Goal: Obtain resource: Download file/media

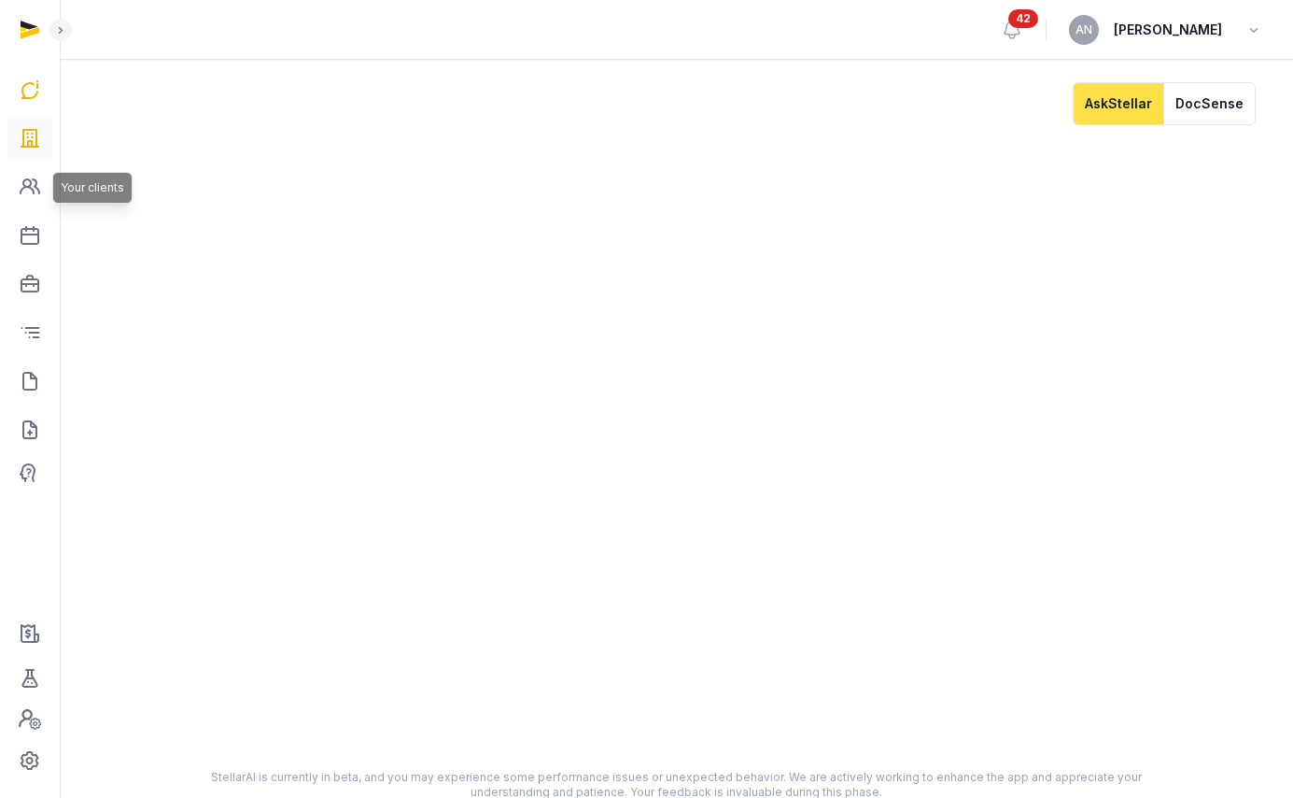
click at [21, 144] on icon at bounding box center [30, 138] width 22 height 30
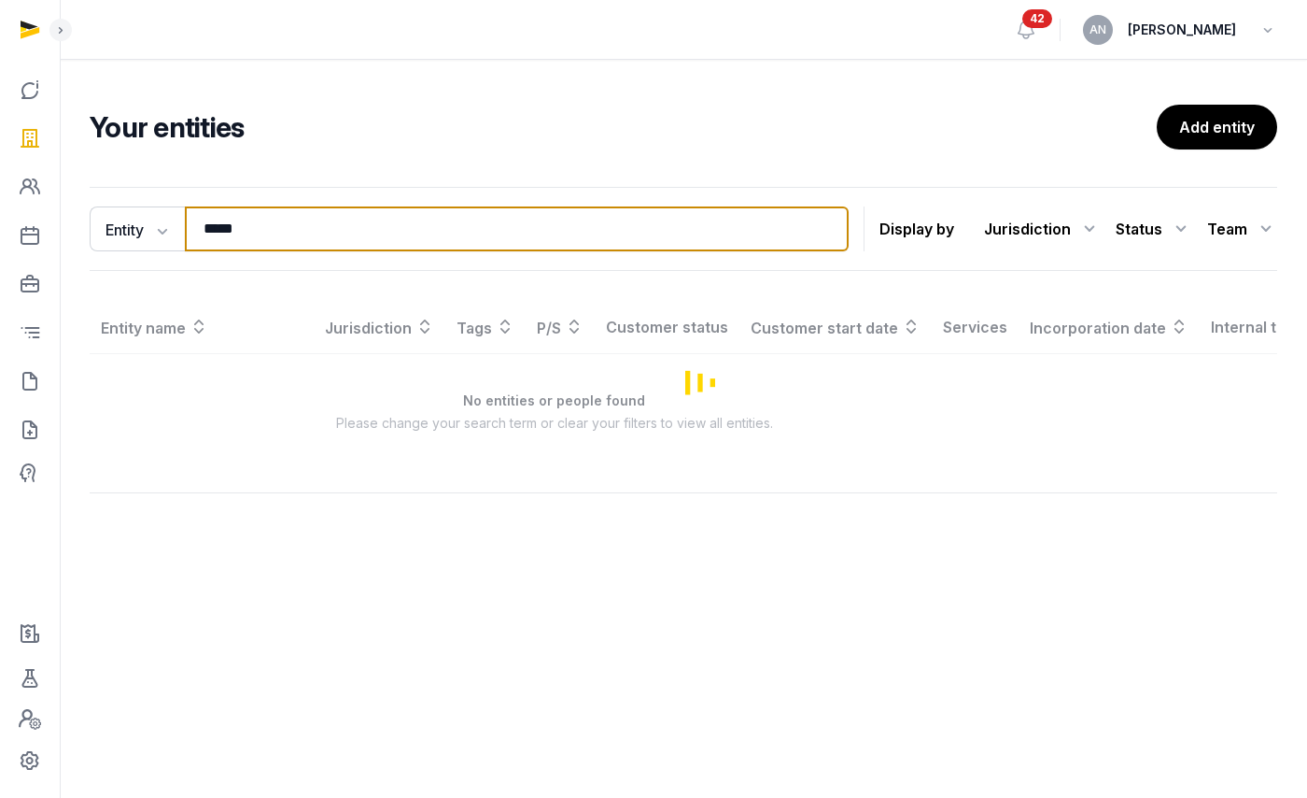
click at [343, 222] on input "*****" at bounding box center [517, 228] width 664 height 45
click at [344, 223] on input "*****" at bounding box center [517, 228] width 664 height 45
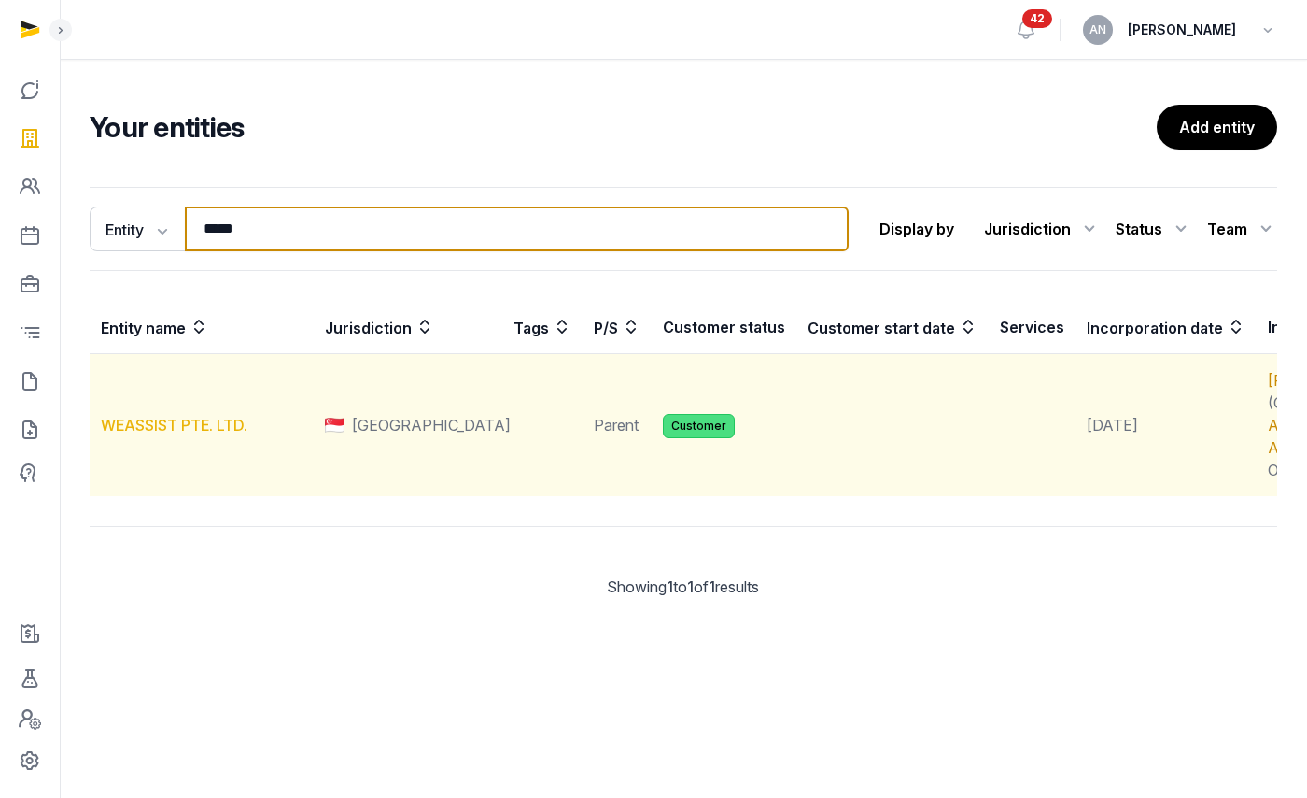
type input "*****"
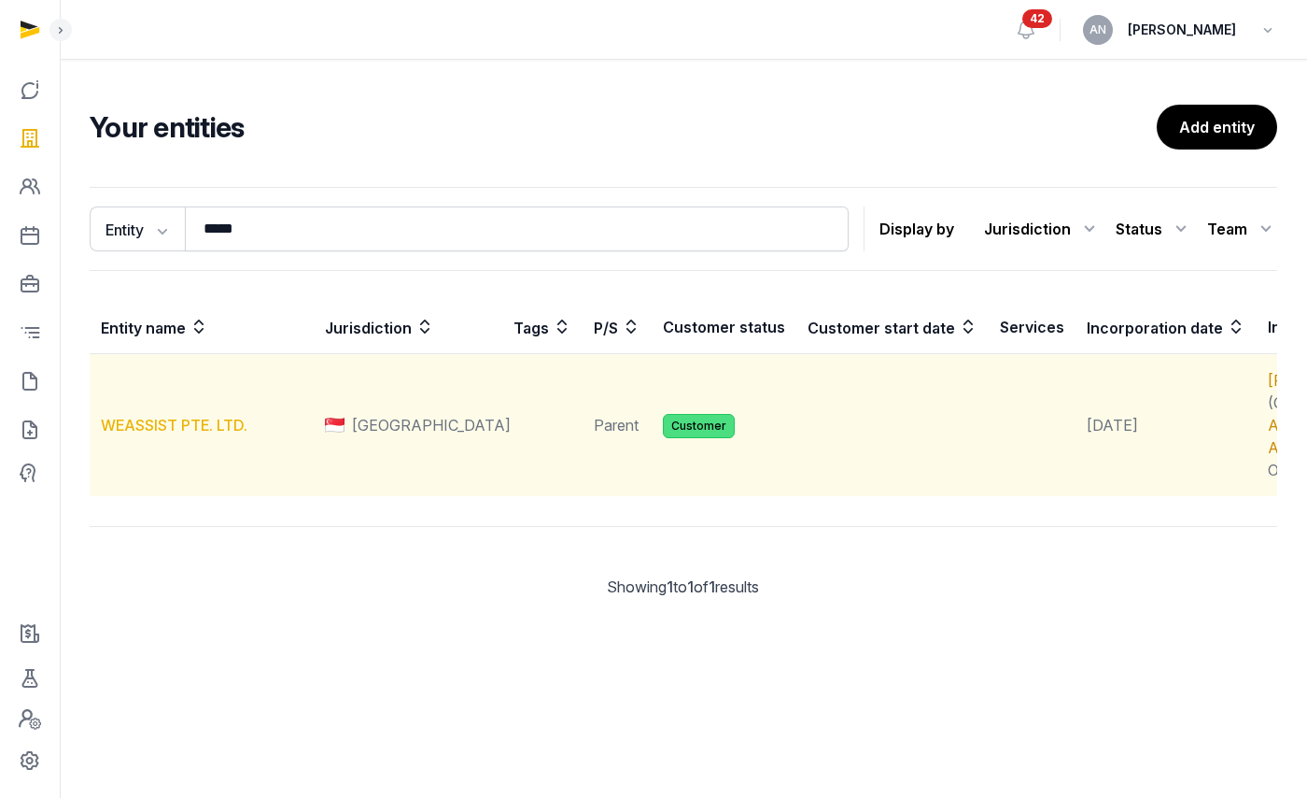
click at [190, 434] on link "WEASSIST PTE. LTD." at bounding box center [174, 425] width 147 height 19
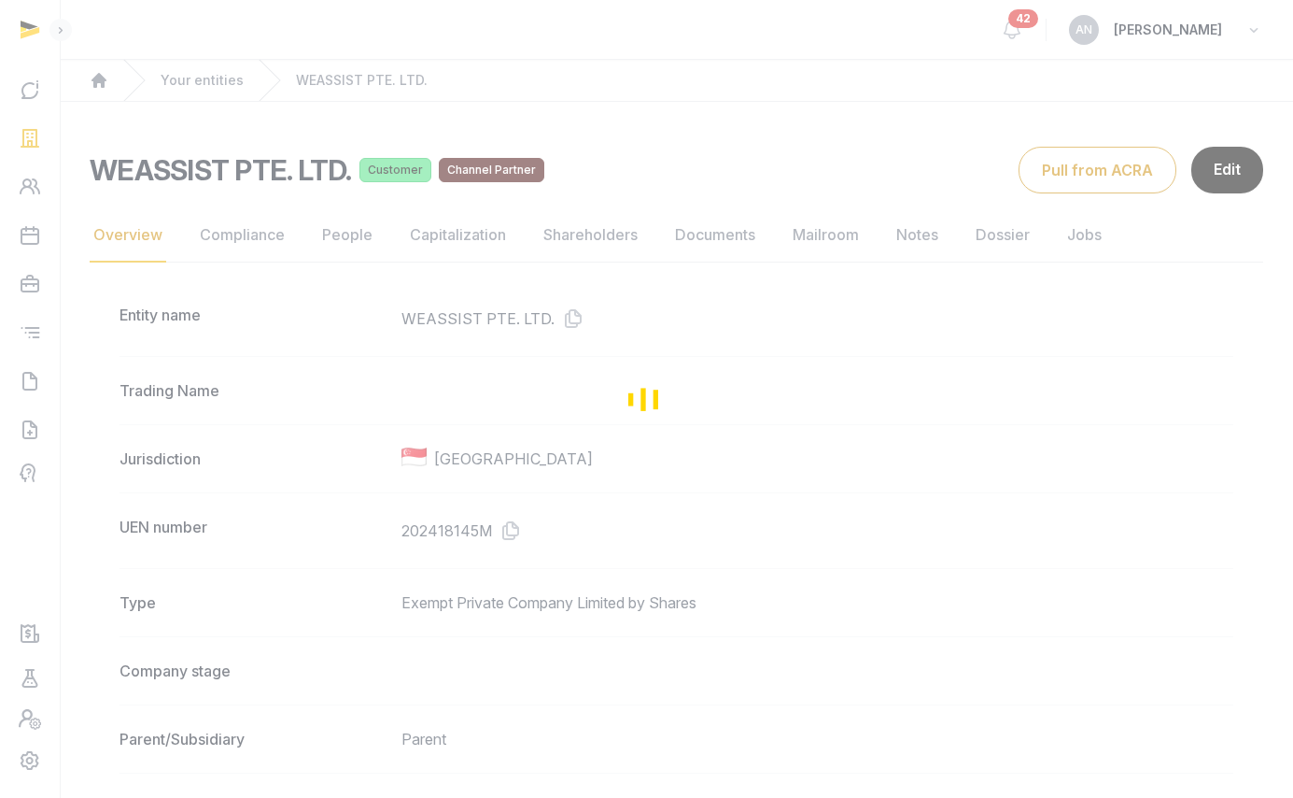
click at [530, 527] on div "Loading" at bounding box center [646, 399] width 1293 height 798
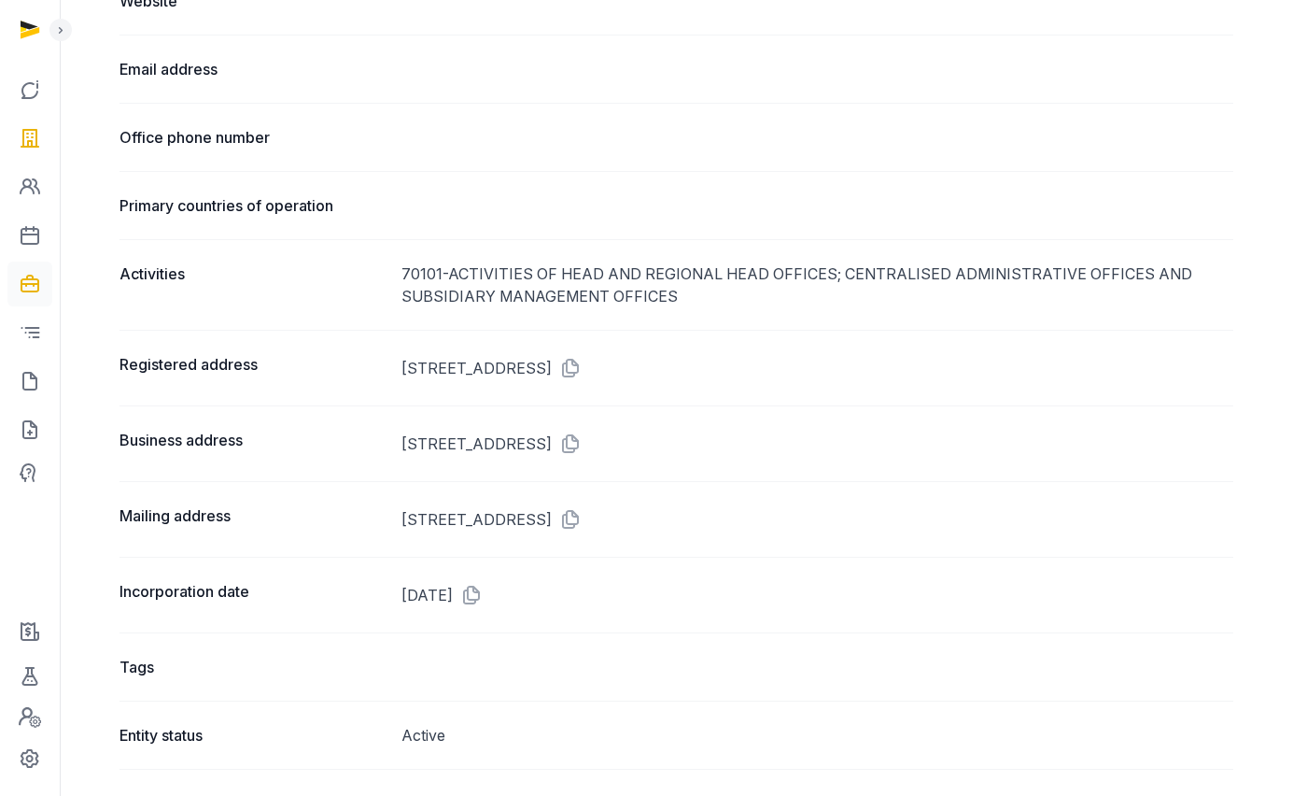
scroll to position [893, 0]
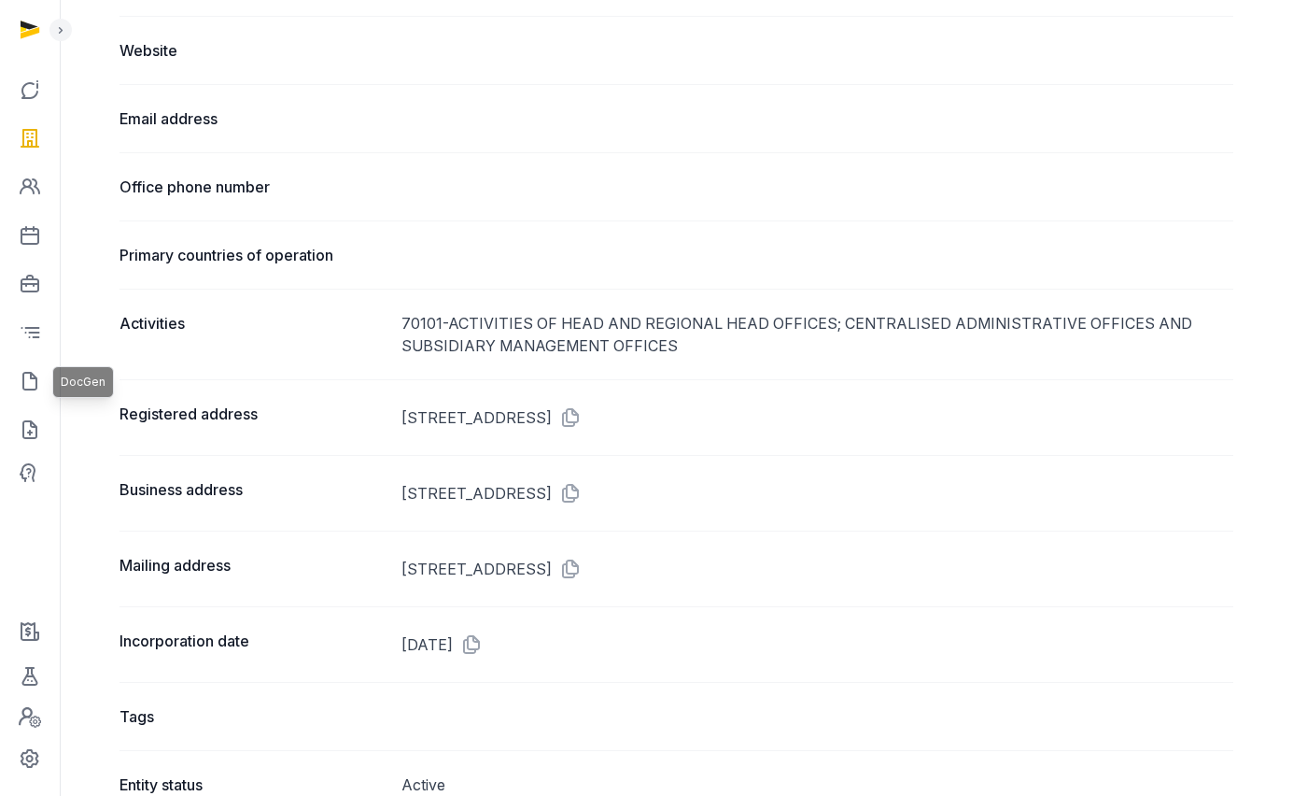
click at [34, 389] on icon at bounding box center [30, 381] width 22 height 30
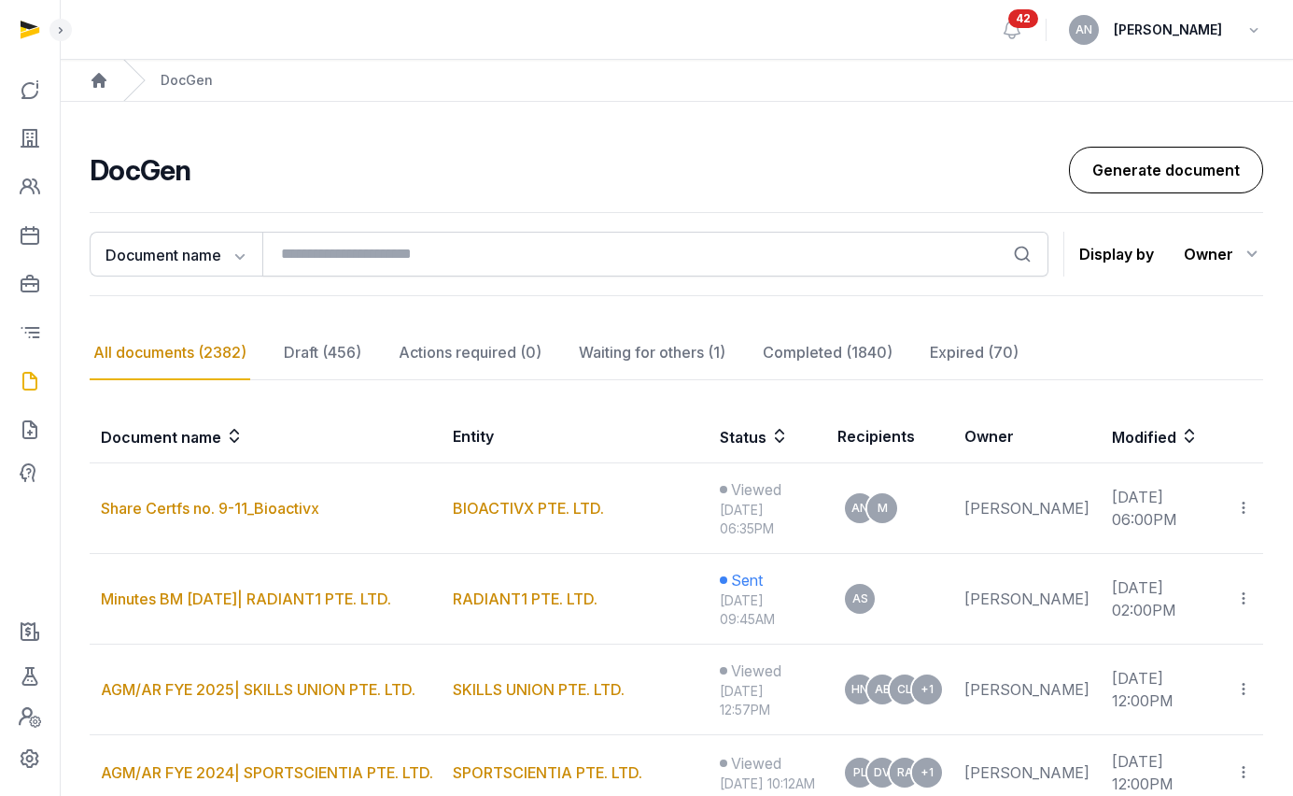
click at [1197, 168] on link "Generate document" at bounding box center [1166, 170] width 194 height 47
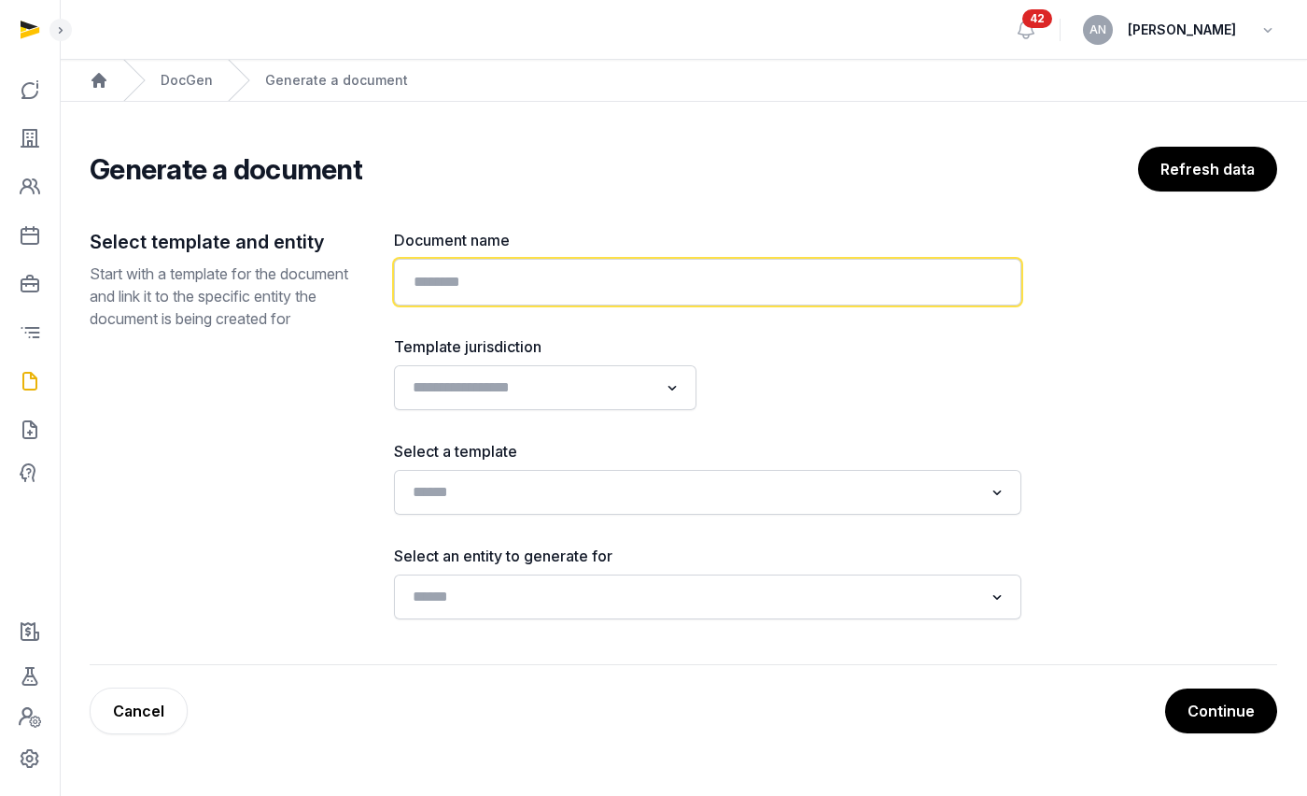
click at [647, 274] on input "text" at bounding box center [708, 282] width 628 height 47
click at [530, 291] on input "text" at bounding box center [708, 282] width 628 height 47
paste input "**********"
type input "**********"
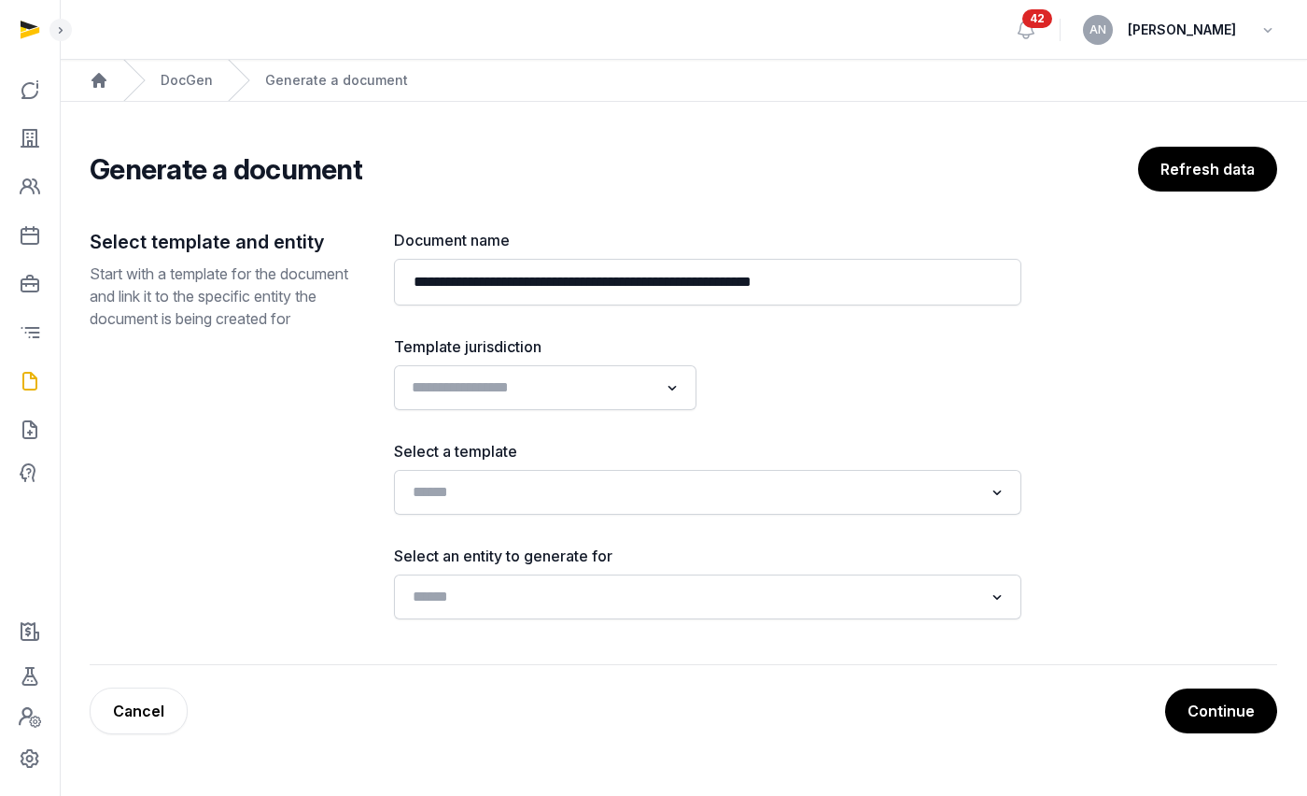
click at [469, 387] on input "Search for option" at bounding box center [531, 387] width 253 height 26
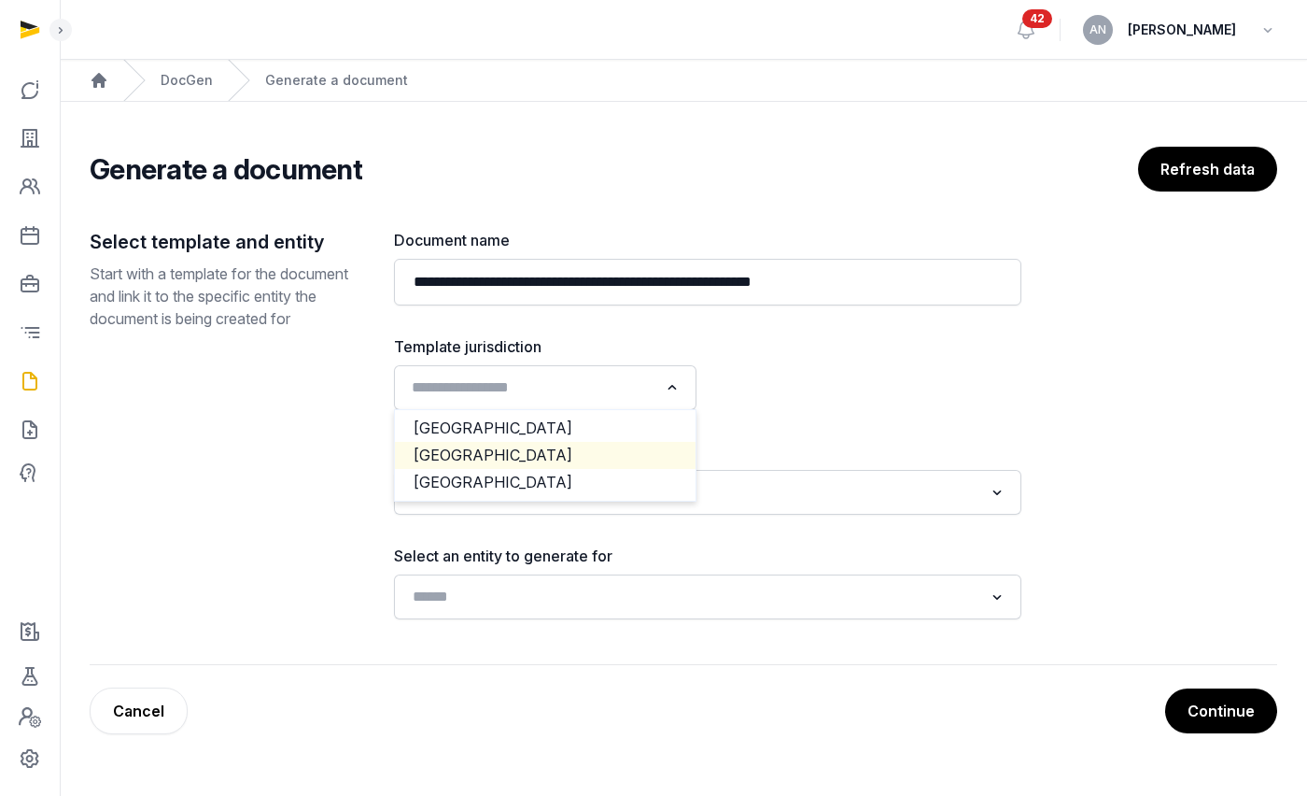
click at [453, 446] on li "[GEOGRAPHIC_DATA]" at bounding box center [545, 455] width 301 height 27
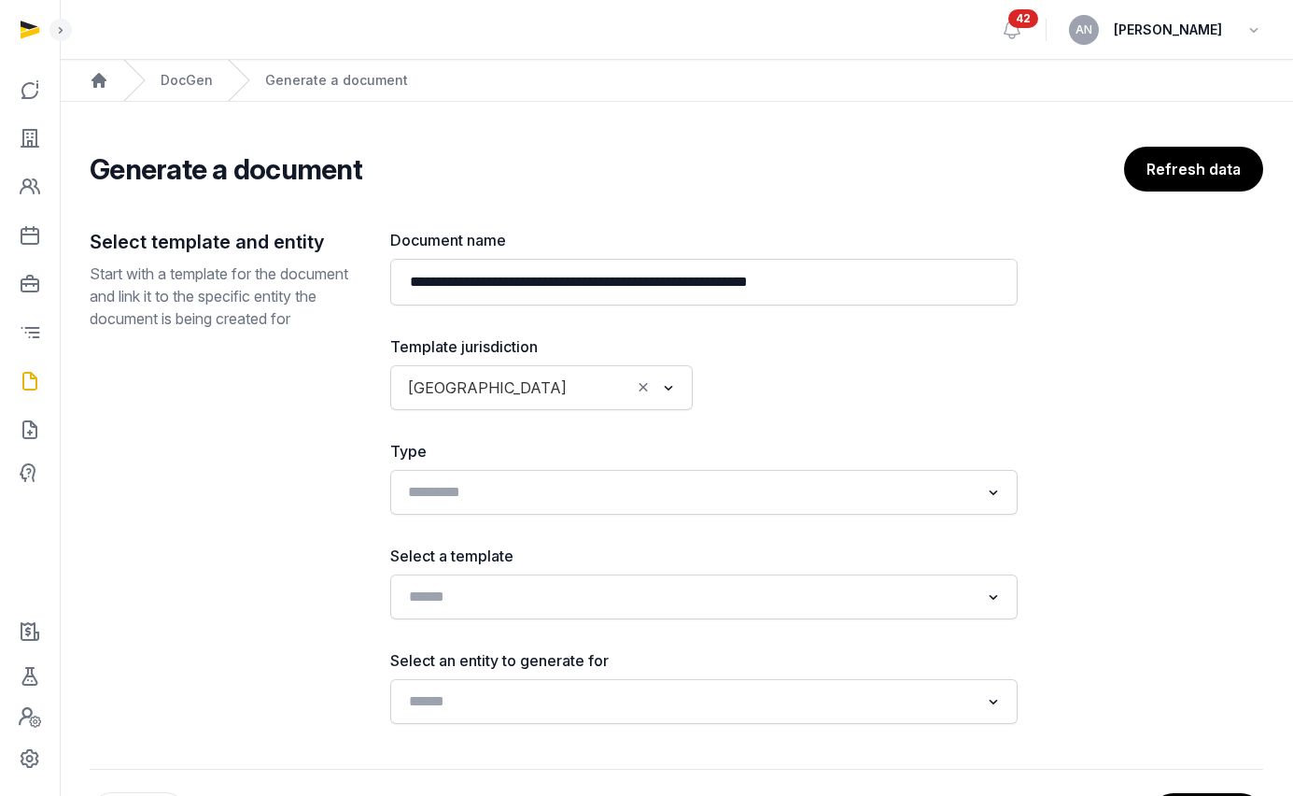
click at [478, 493] on input "Search for option" at bounding box center [691, 492] width 578 height 26
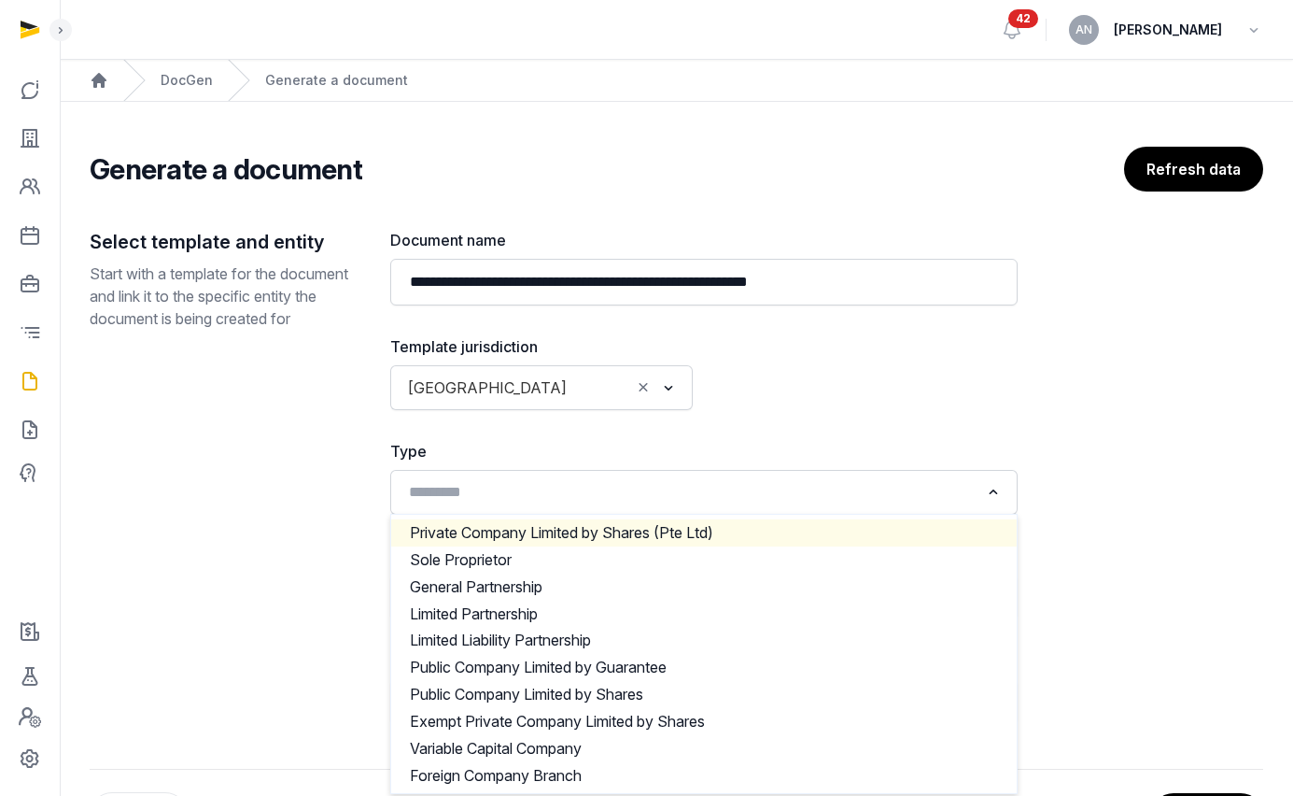
click at [699, 421] on div "**********" at bounding box center [704, 476] width 628 height 495
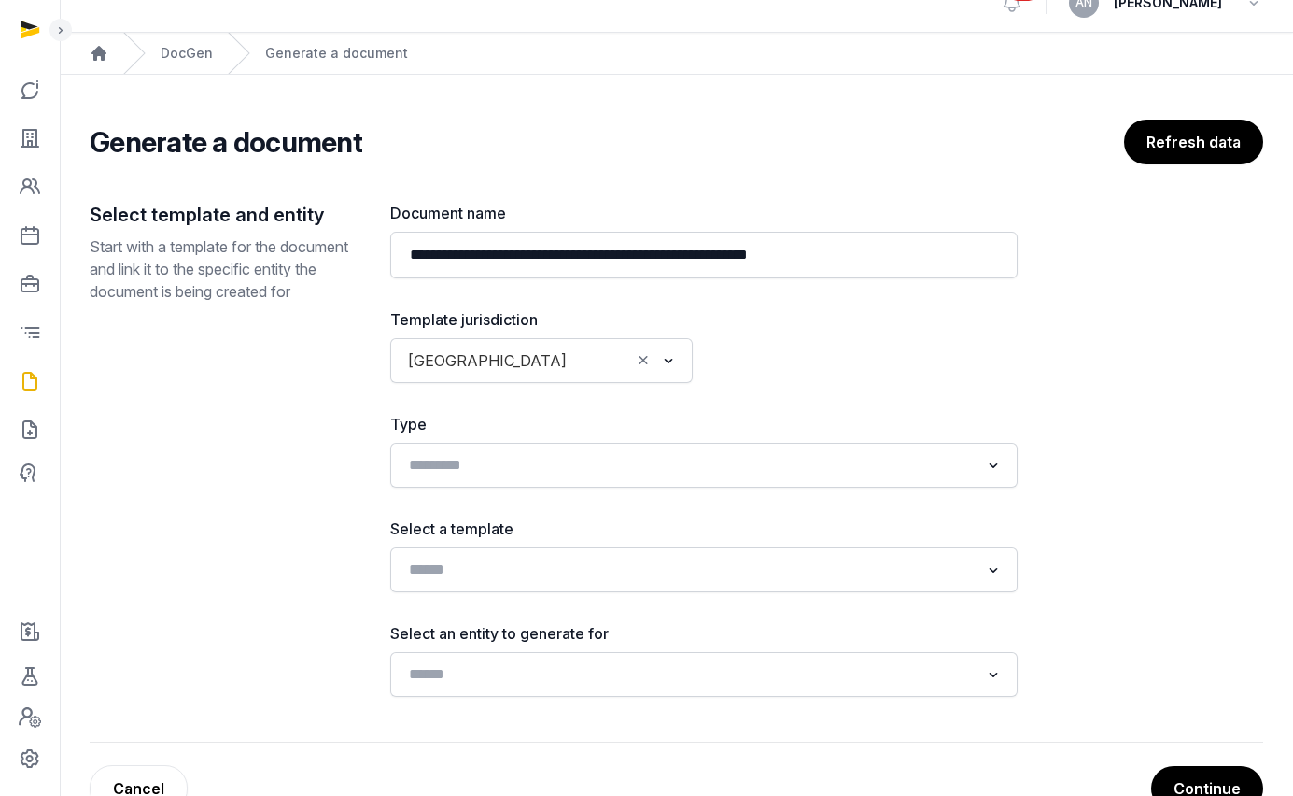
scroll to position [41, 0]
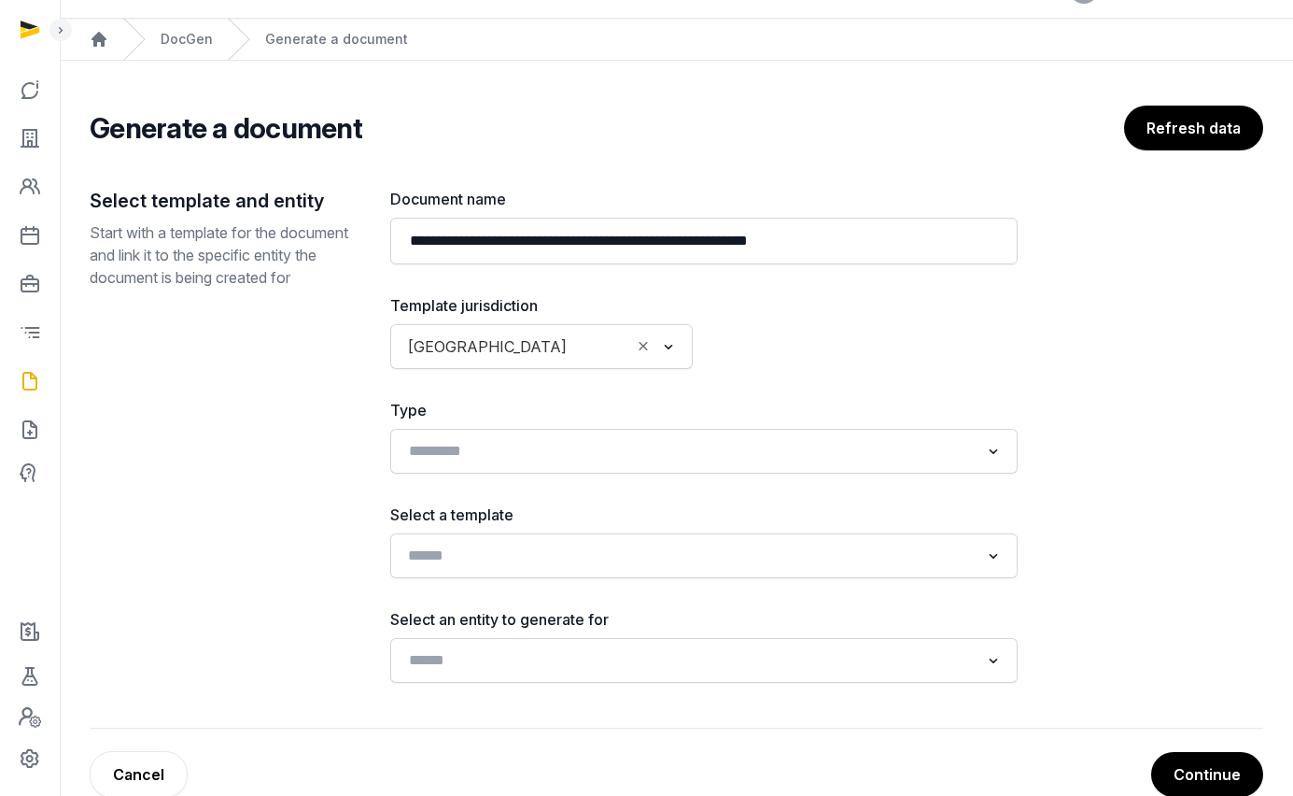
click at [549, 547] on input "Search for option" at bounding box center [691, 556] width 578 height 26
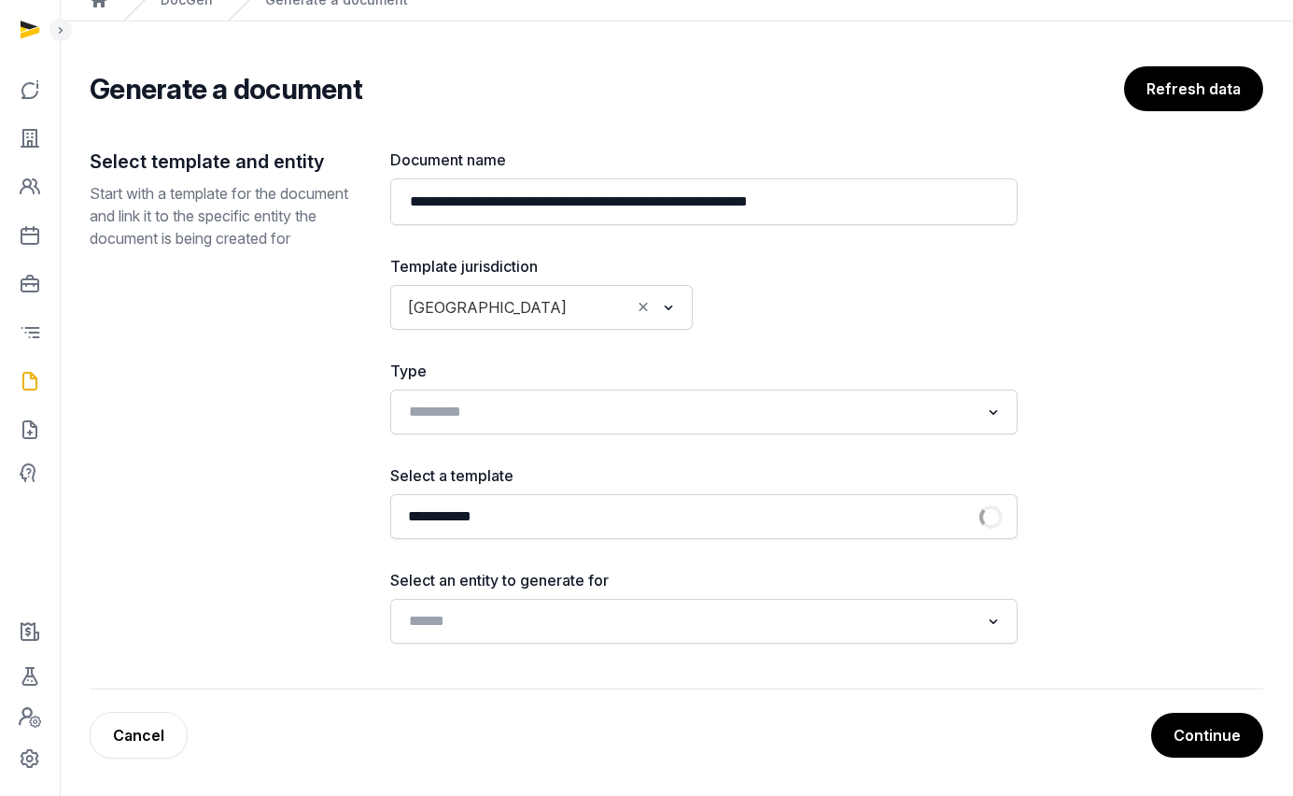
scroll to position [149, 0]
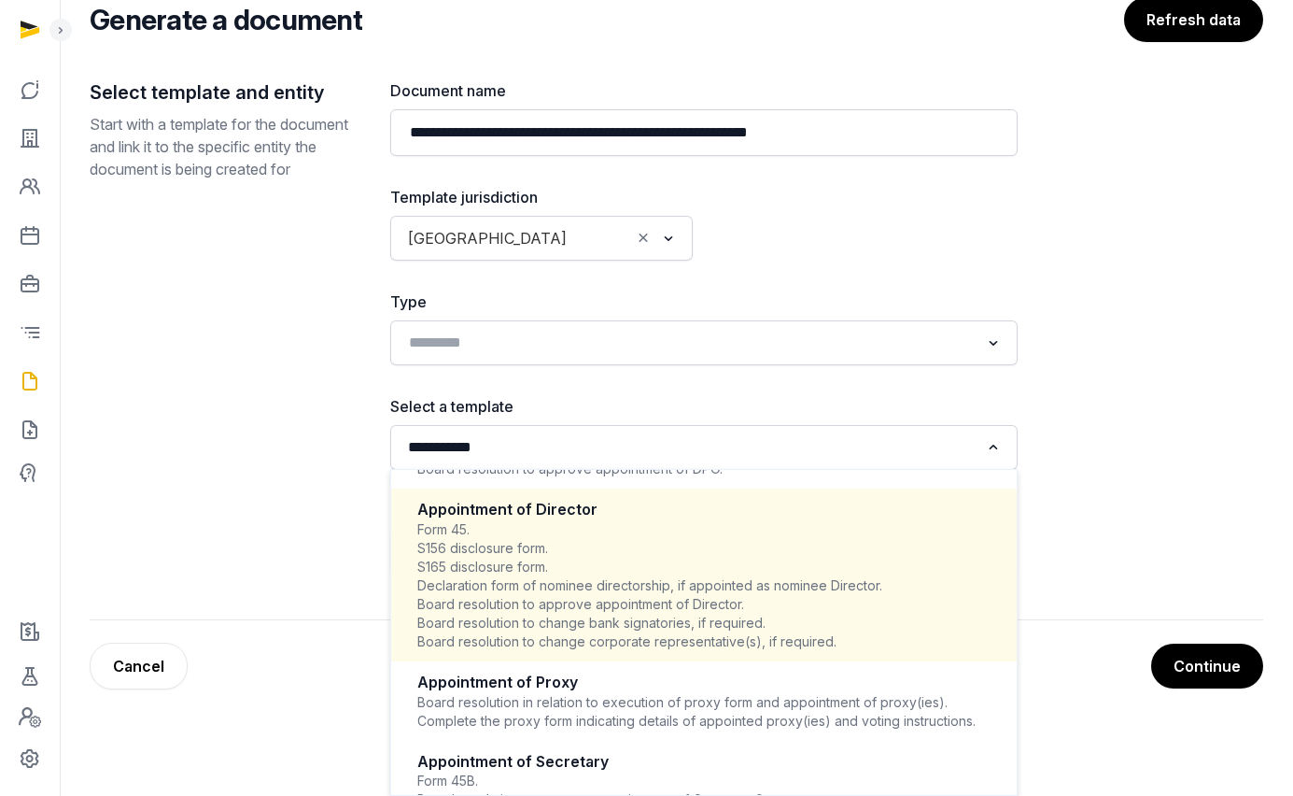
click at [643, 586] on div "Form 45. S156 disclosure form. S165 disclosure form. Declaration form of nomine…" at bounding box center [703, 585] width 573 height 131
type input "**********"
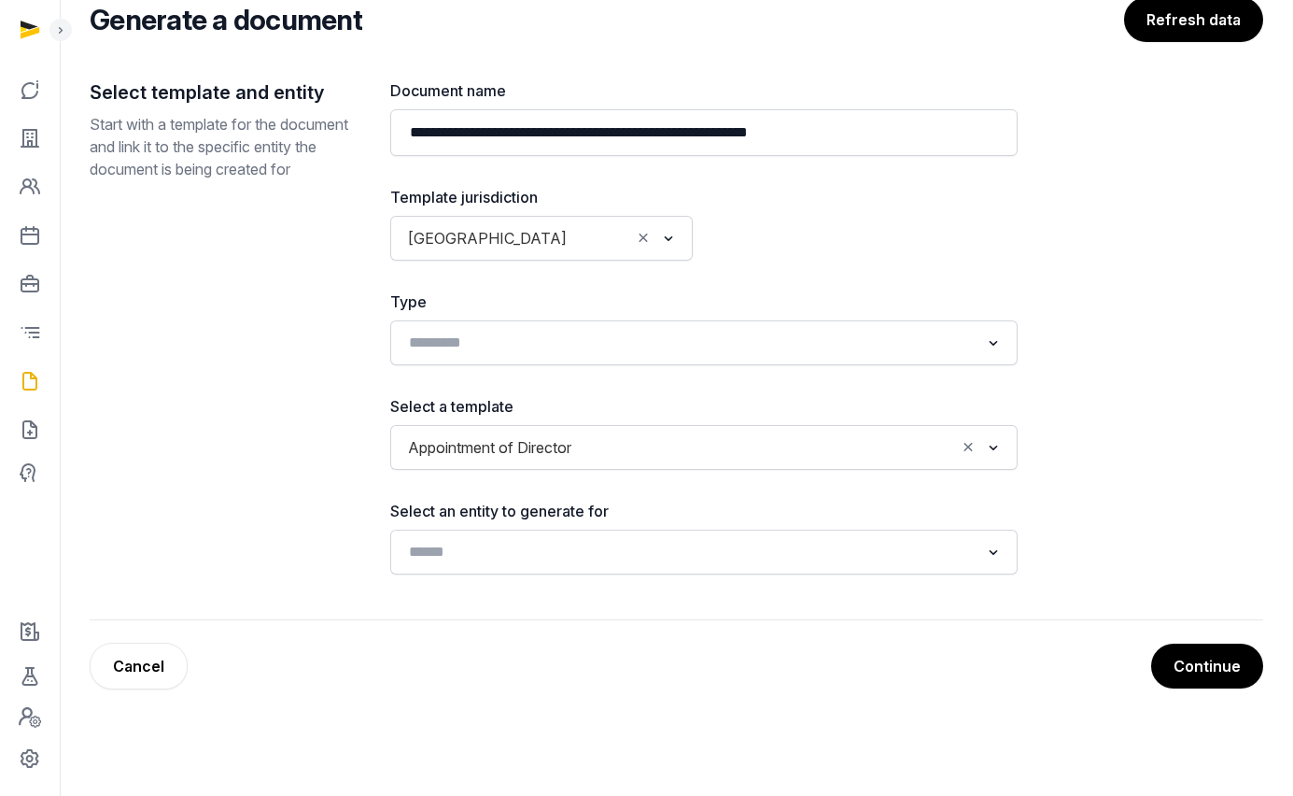
scroll to position [80, 0]
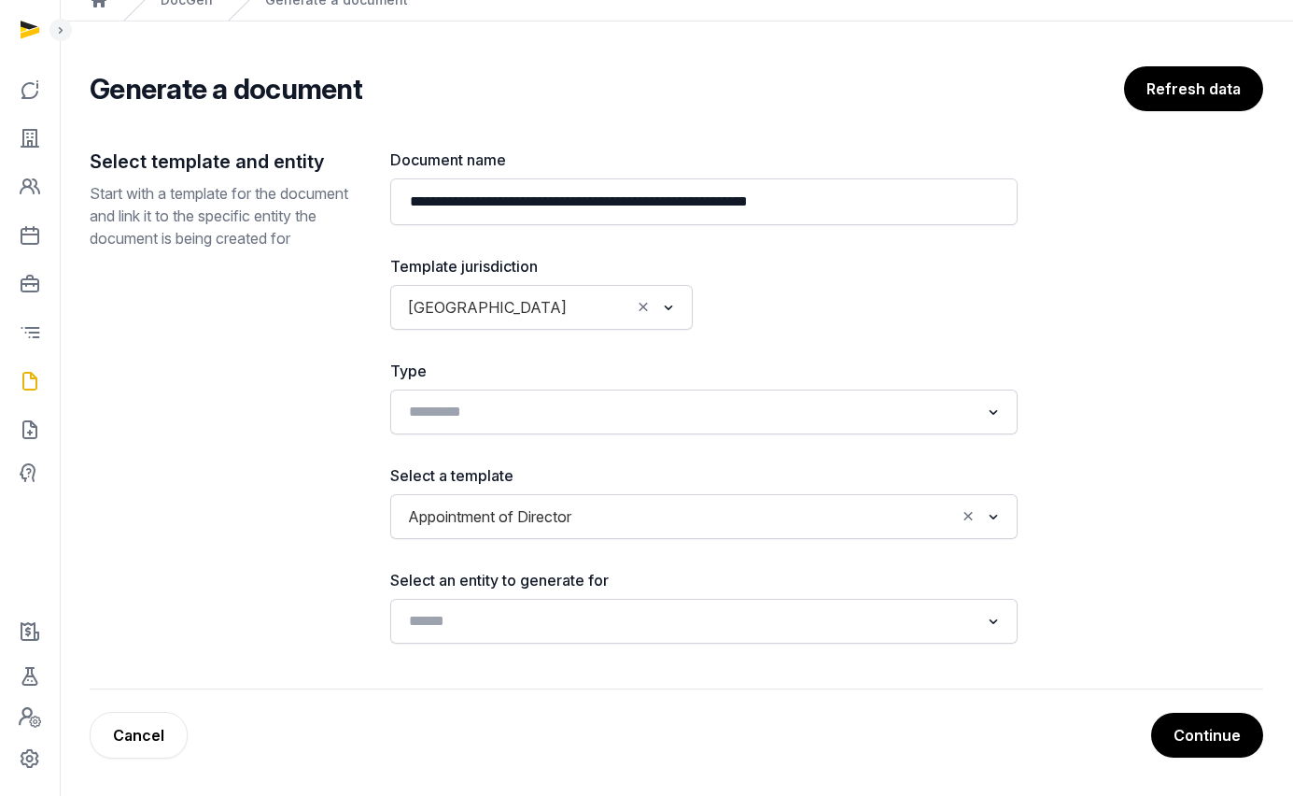
click at [542, 643] on div "Loading..." at bounding box center [704, 621] width 628 height 45
click at [538, 628] on input "Search for option" at bounding box center [691, 621] width 578 height 26
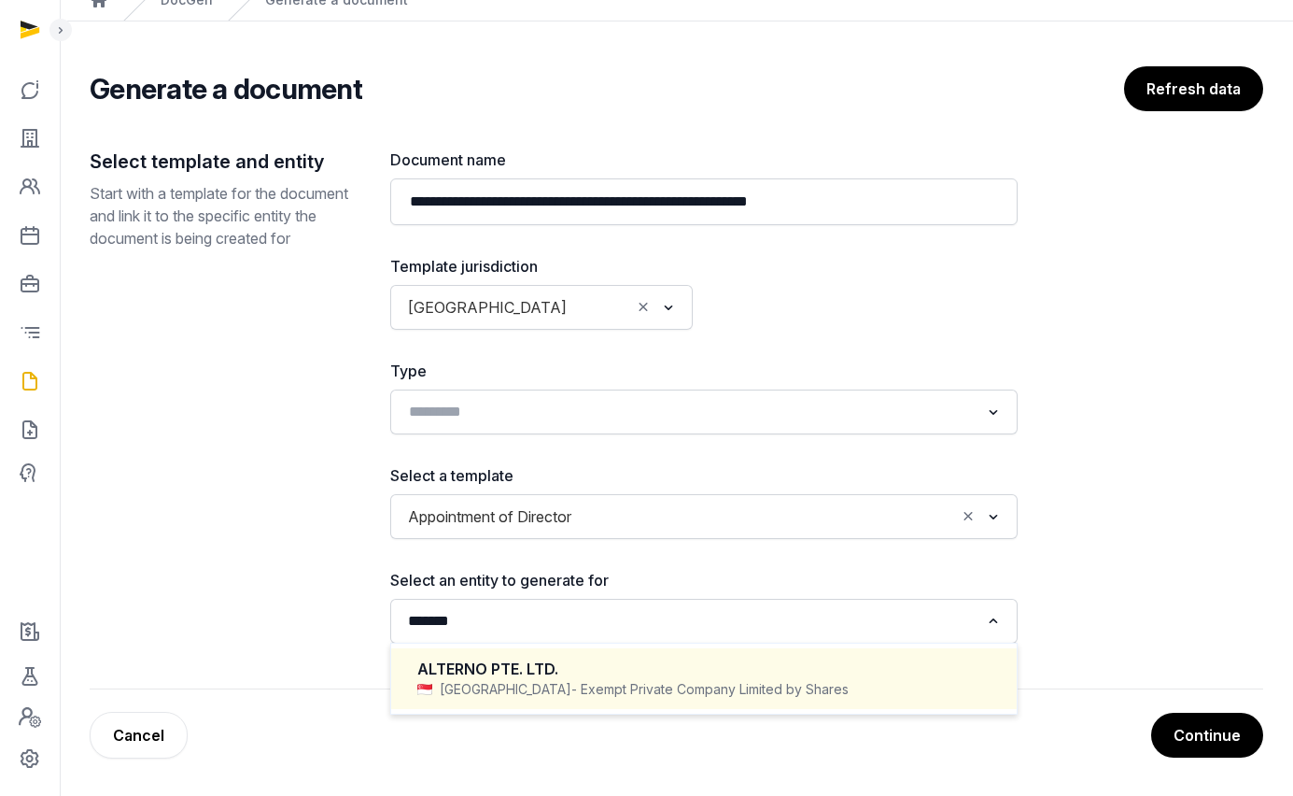
click at [510, 699] on div "ALTERNO PTE. LTD. Singapore - Exempt Private Company Limited by Shares" at bounding box center [704, 678] width 588 height 55
type input "*******"
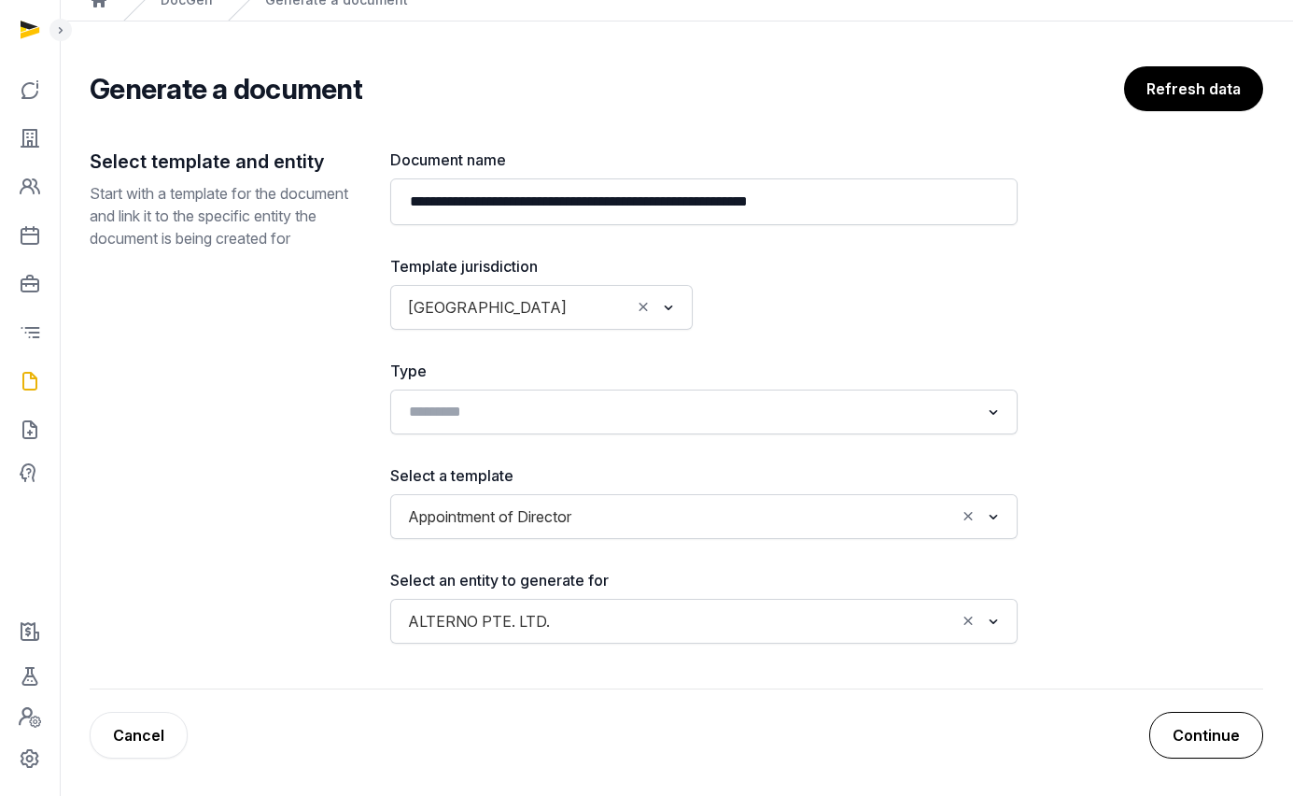
click at [1197, 730] on button "Continue" at bounding box center [1207, 735] width 114 height 47
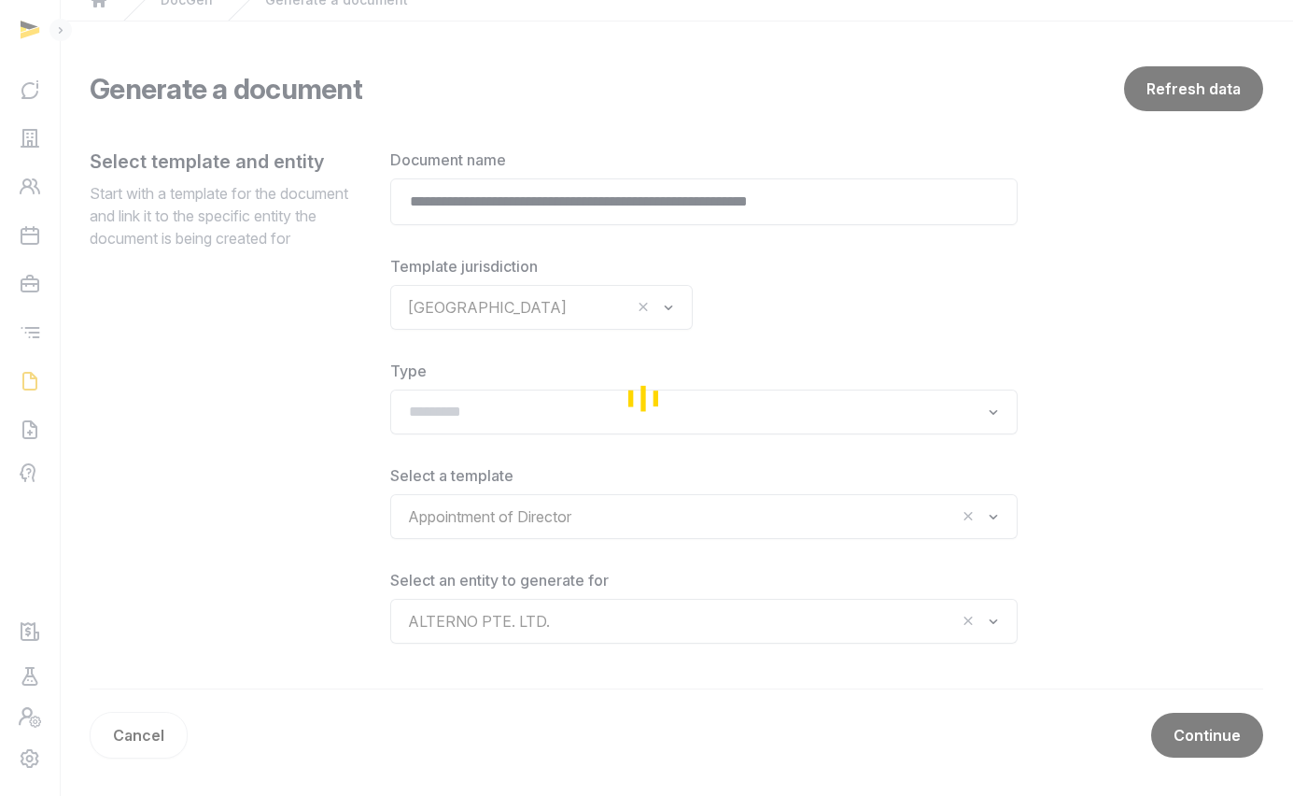
scroll to position [72, 0]
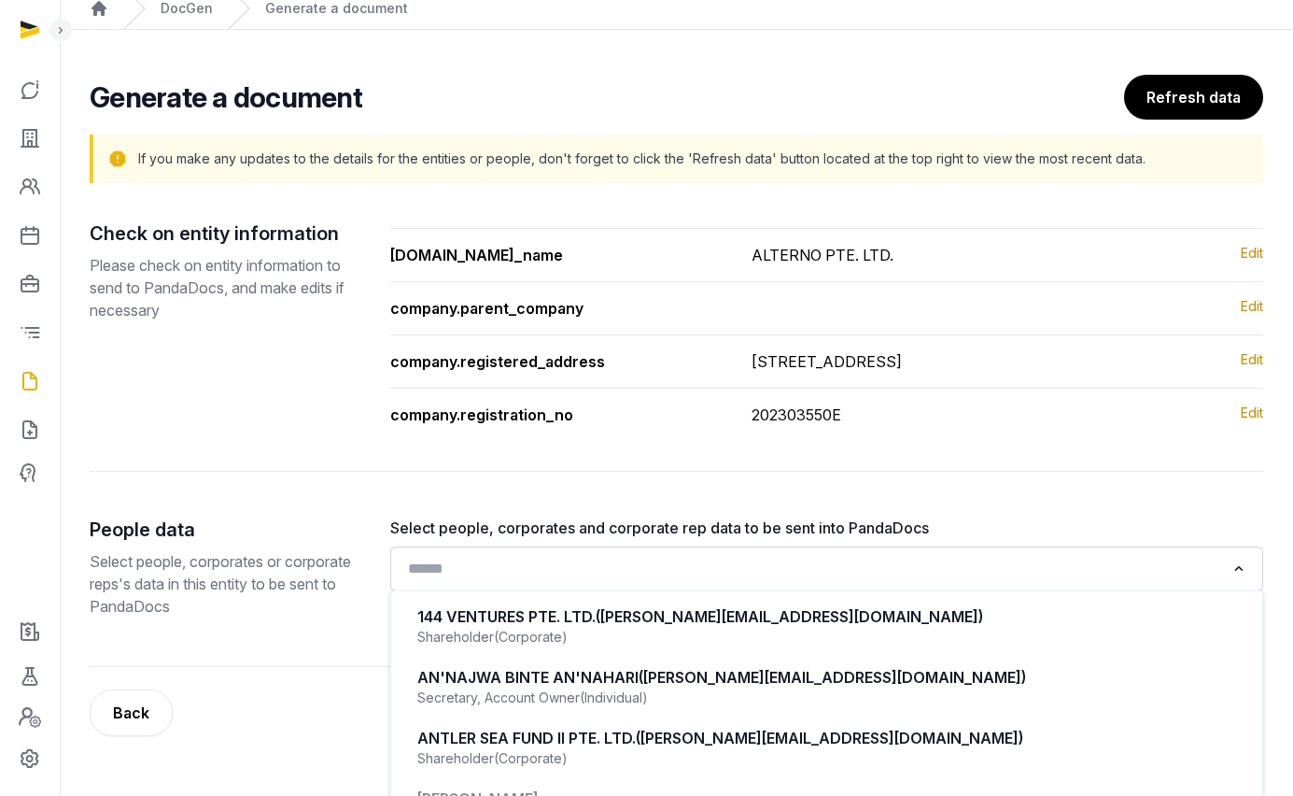
click at [576, 582] on input "Search for option" at bounding box center [814, 569] width 824 height 26
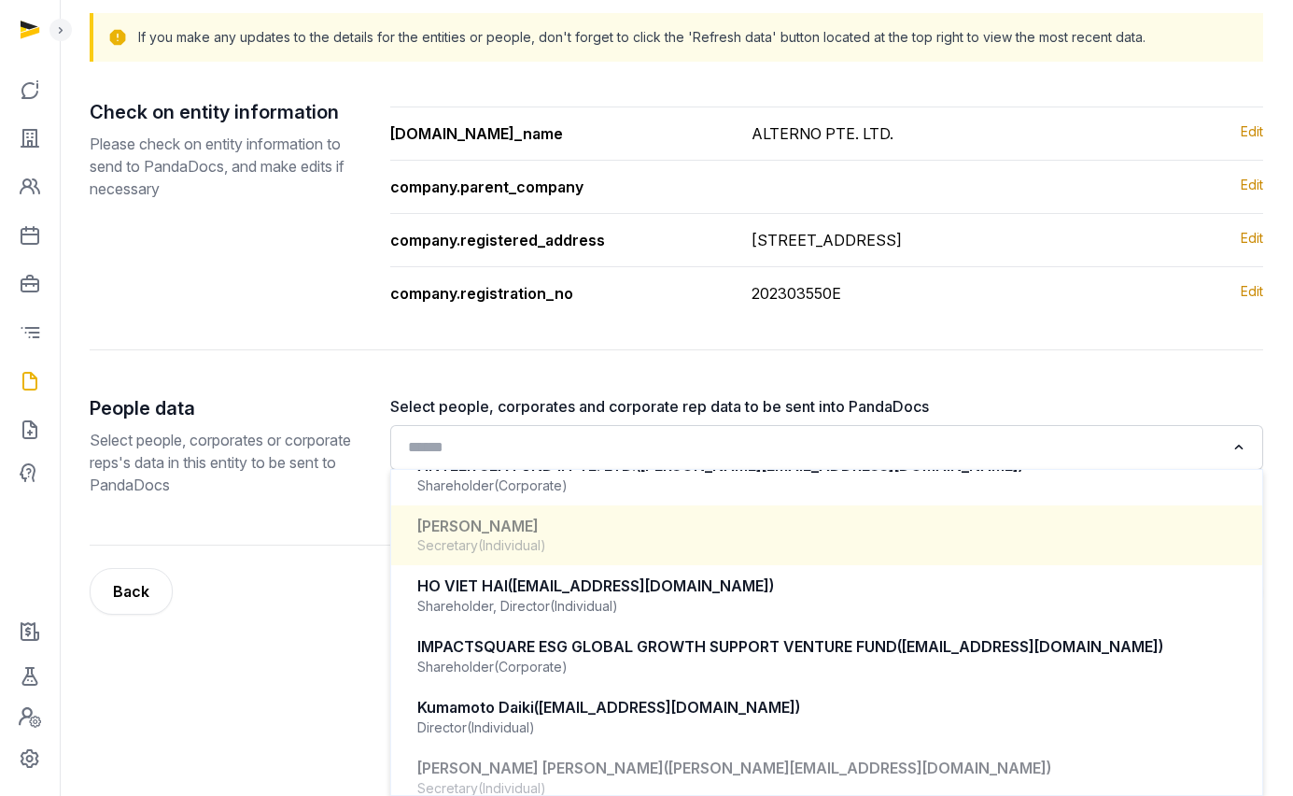
scroll to position [173, 0]
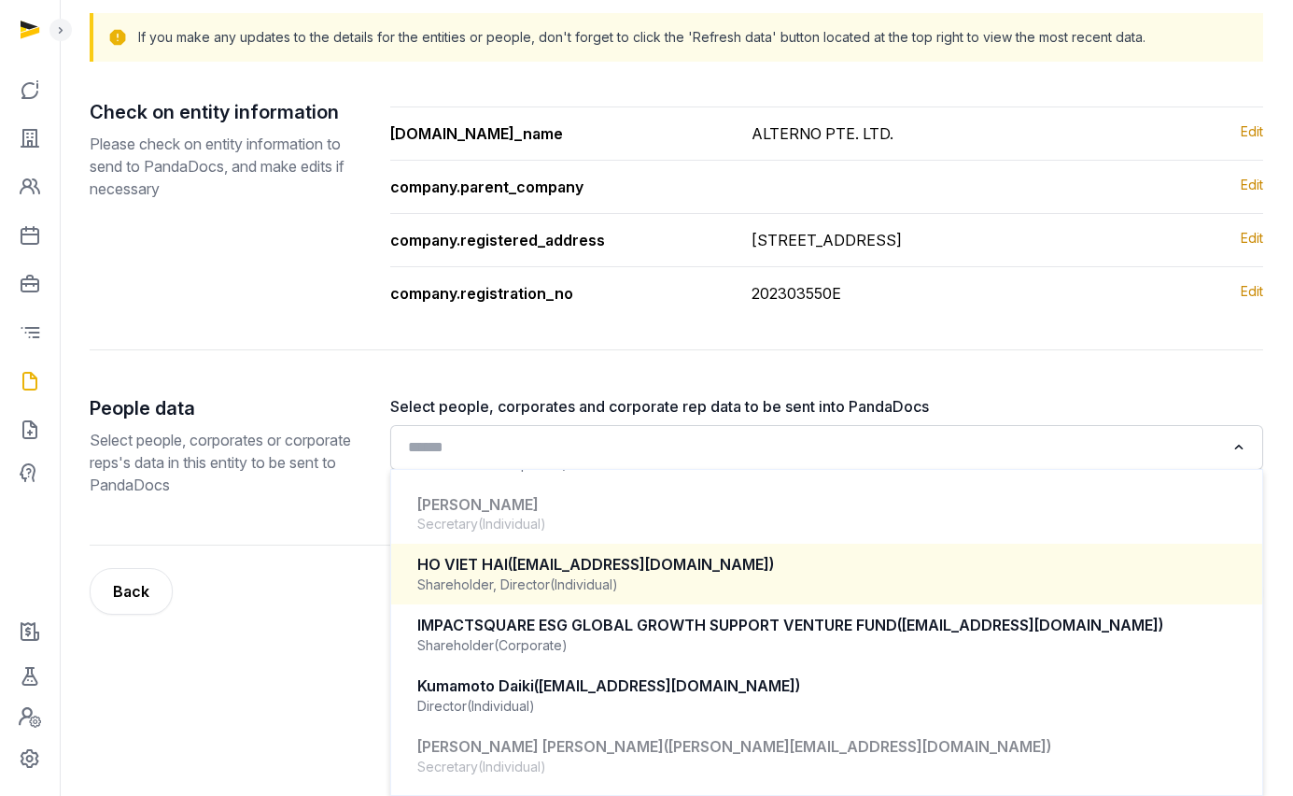
click at [706, 584] on div "Shareholder, Director (Individual)" at bounding box center [826, 584] width 819 height 19
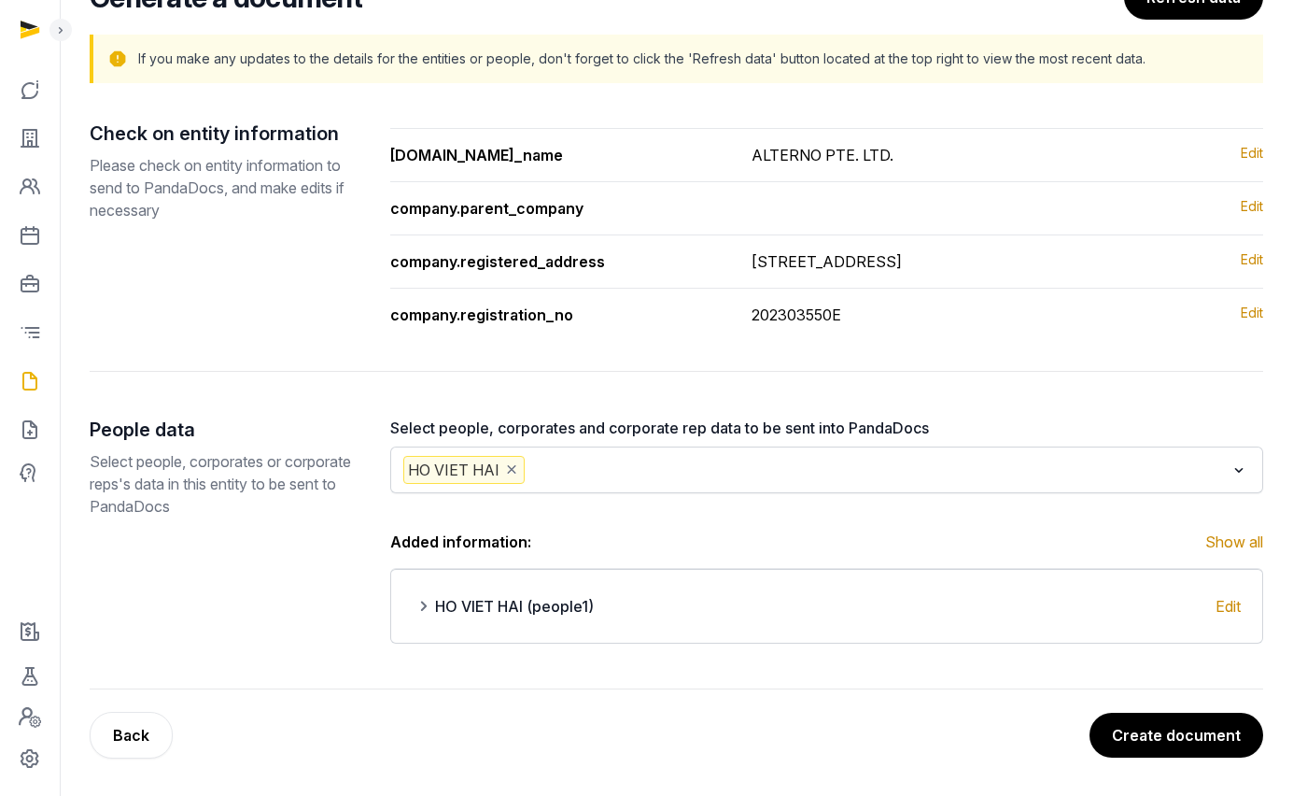
scroll to position [194, 0]
drag, startPoint x: 696, startPoint y: 467, endPoint x: 699, endPoint y: 479, distance: 12.7
click at [696, 467] on input "Search for option" at bounding box center [877, 470] width 697 height 28
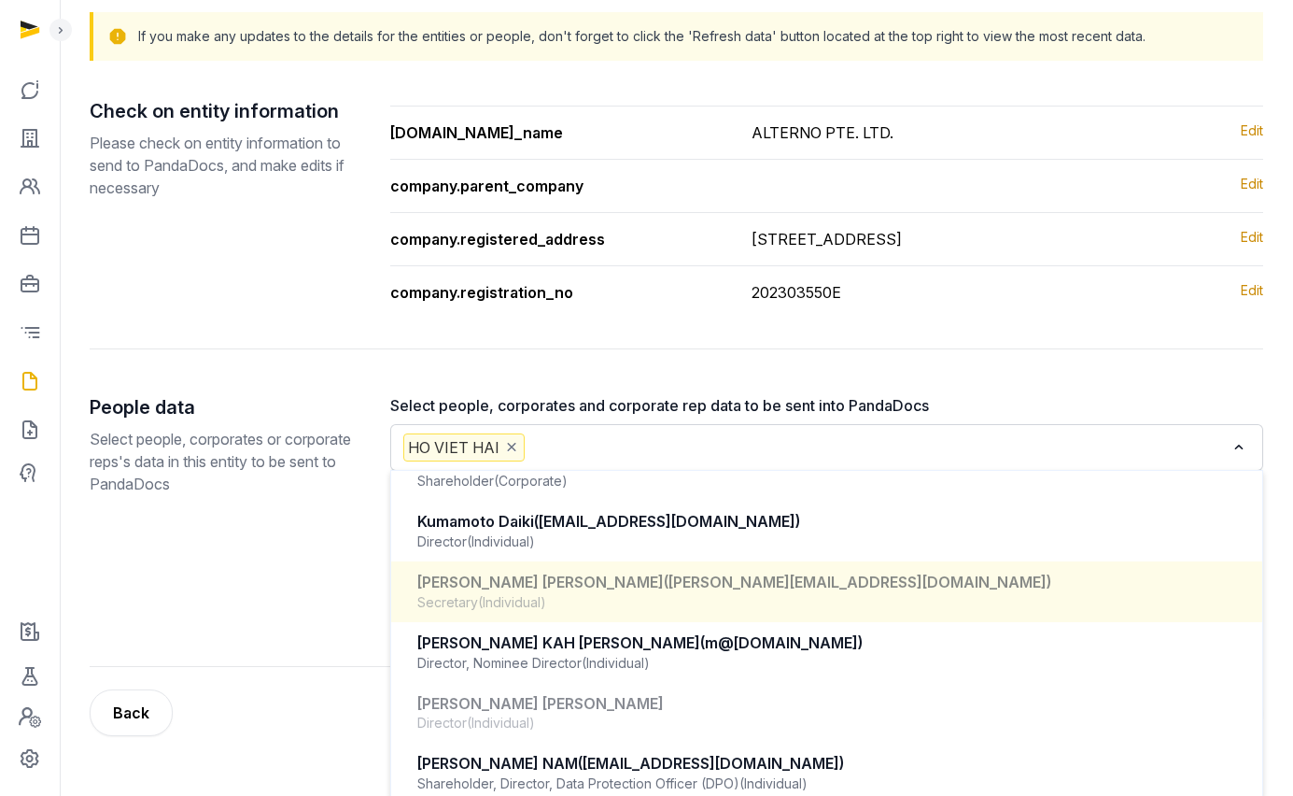
scroll to position [324, 0]
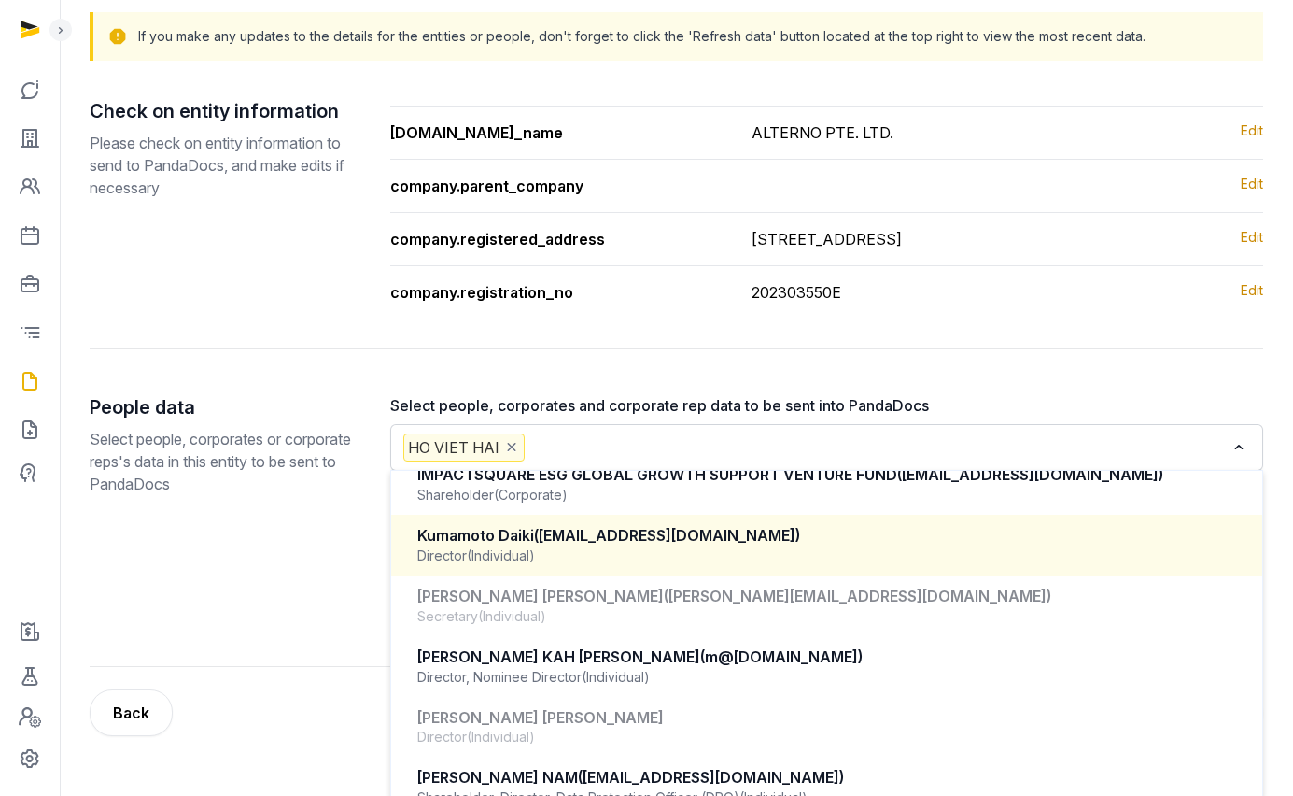
click at [686, 565] on div "Director (Individual)" at bounding box center [826, 555] width 819 height 19
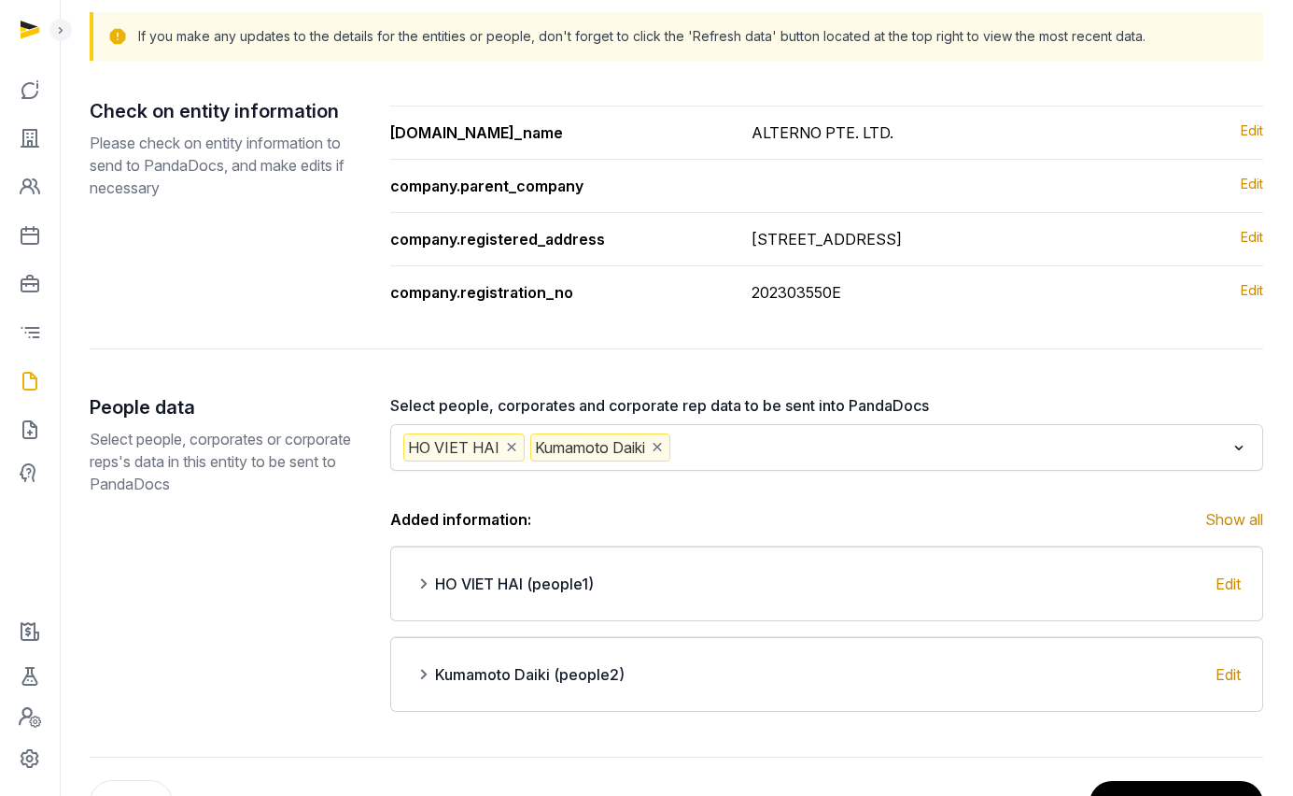
click at [717, 461] on input "Search for option" at bounding box center [949, 447] width 551 height 28
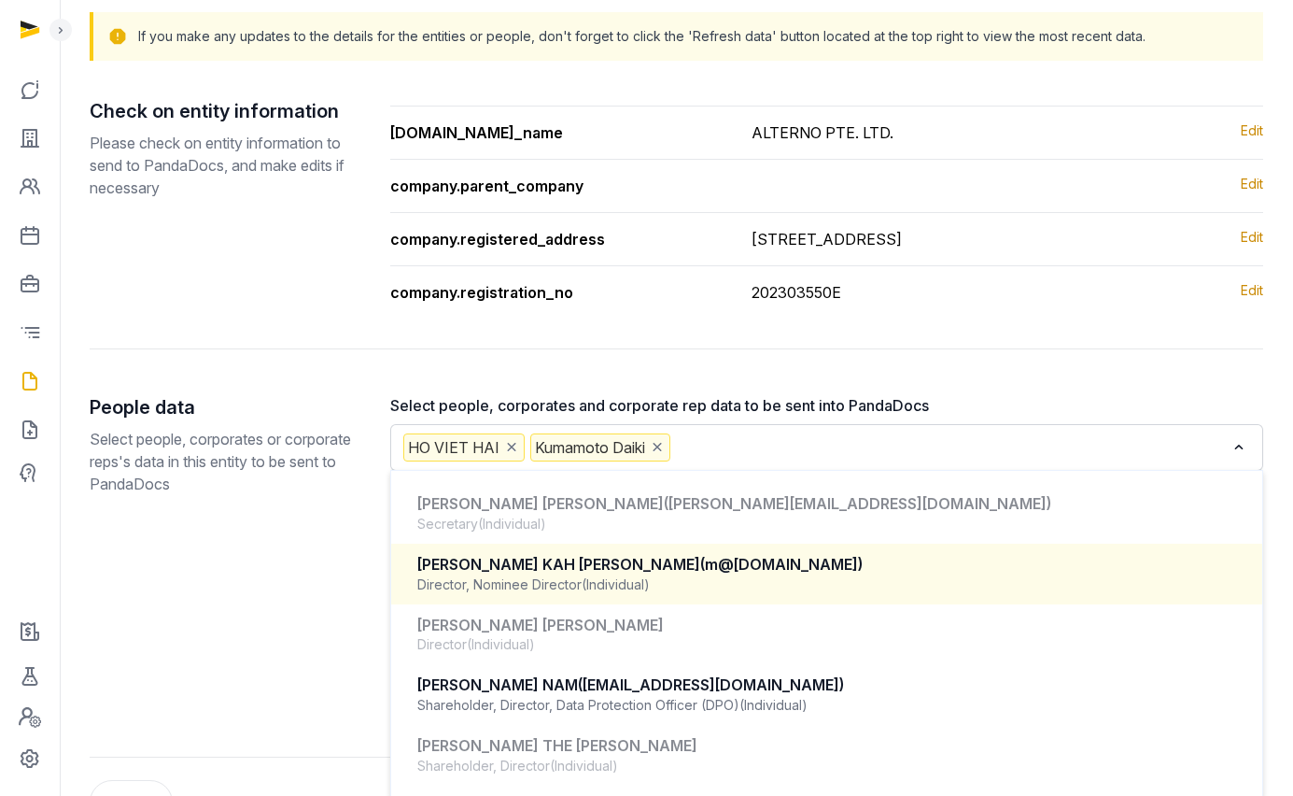
scroll to position [416, 0]
click at [718, 595] on div "Director, Nominee Director (Individual)" at bounding box center [826, 585] width 819 height 19
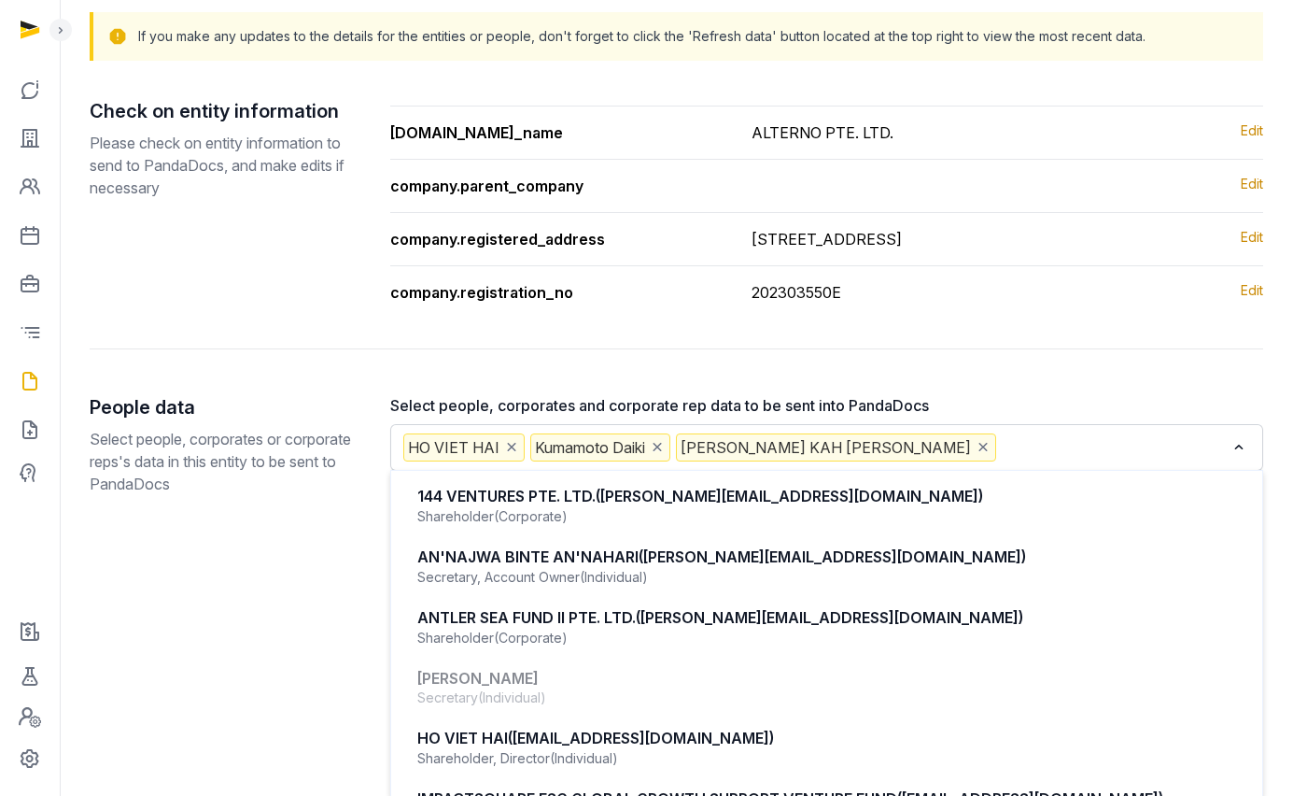
click at [1024, 461] on input "Search for option" at bounding box center [1112, 447] width 225 height 28
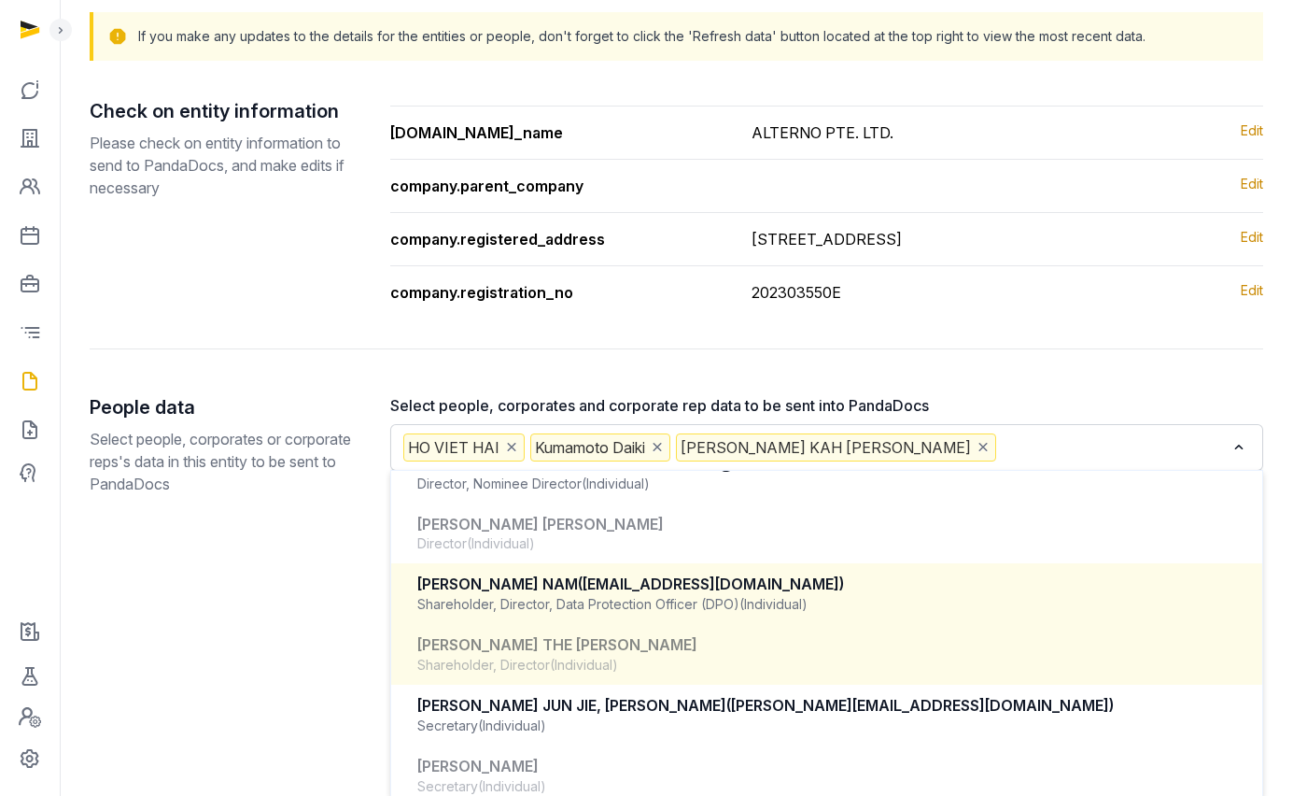
scroll to position [519, 0]
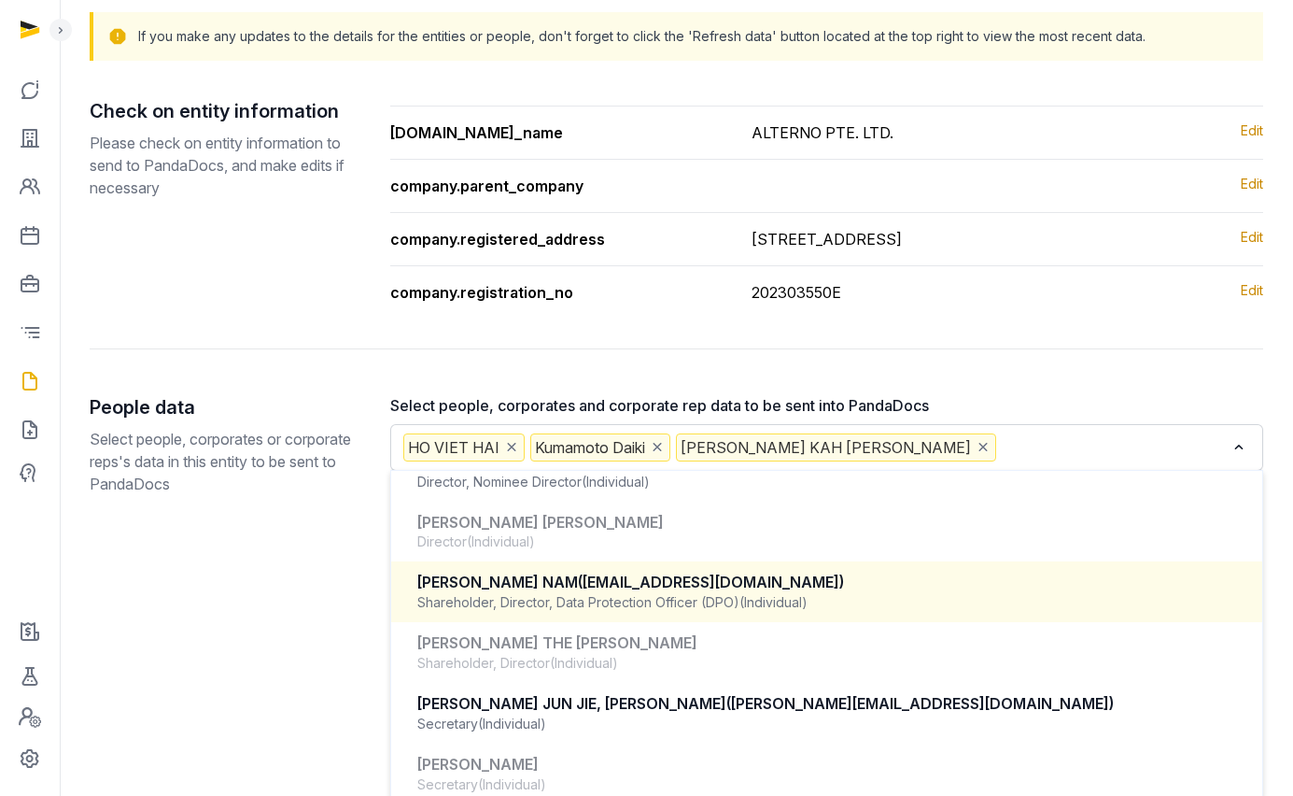
click at [742, 593] on div "NGUYEN QUOC NAM (nam@alterno.net)" at bounding box center [826, 582] width 819 height 21
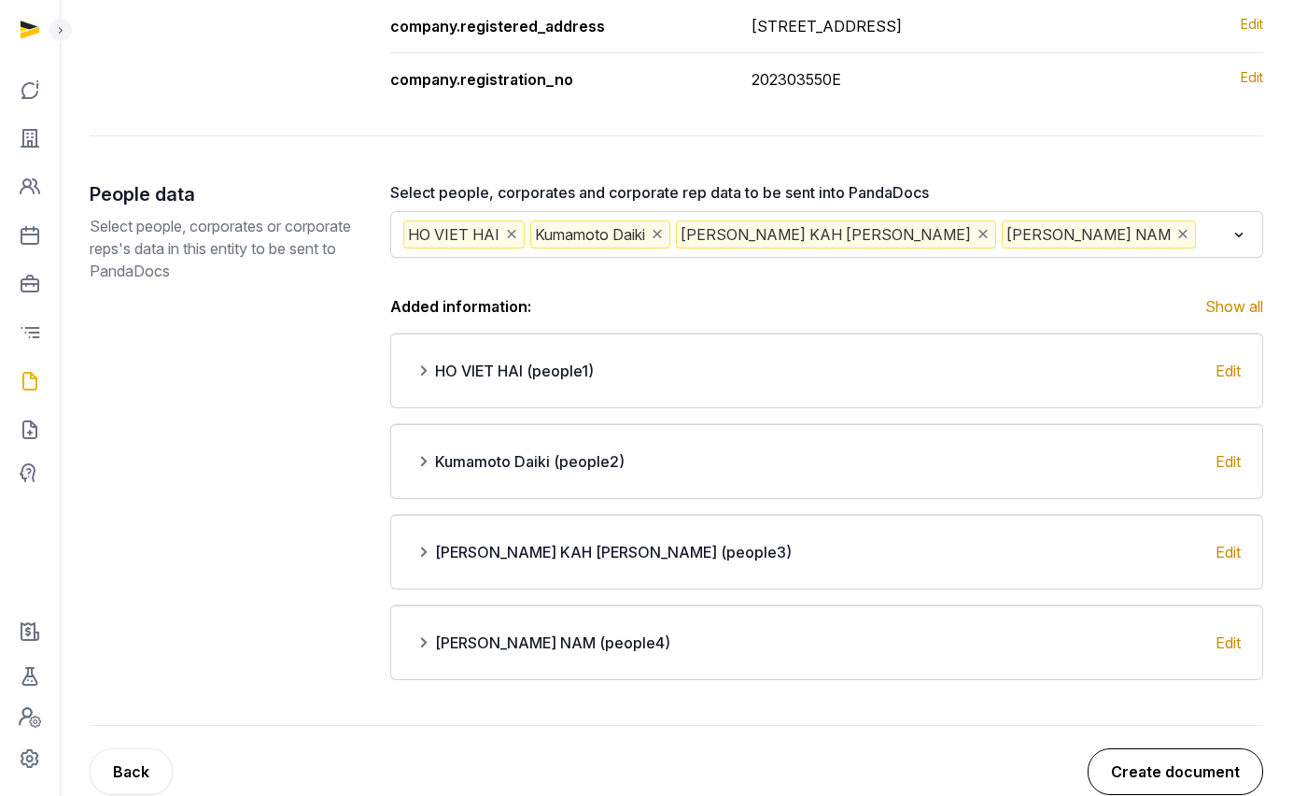
scroll to position [466, 0]
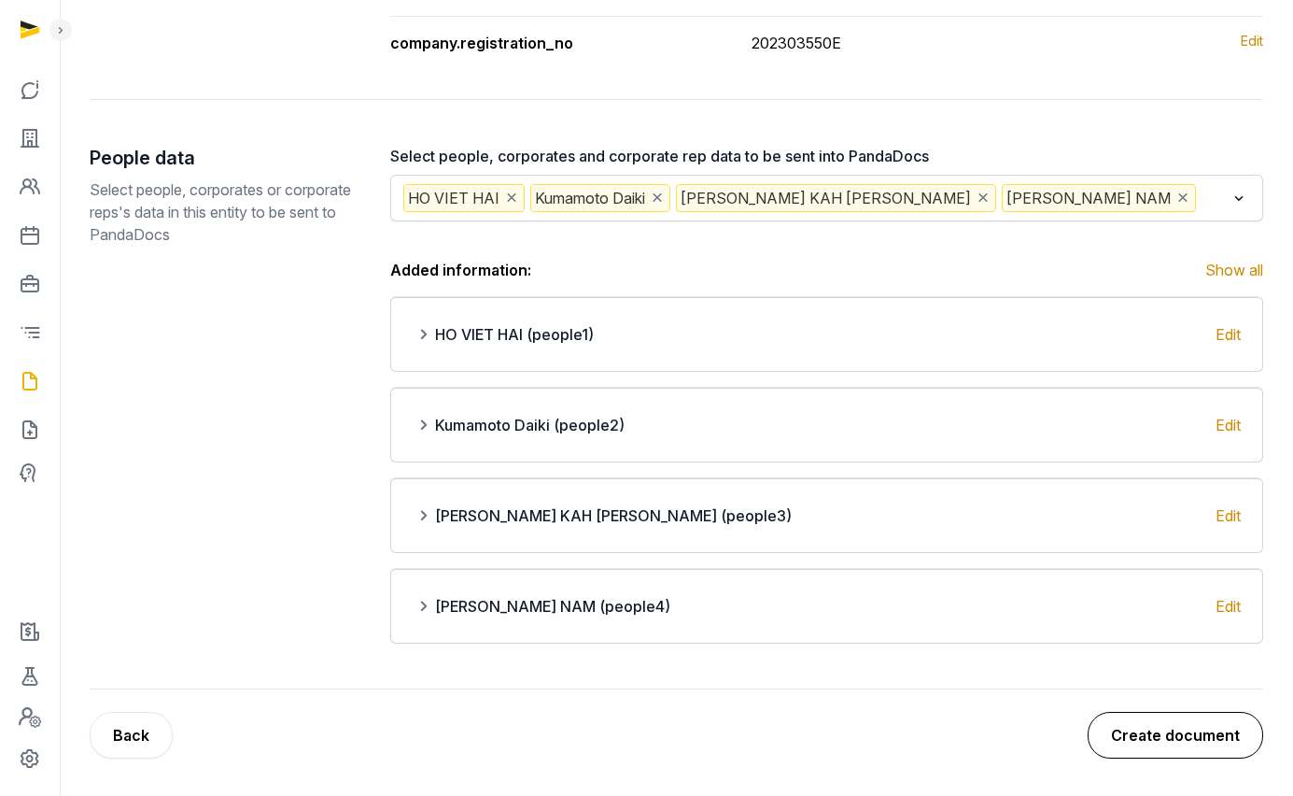
click at [1186, 752] on button "Create document" at bounding box center [1176, 735] width 176 height 47
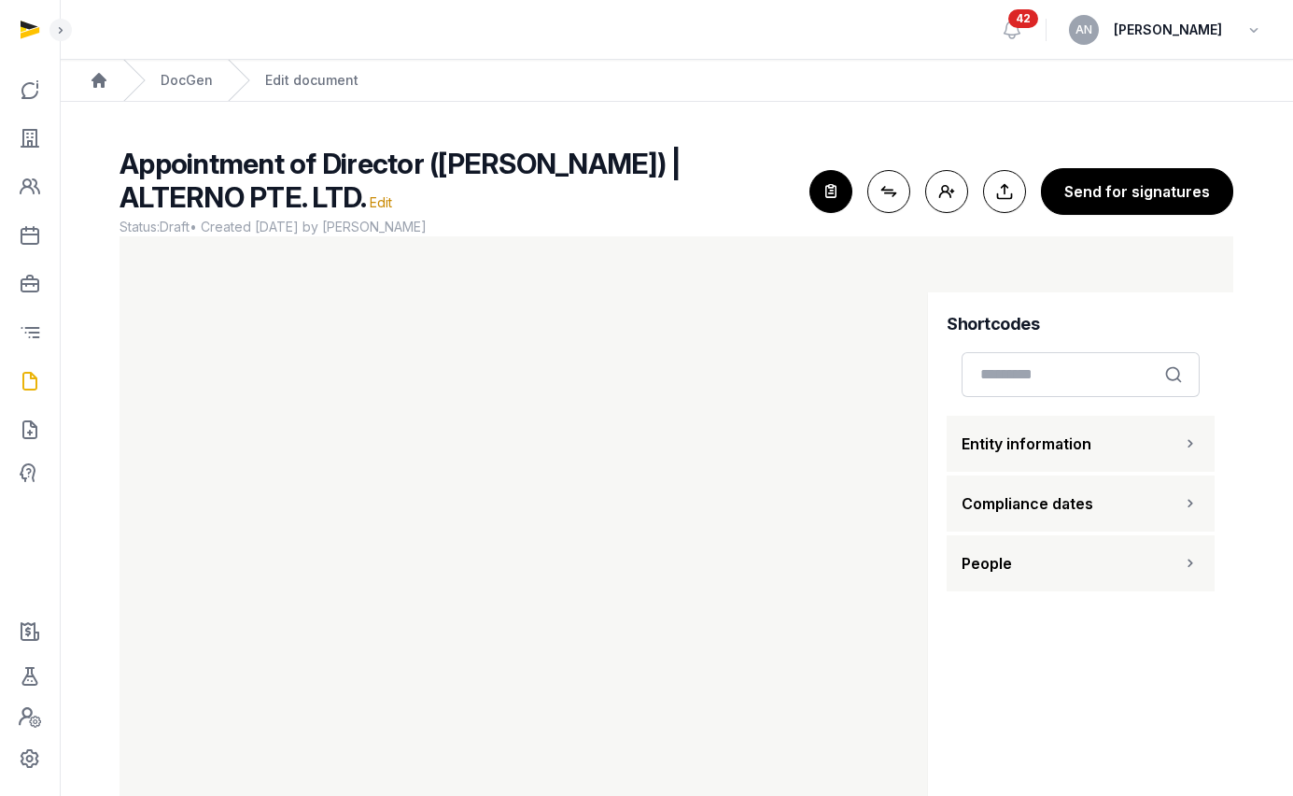
scroll to position [75, 0]
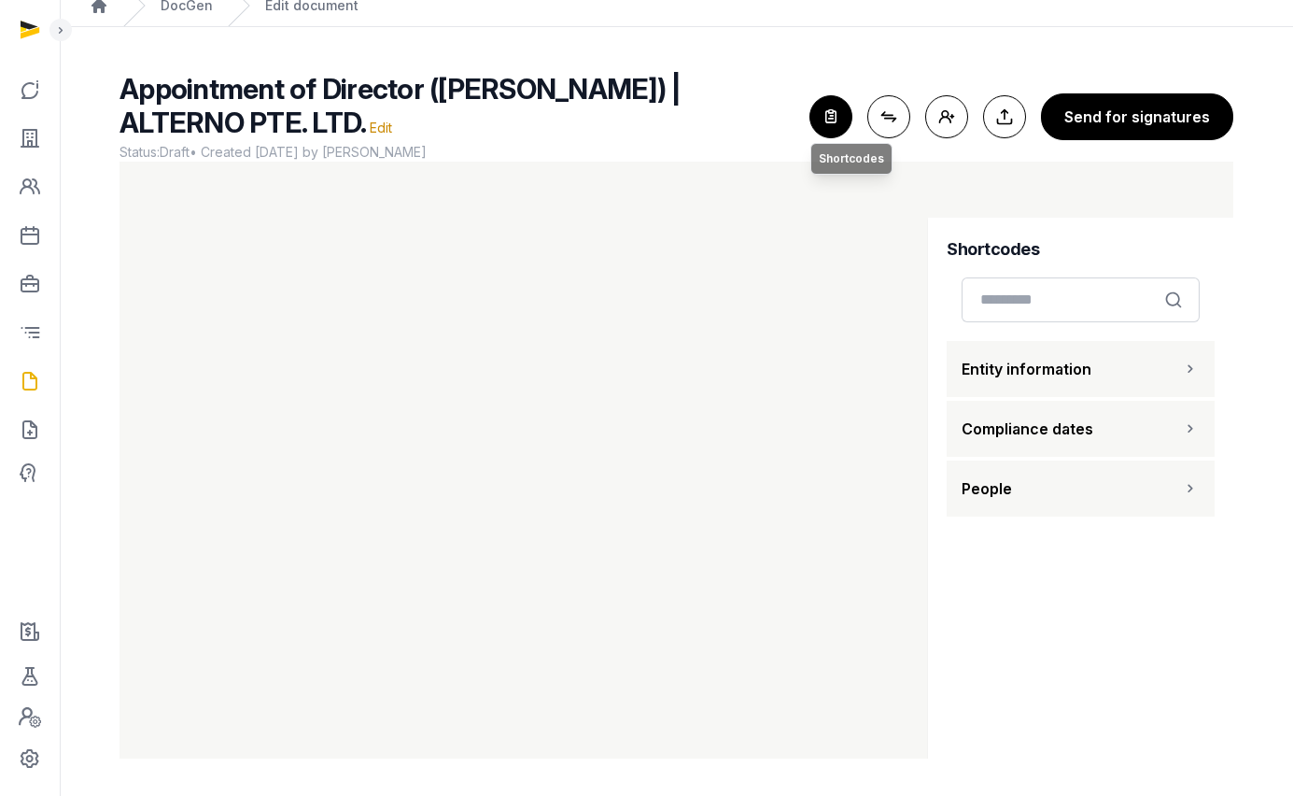
click at [848, 129] on icon "button" at bounding box center [831, 116] width 41 height 41
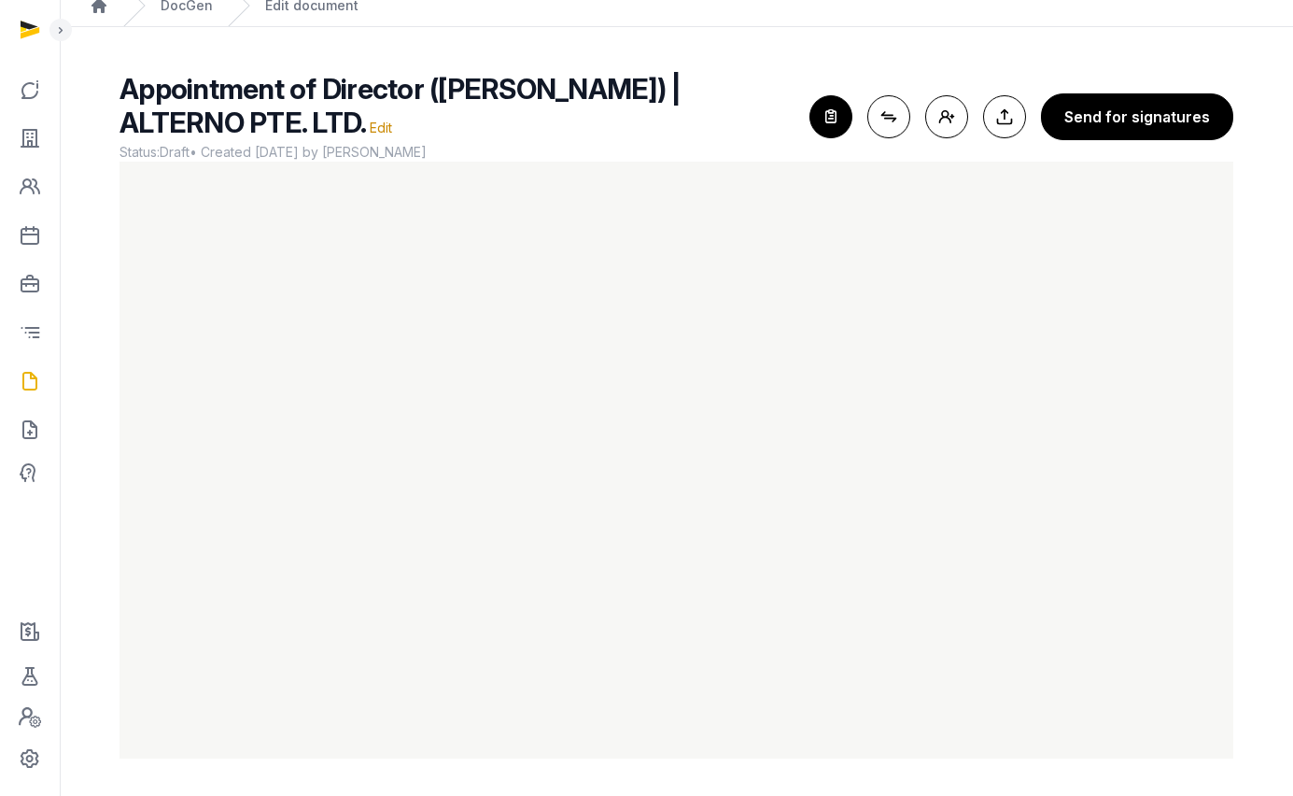
click at [851, 123] on icon "button" at bounding box center [831, 116] width 41 height 41
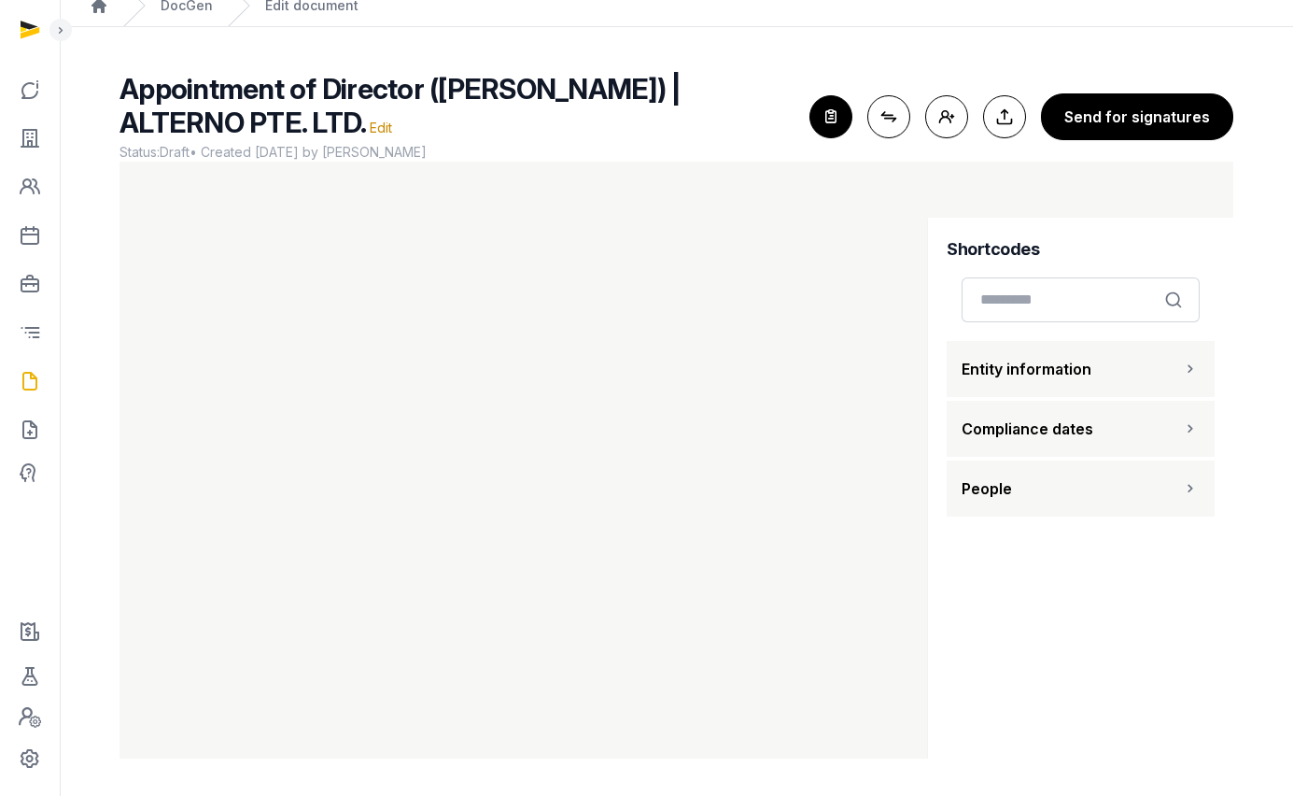
click at [1031, 479] on button "People" at bounding box center [1081, 488] width 268 height 56
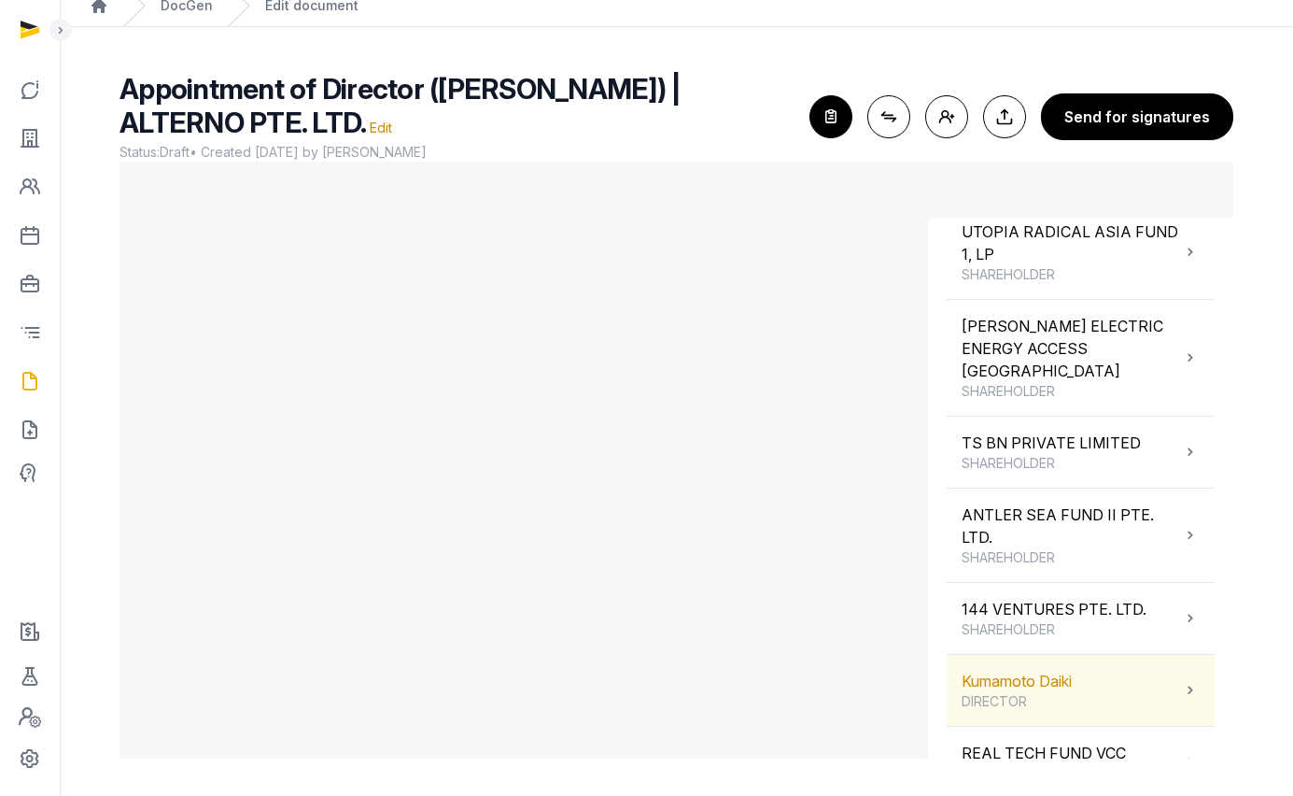
click at [1013, 692] on span "DIRECTOR" at bounding box center [1017, 701] width 110 height 19
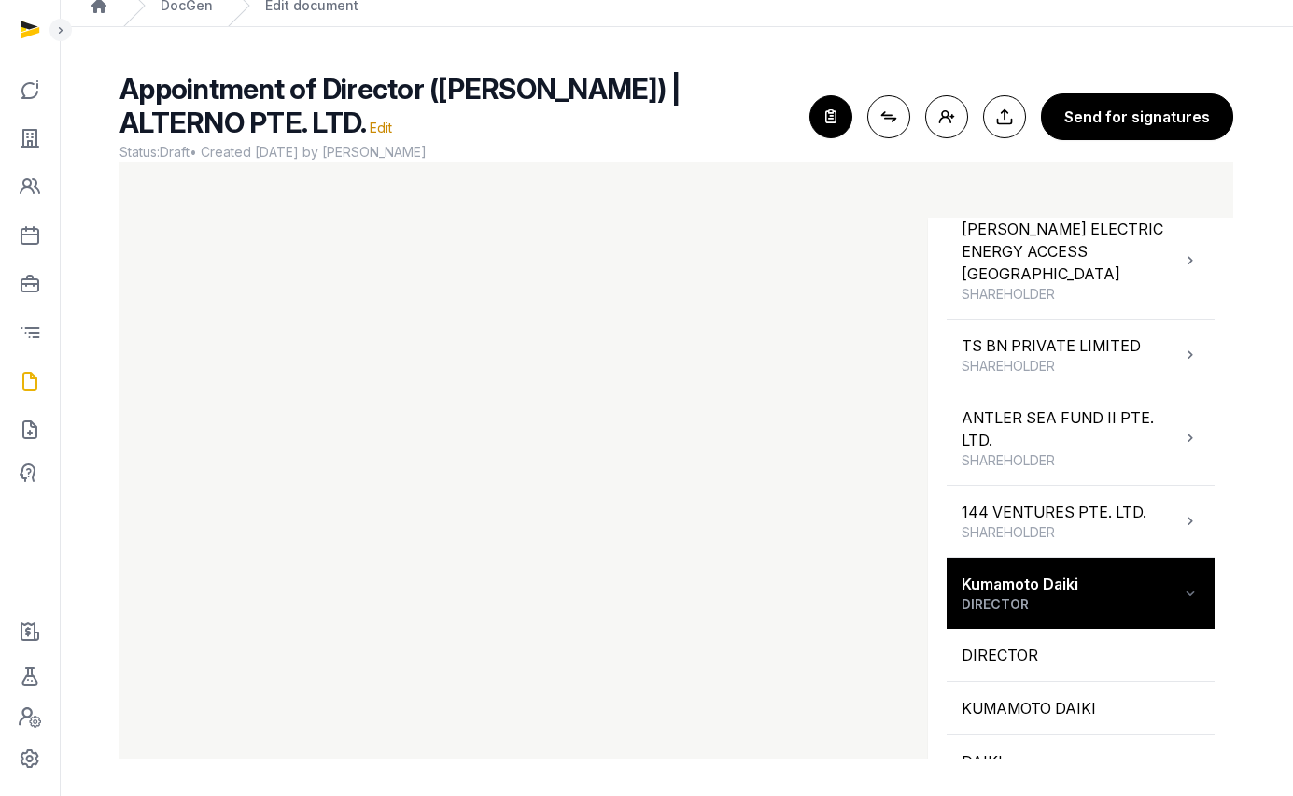
scroll to position [1283, 0]
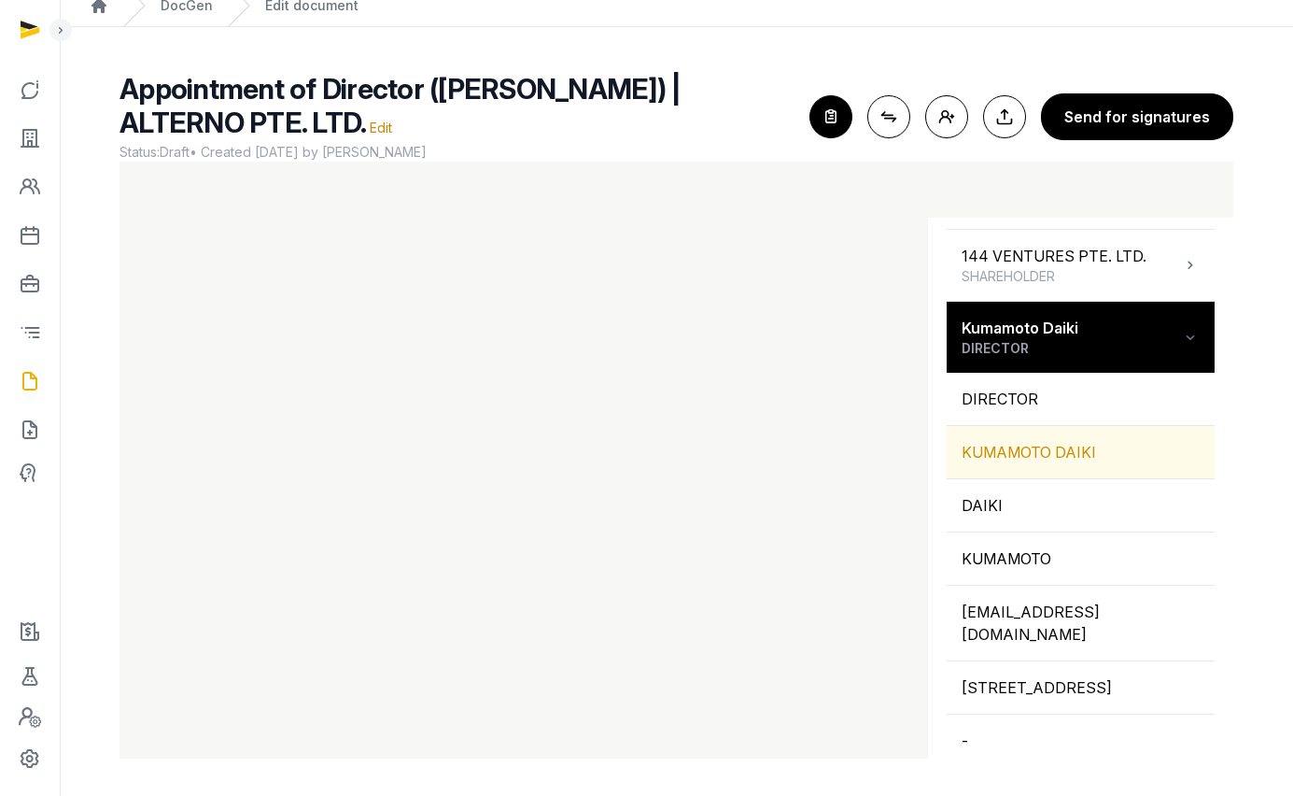
click at [1043, 426] on div "KUMAMOTO DAIKI" at bounding box center [1081, 452] width 268 height 52
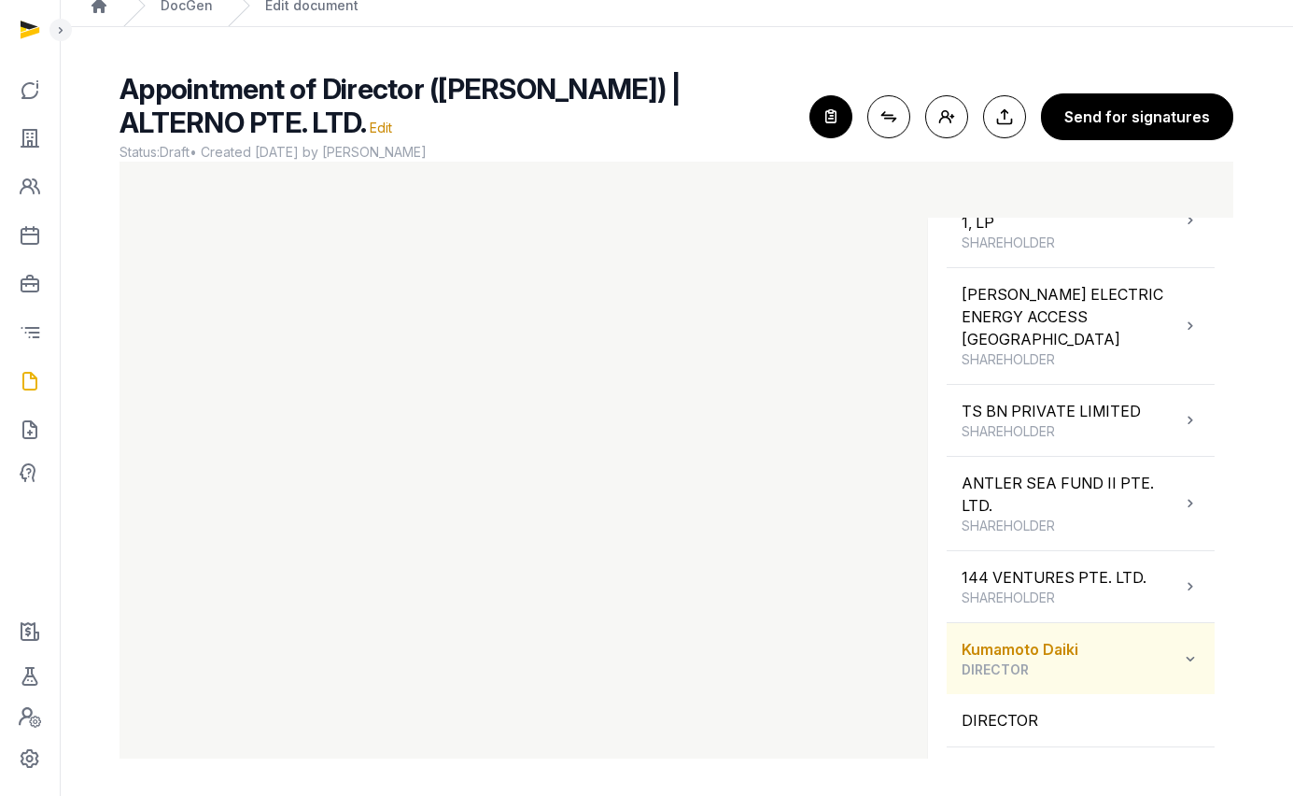
click at [1032, 638] on div "Kumamoto Daiki DIRECTOR" at bounding box center [1020, 658] width 117 height 41
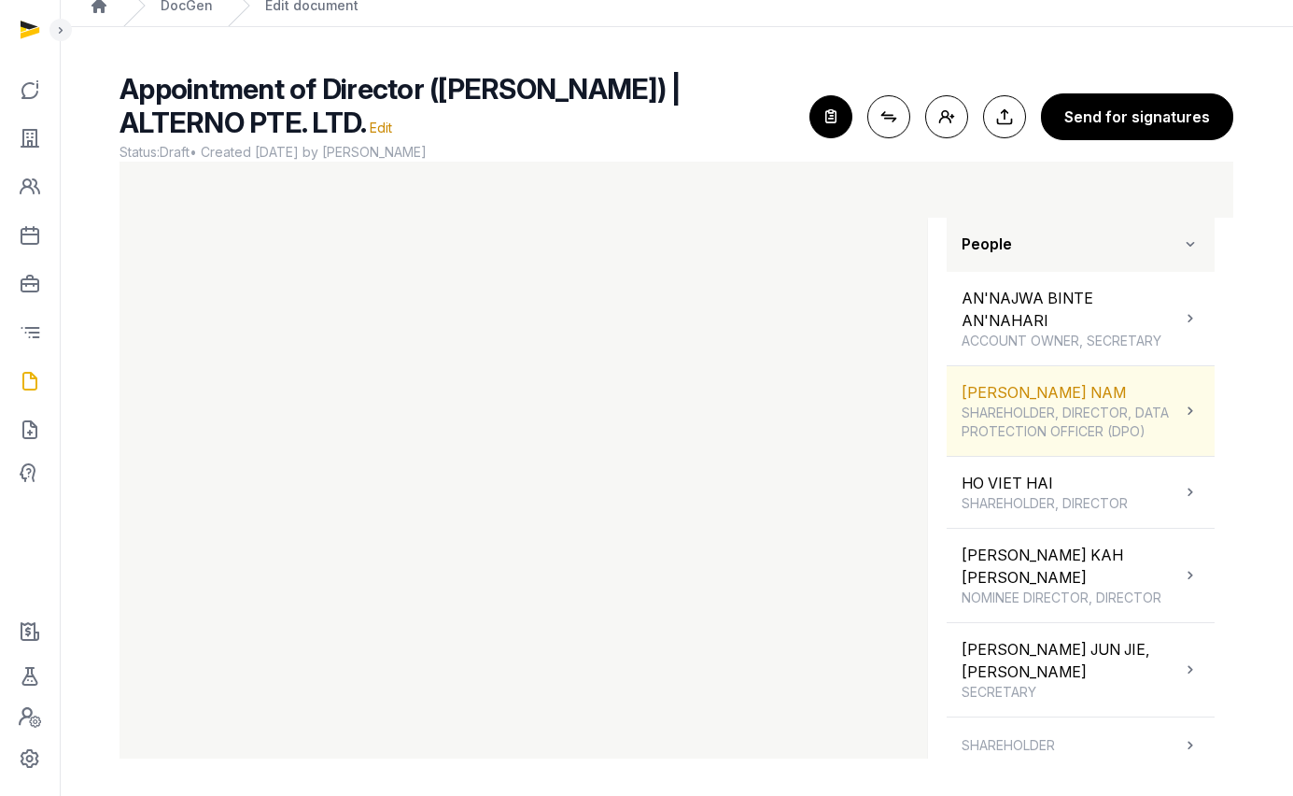
scroll to position [214, 0]
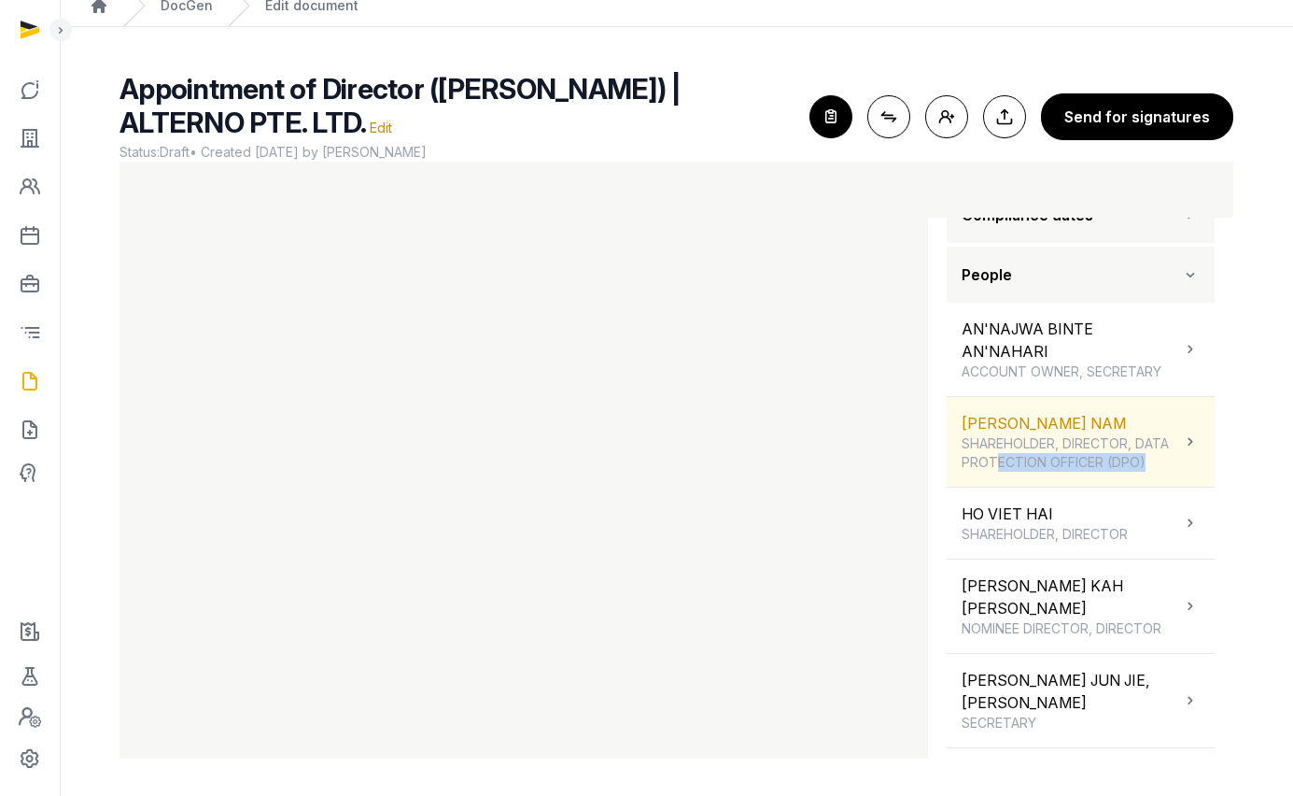
click at [1036, 471] on span "SHAREHOLDER, DIRECTOR, DATA PROTECTION OFFICER (DPO)" at bounding box center [1071, 452] width 219 height 37
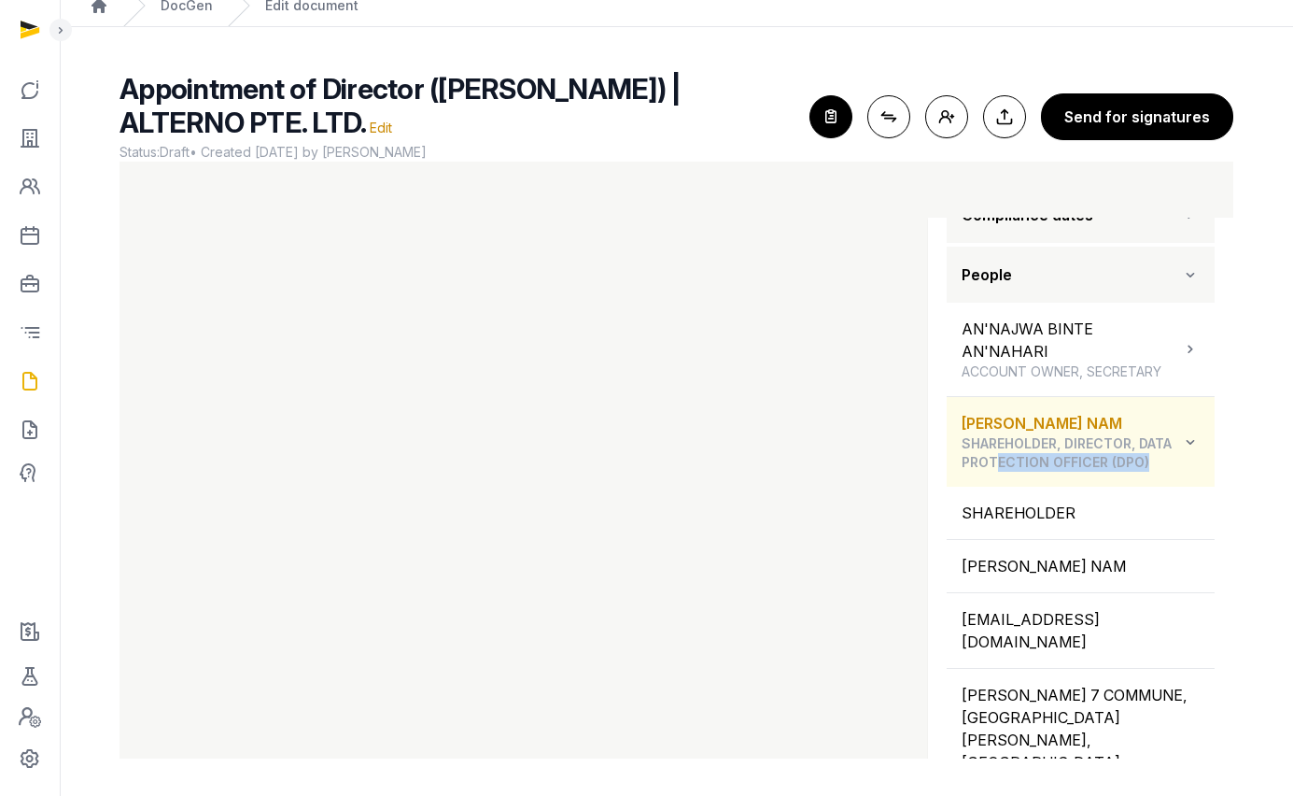
click at [1036, 466] on span "SHAREHOLDER, DIRECTOR, DATA PROTECTION OFFICER (DPO)" at bounding box center [1071, 452] width 219 height 37
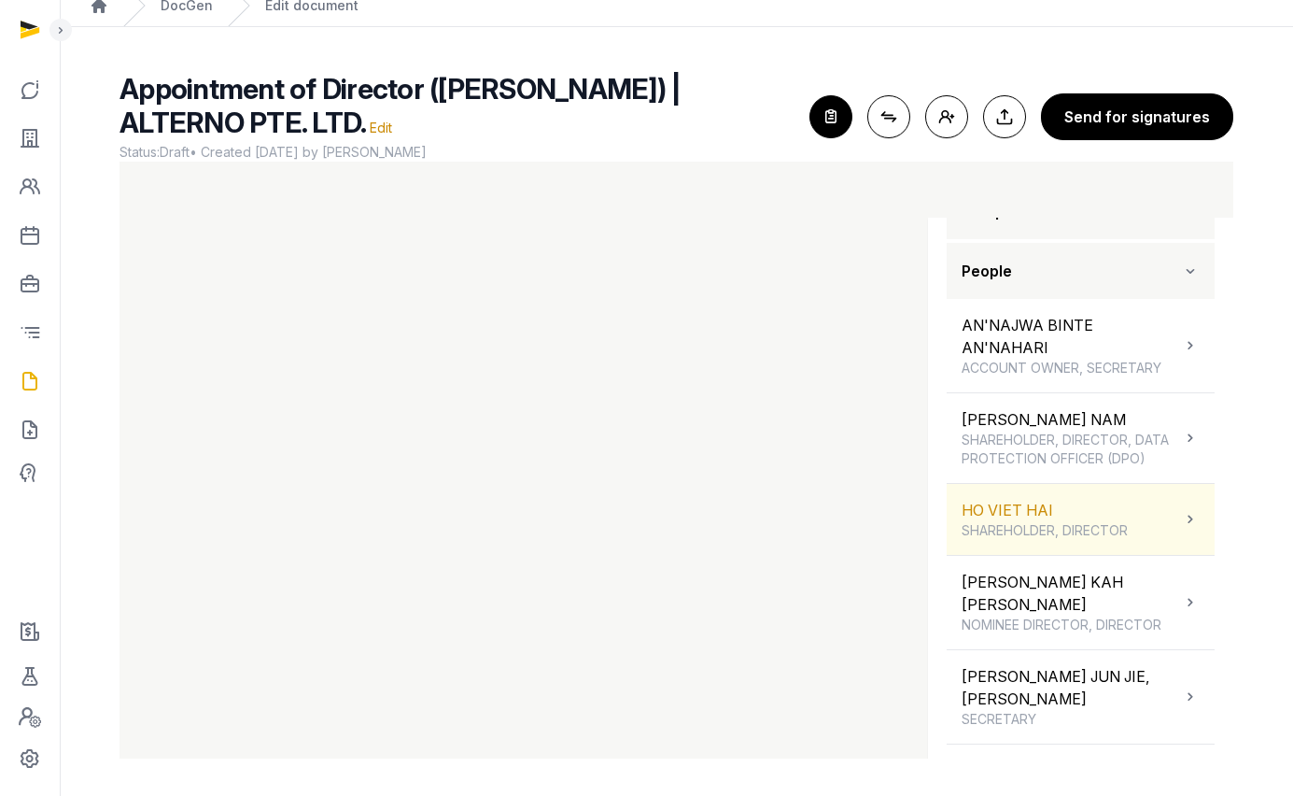
click at [1033, 519] on div "HO VIET HAI SHAREHOLDER, DIRECTOR" at bounding box center [1045, 519] width 166 height 41
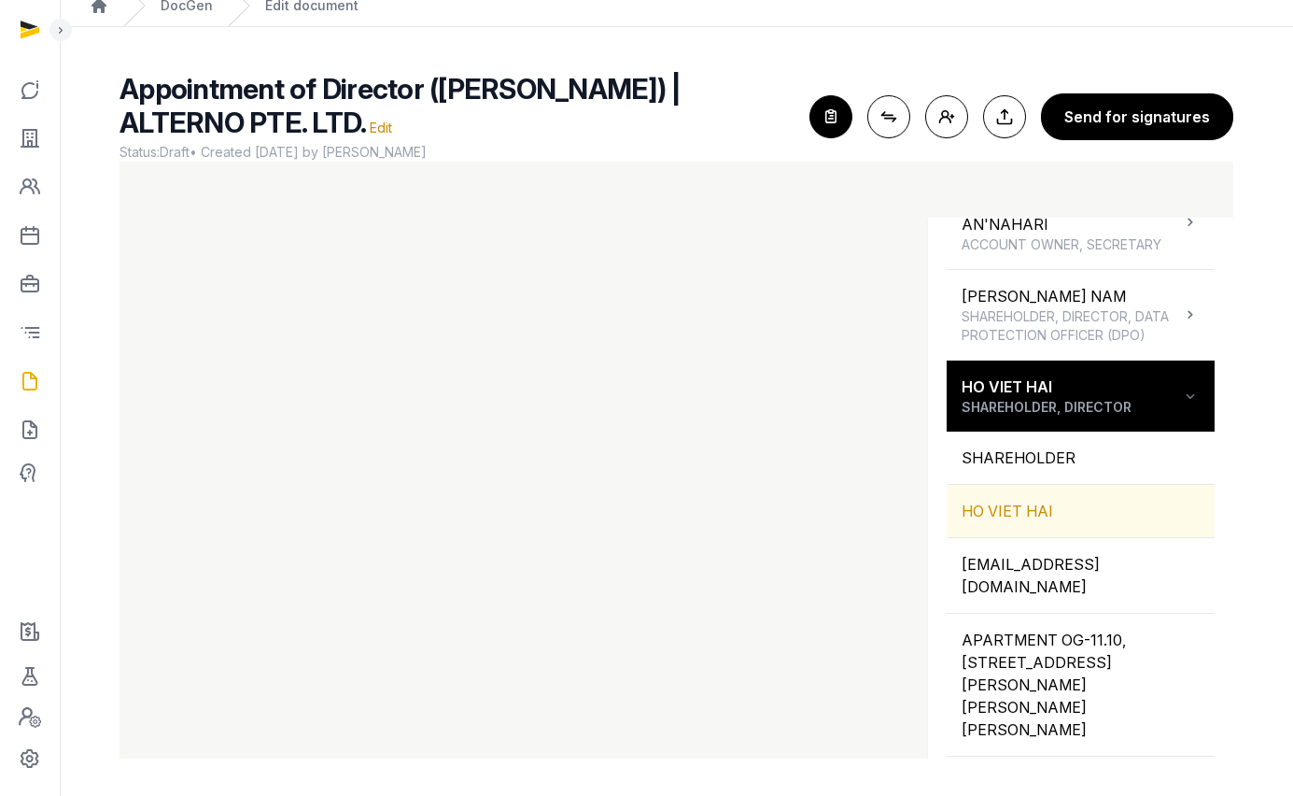
scroll to position [345, 0]
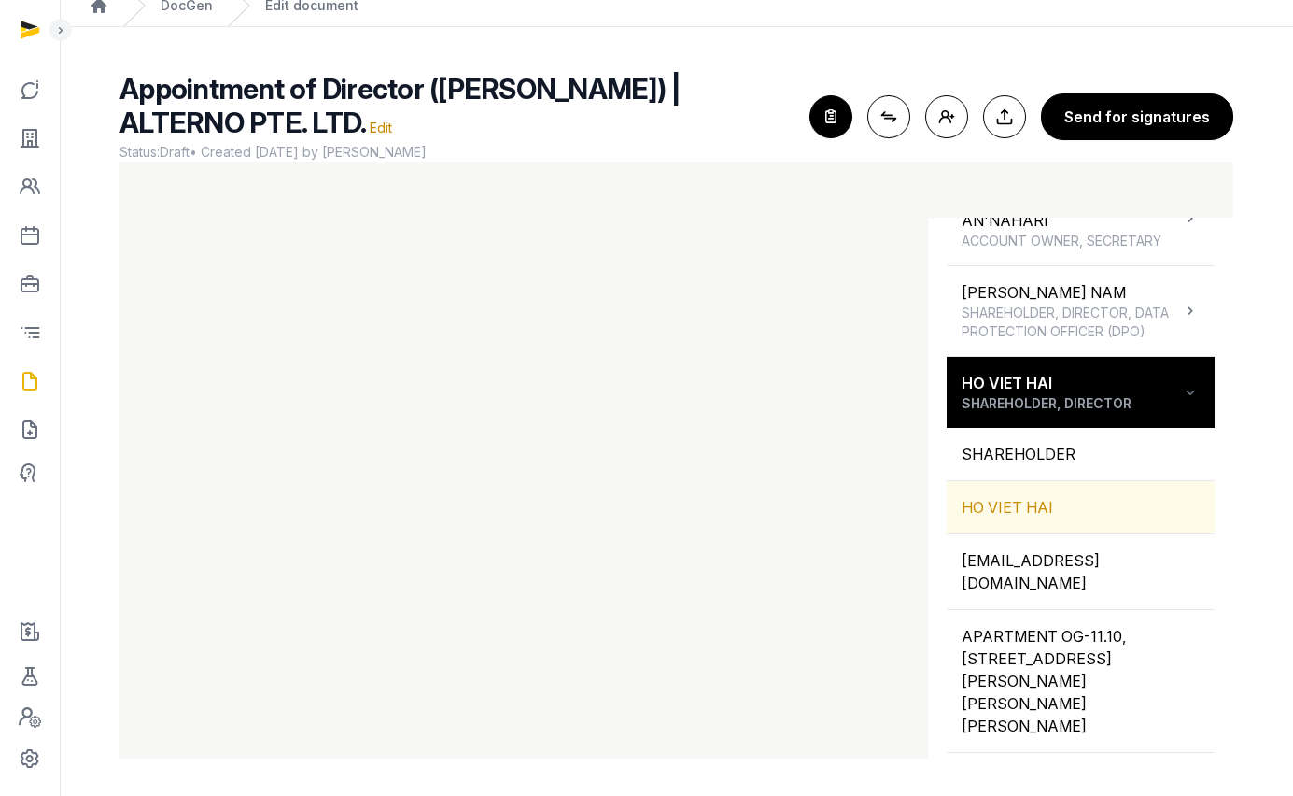
click at [1030, 513] on div "HO VIET HAI" at bounding box center [1081, 507] width 268 height 52
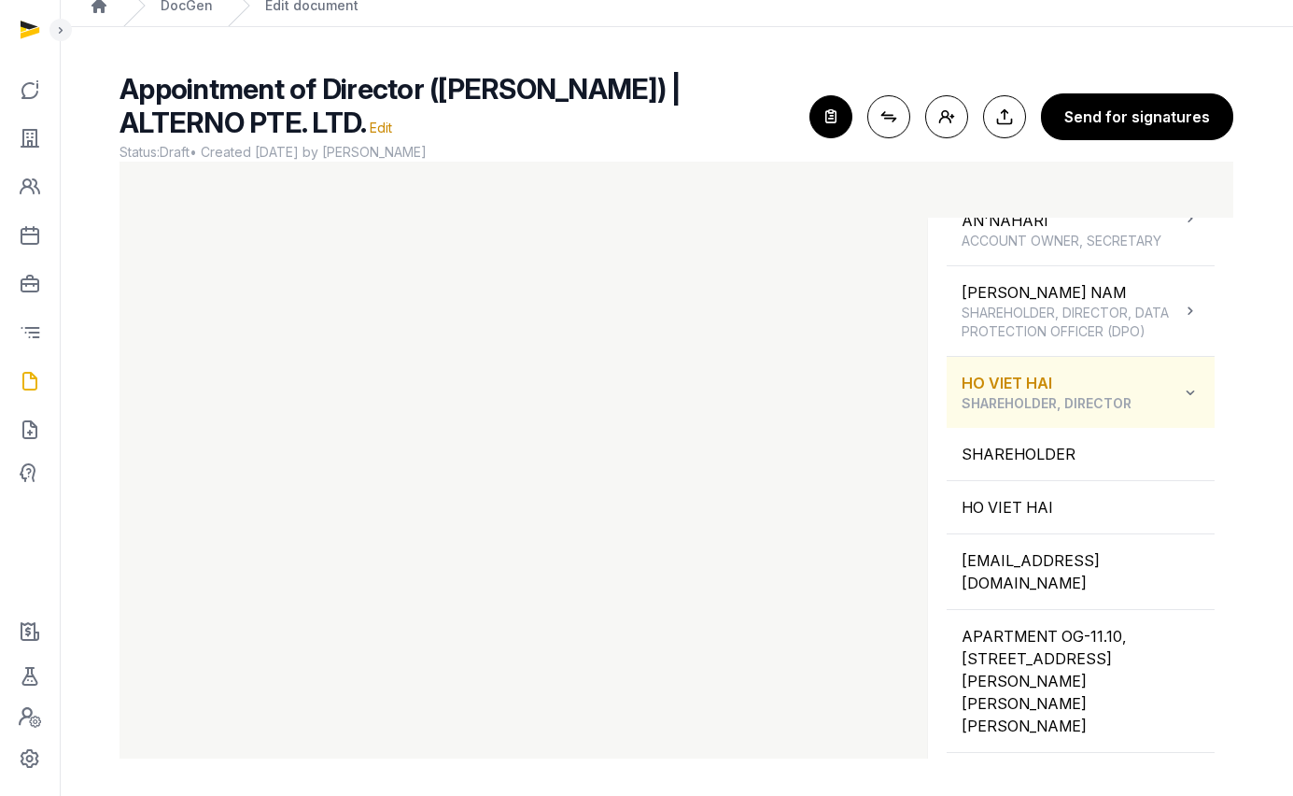
click at [1031, 413] on span "SHAREHOLDER, DIRECTOR" at bounding box center [1047, 403] width 170 height 19
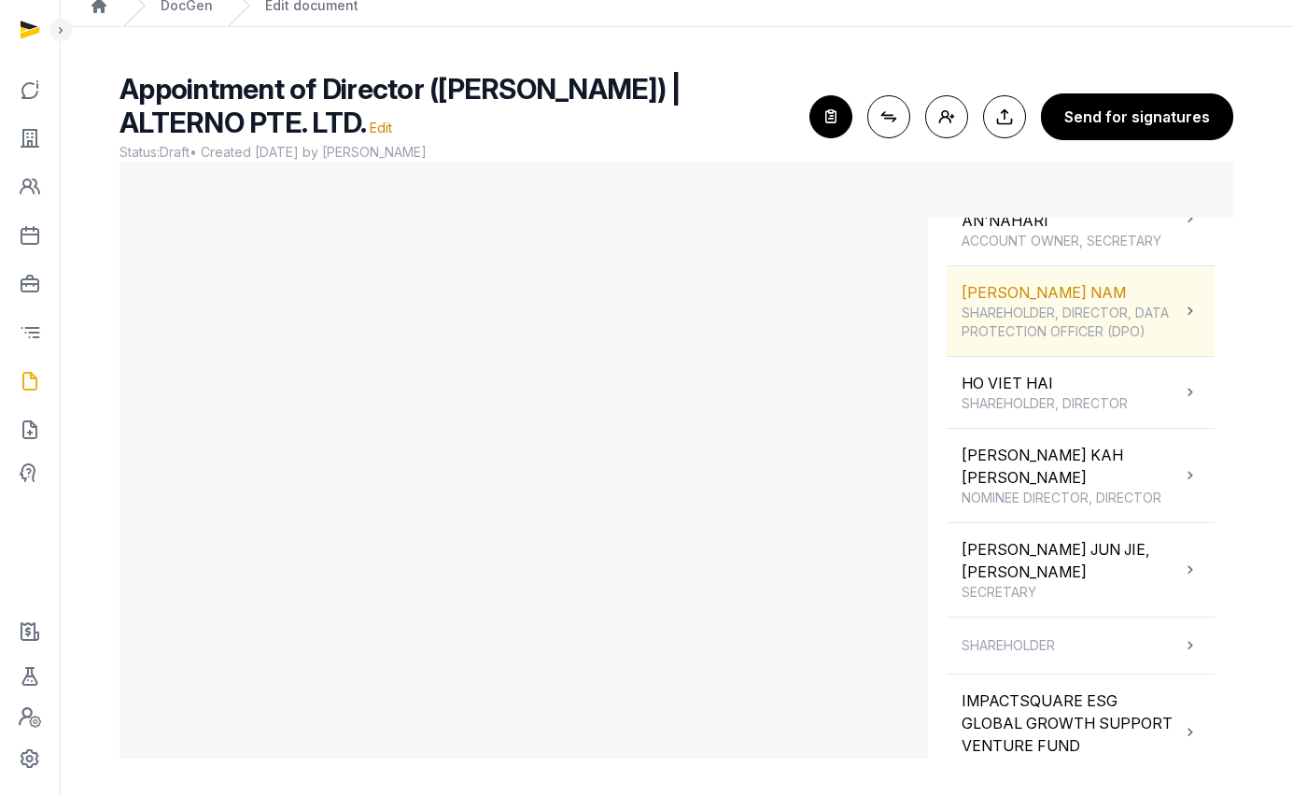
click at [1035, 337] on span "SHAREHOLDER, DIRECTOR, DATA PROTECTION OFFICER (DPO)" at bounding box center [1071, 322] width 219 height 37
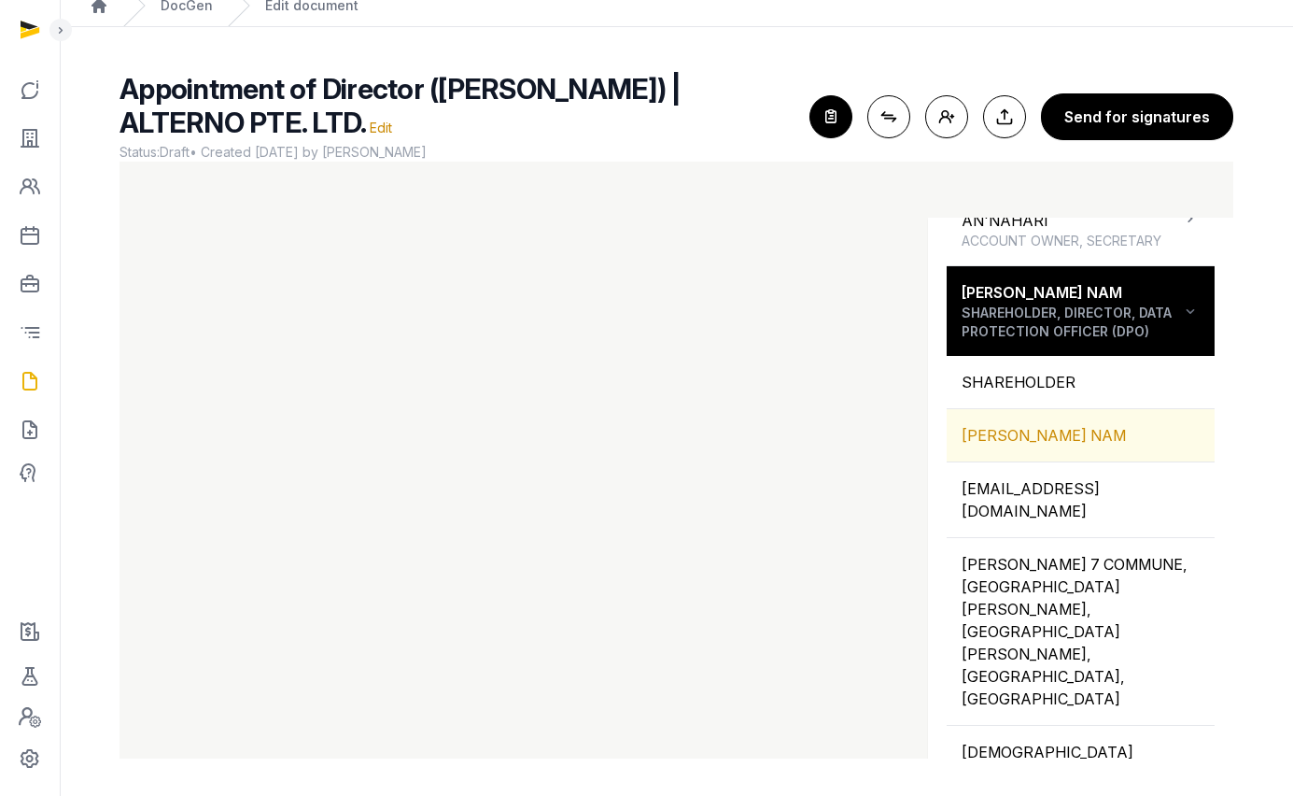
click at [1015, 445] on div "[PERSON_NAME] NAM" at bounding box center [1081, 435] width 268 height 52
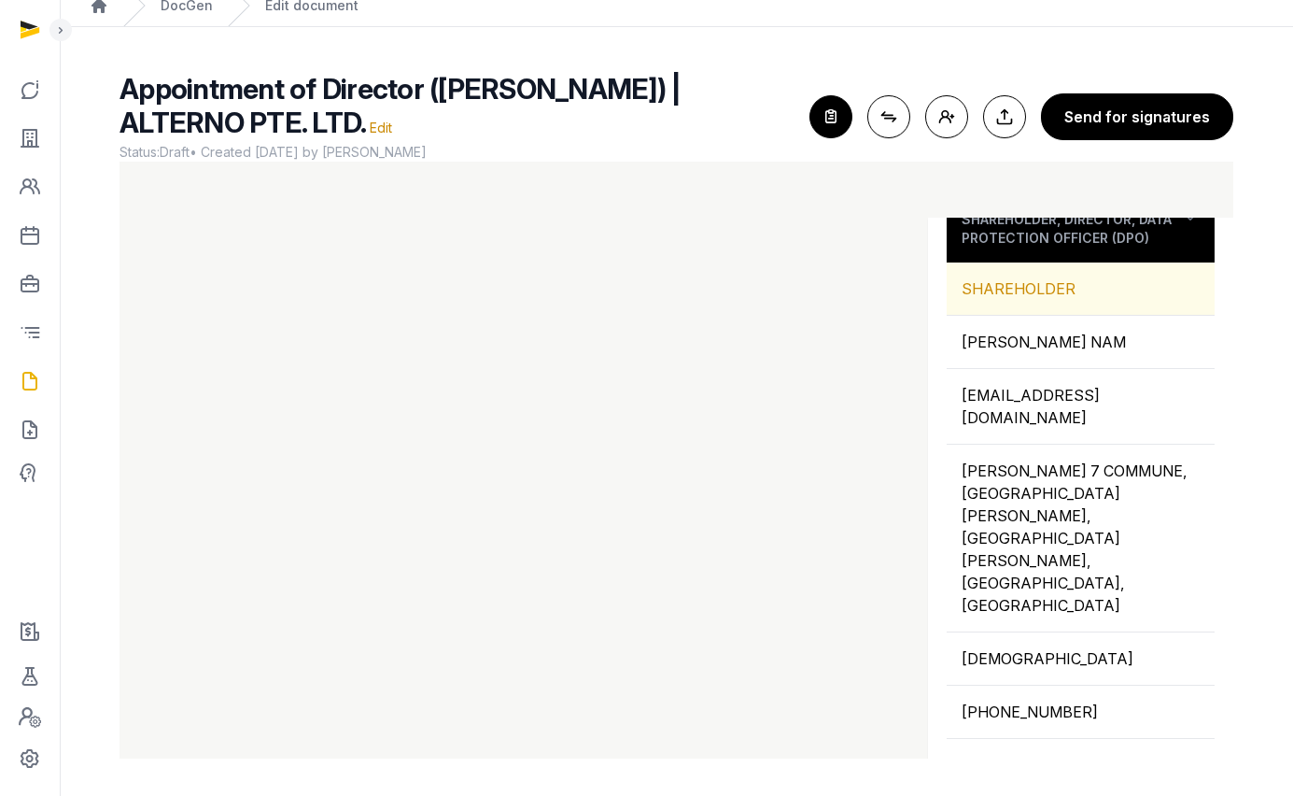
scroll to position [368, 0]
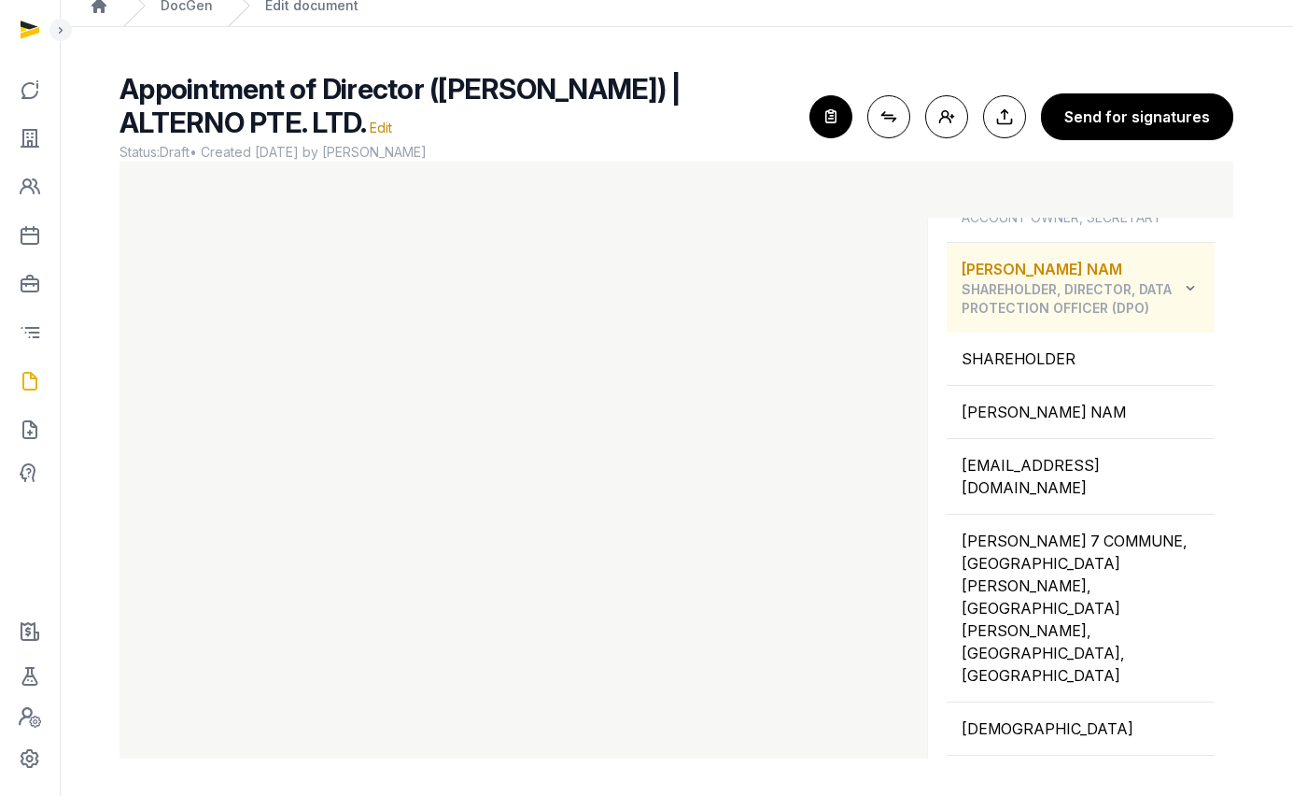
click at [1034, 318] on span "SHAREHOLDER, DIRECTOR, DATA PROTECTION OFFICER (DPO)" at bounding box center [1071, 298] width 219 height 37
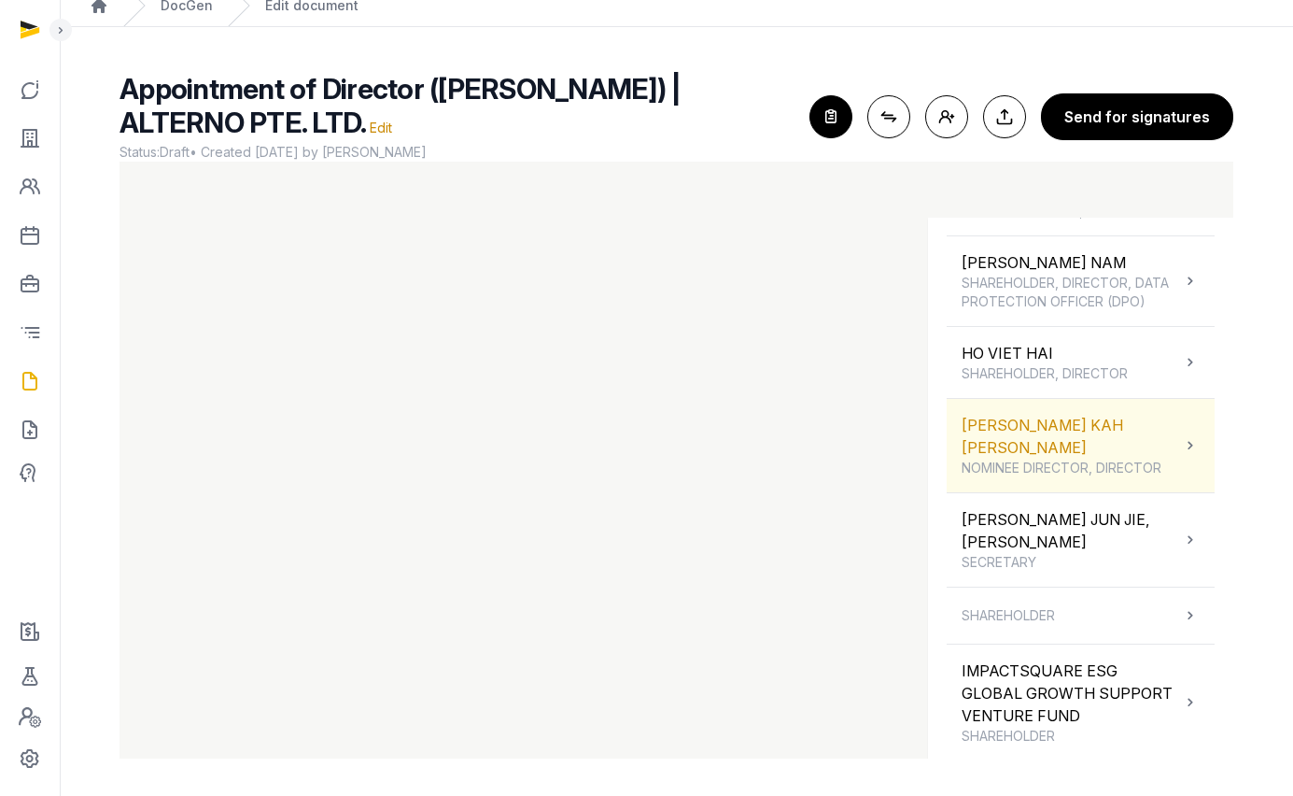
scroll to position [385, 0]
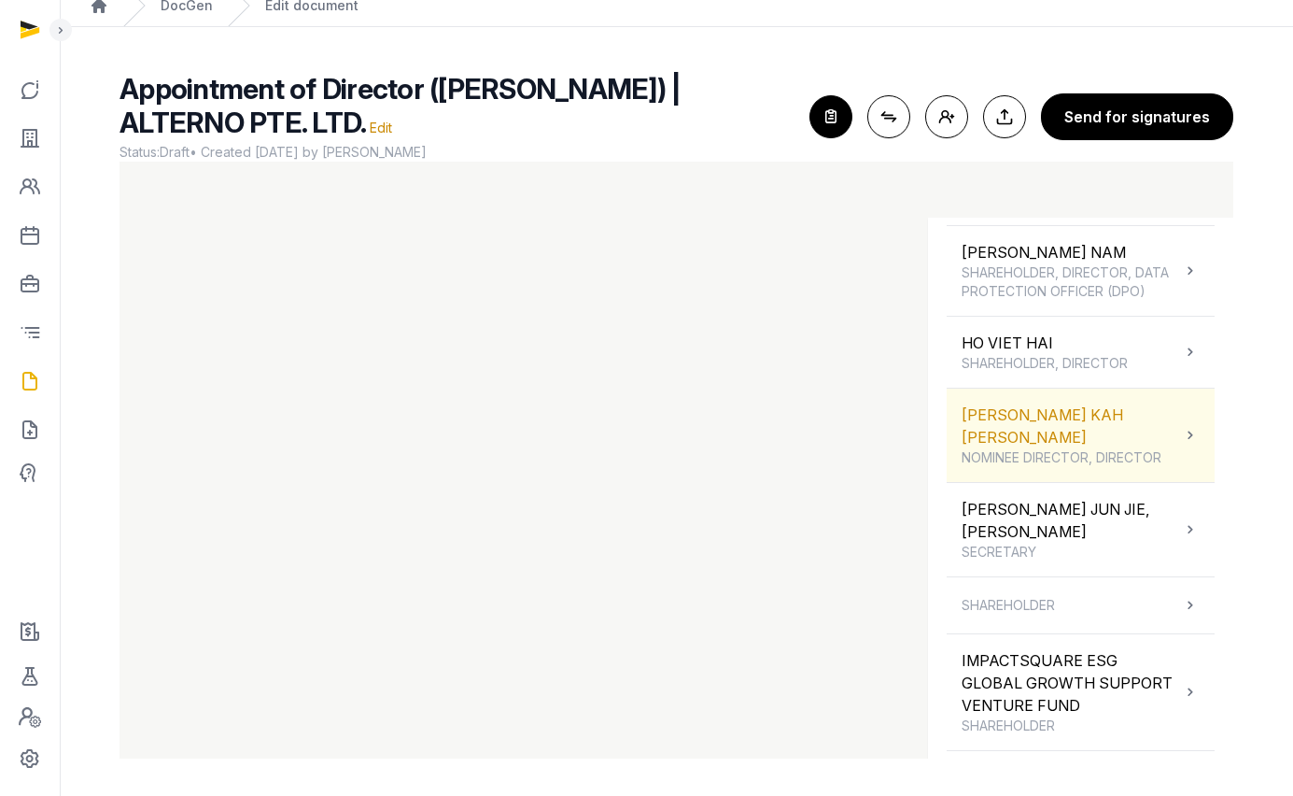
click at [1035, 454] on span "NOMINEE DIRECTOR, DIRECTOR" at bounding box center [1071, 457] width 219 height 19
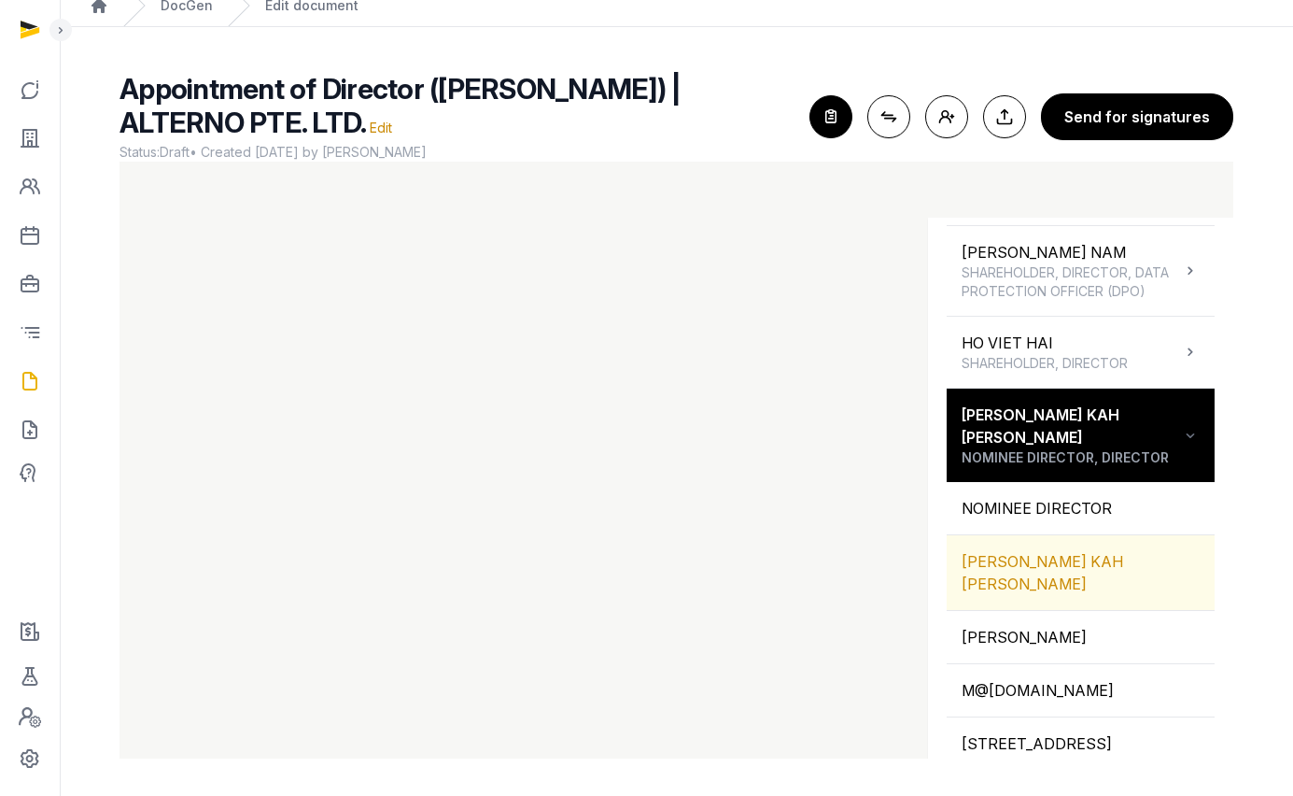
click at [1027, 549] on div "[PERSON_NAME] KAH [PERSON_NAME]" at bounding box center [1081, 572] width 268 height 75
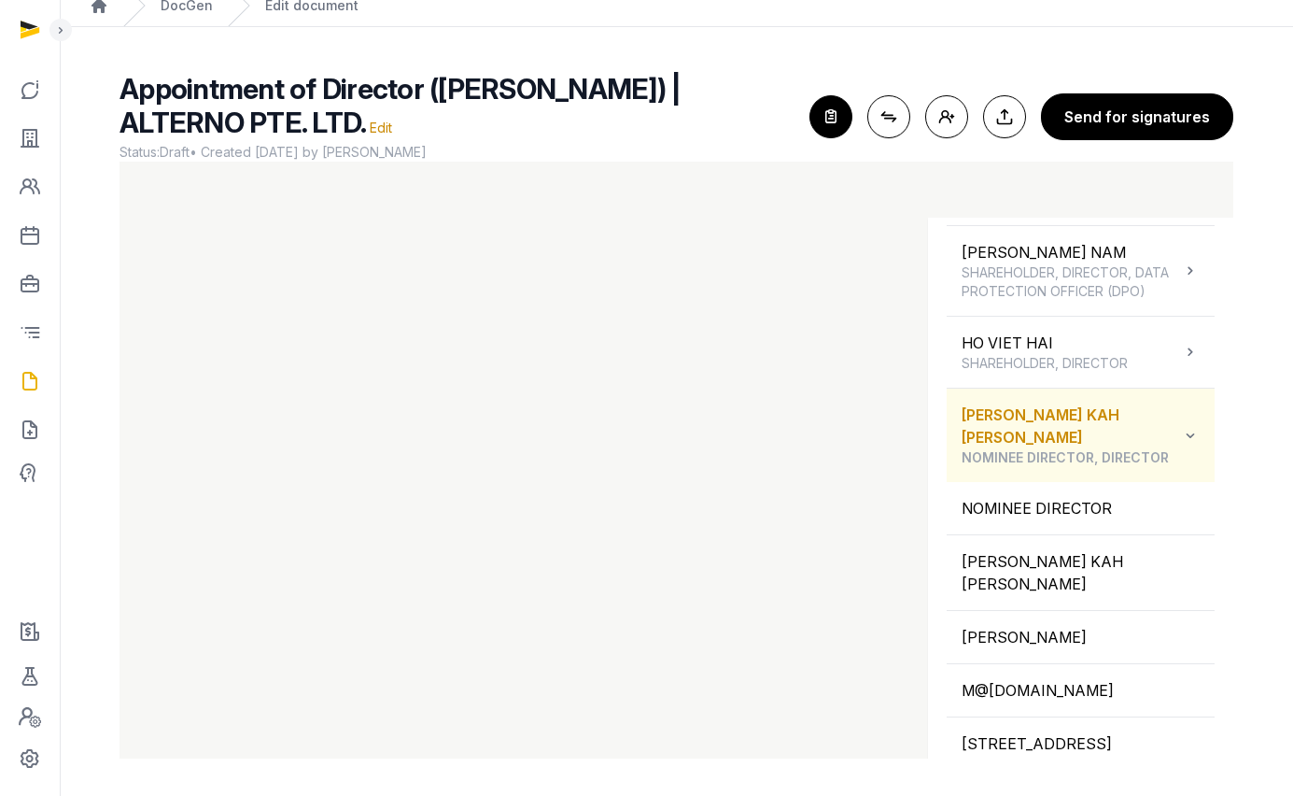
click at [1043, 460] on span "NOMINEE DIRECTOR, DIRECTOR" at bounding box center [1071, 457] width 219 height 19
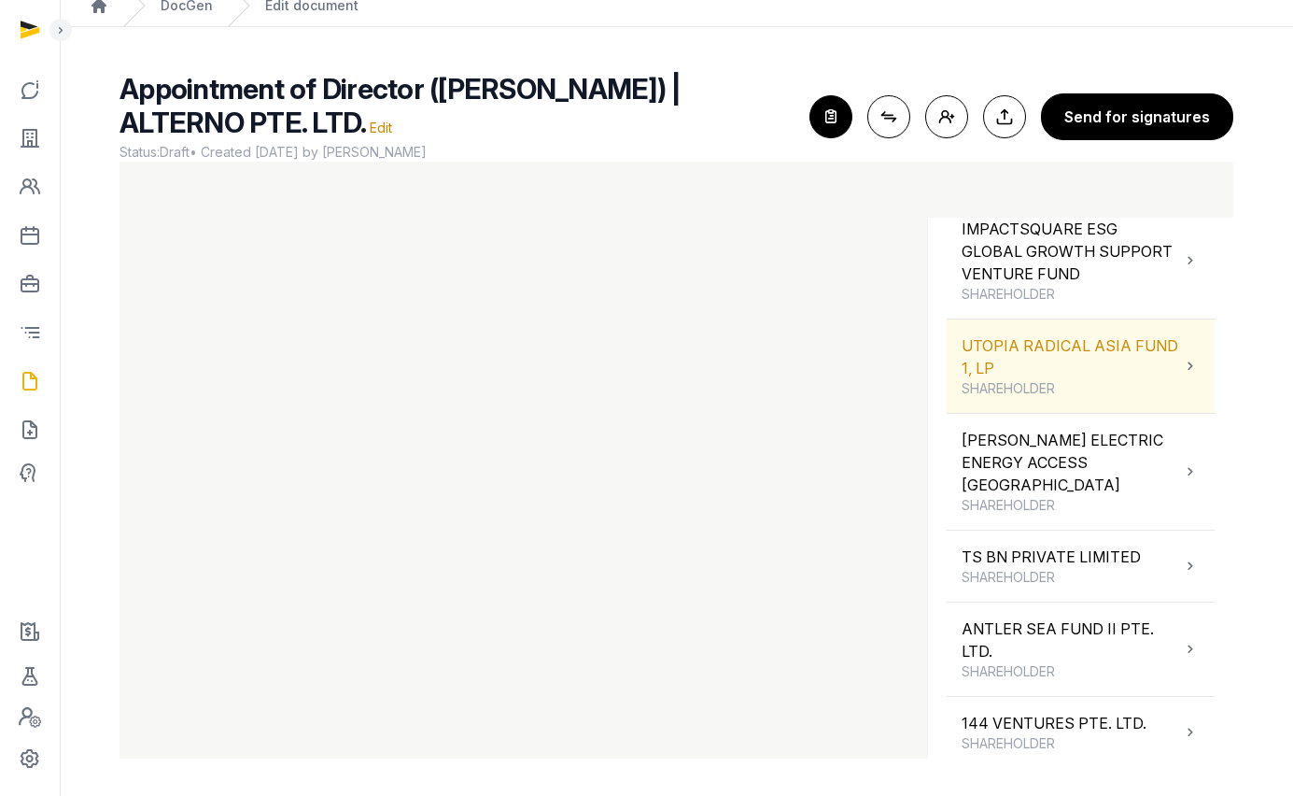
scroll to position [930, 0]
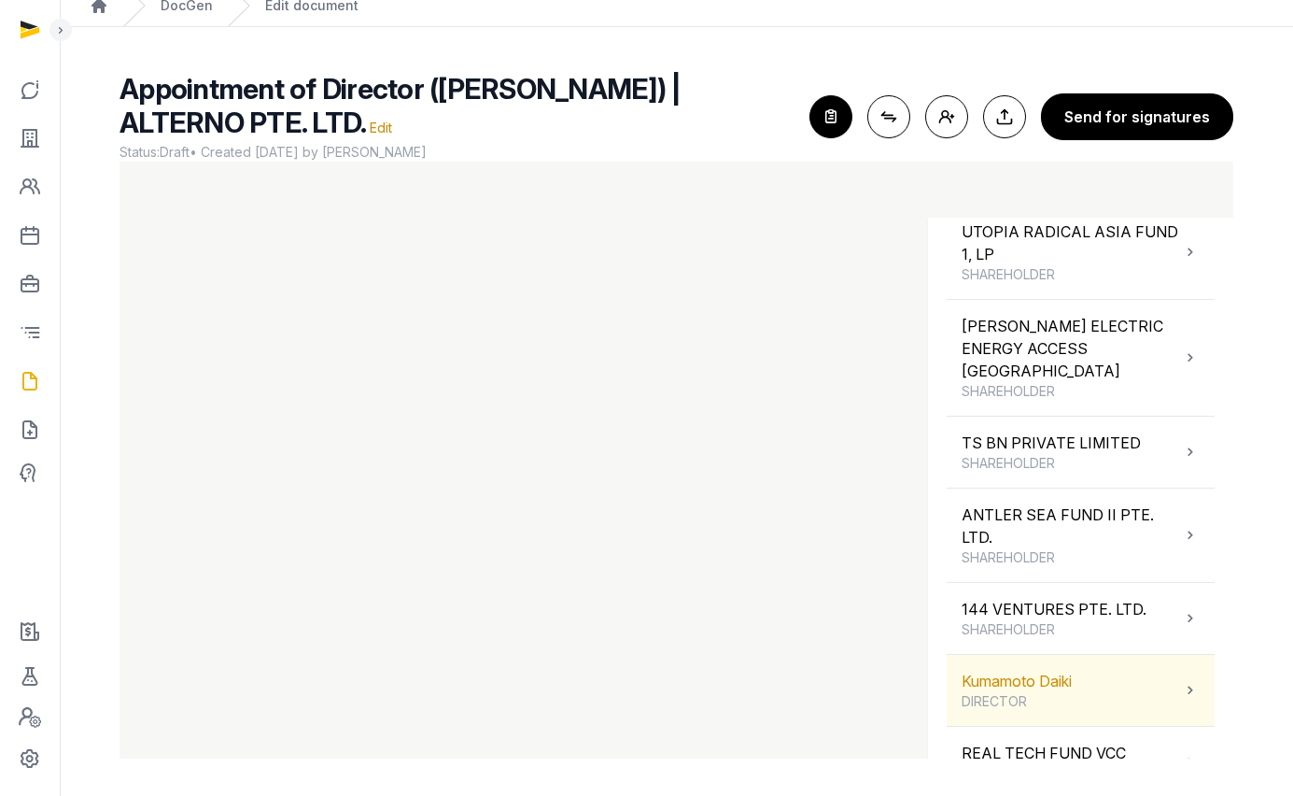
drag, startPoint x: 1035, startPoint y: 624, endPoint x: 1033, endPoint y: 607, distance: 16.9
click at [1034, 670] on div "Kumamoto Daiki DIRECTOR" at bounding box center [1017, 690] width 110 height 41
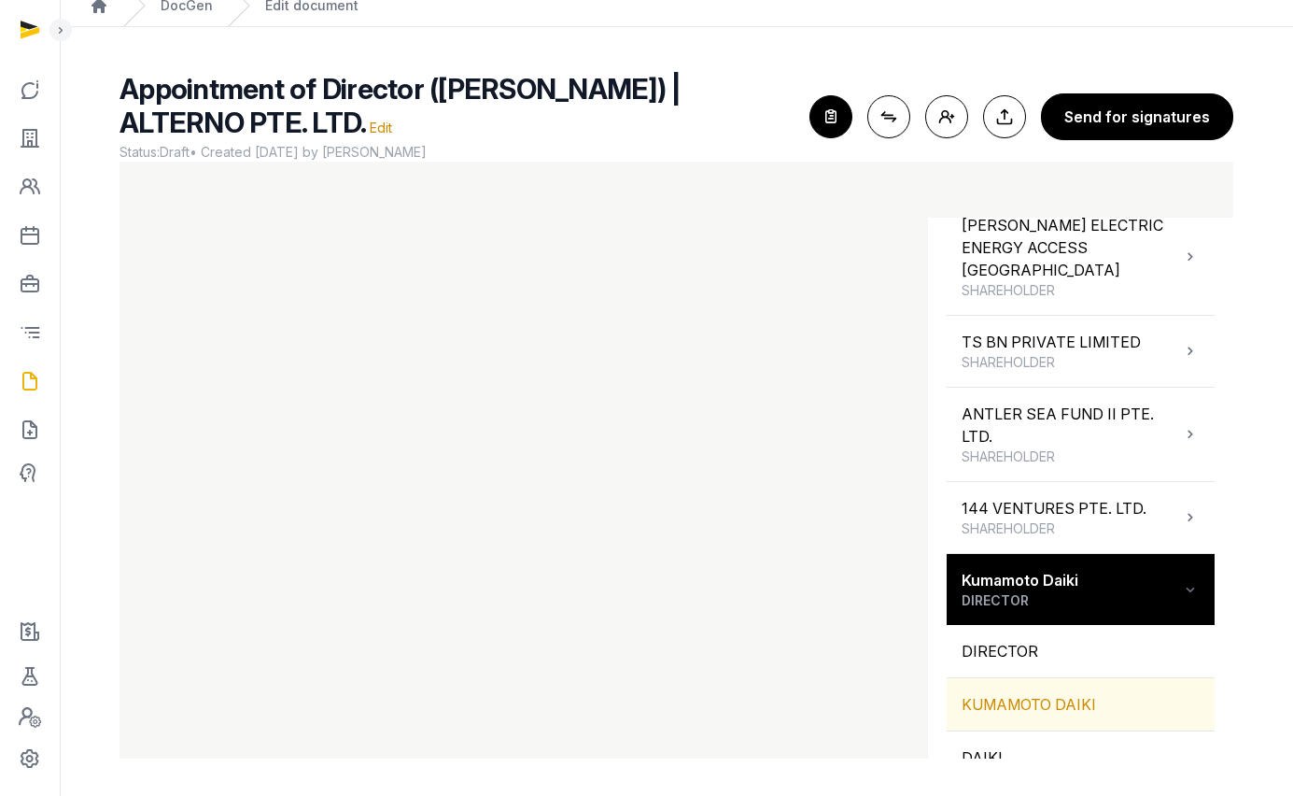
scroll to position [1055, 0]
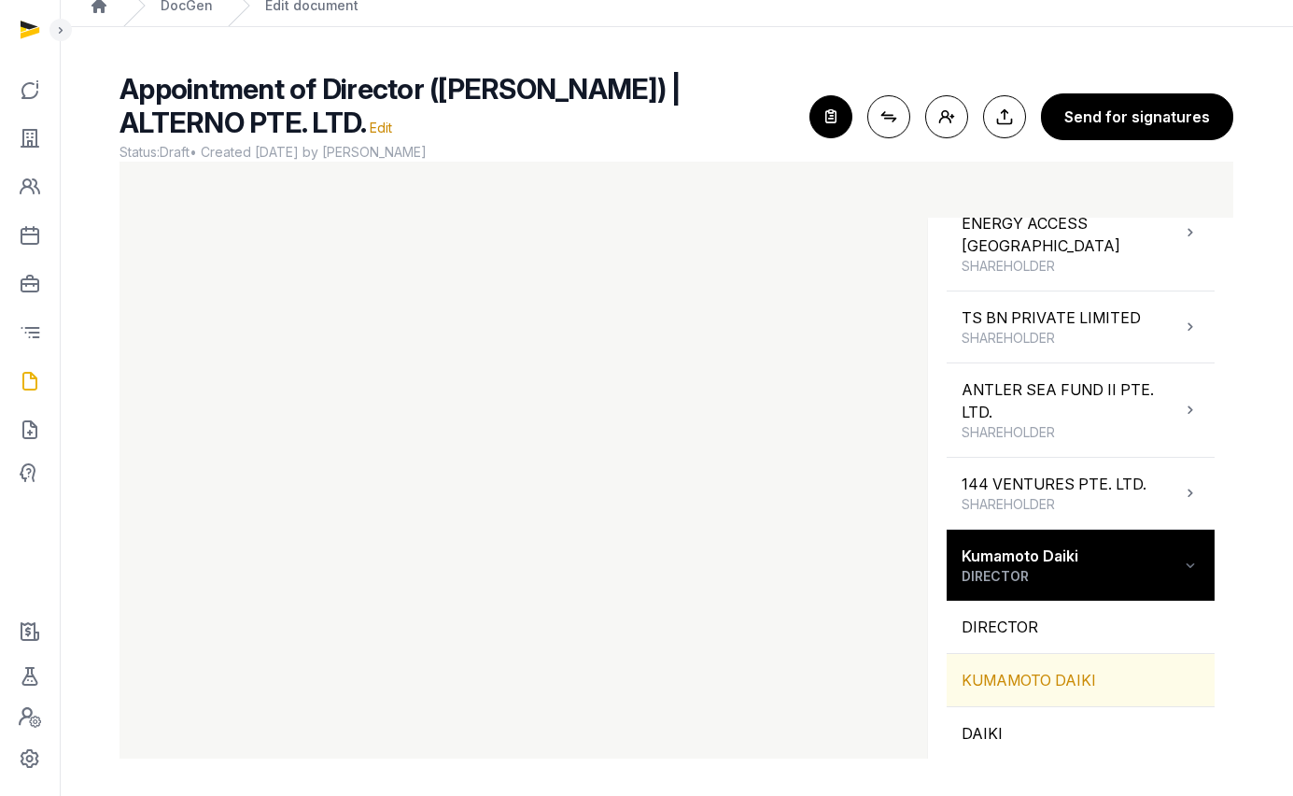
click at [1060, 654] on div "KUMAMOTO DAIKI" at bounding box center [1081, 680] width 268 height 52
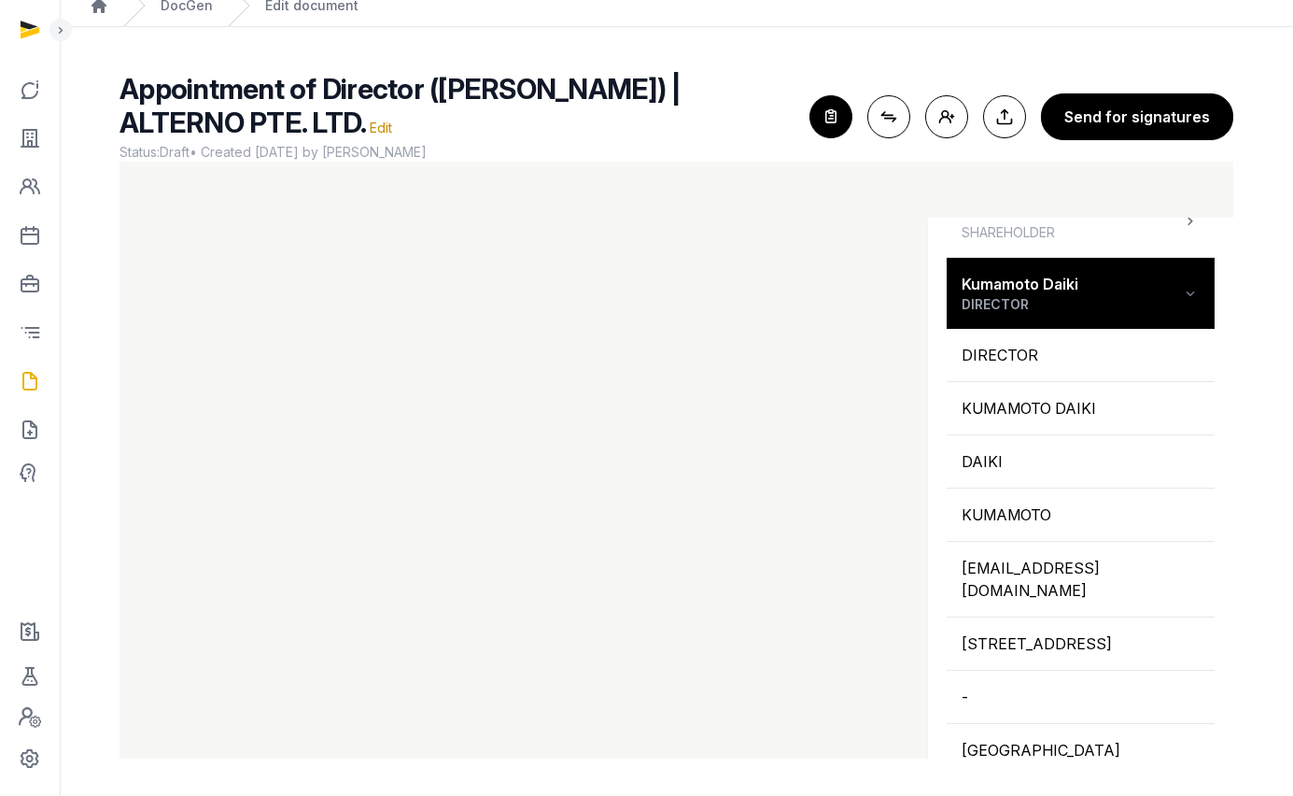
scroll to position [1328, 0]
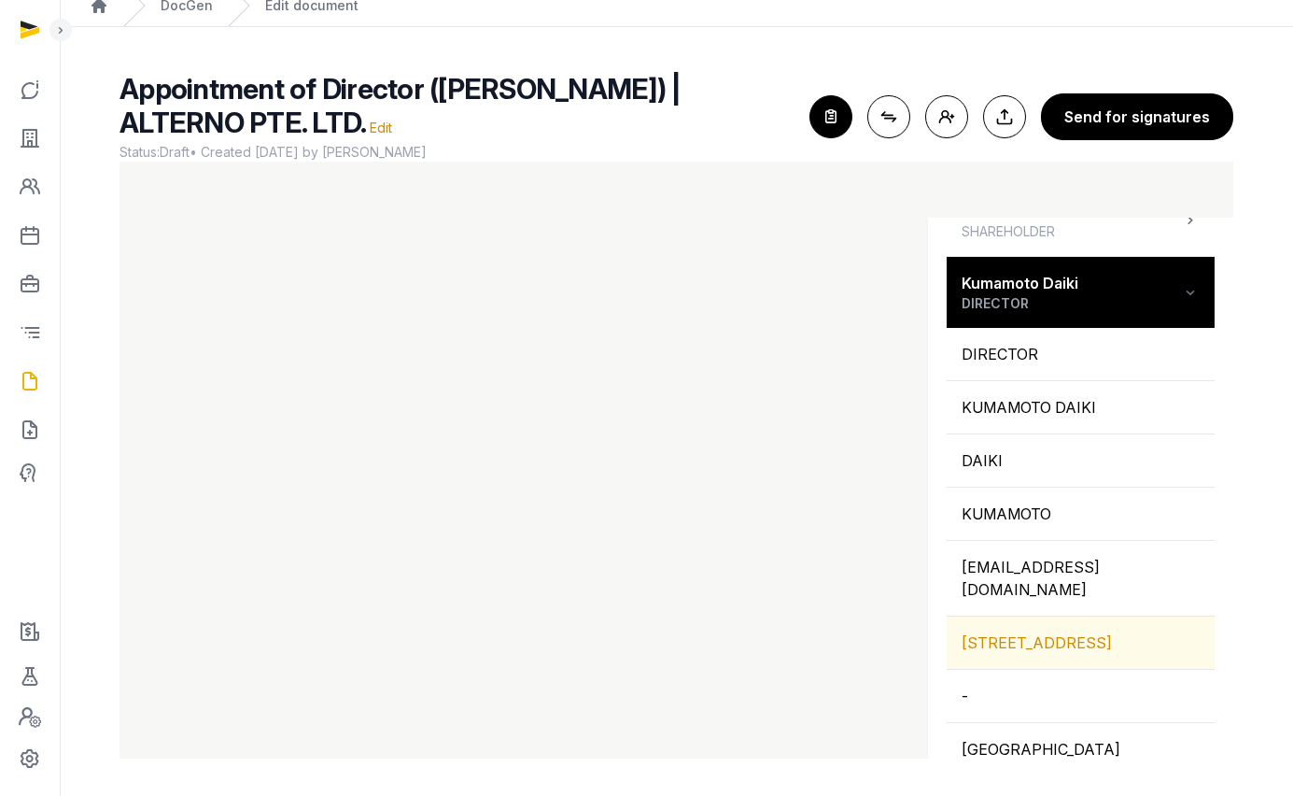
click at [1041, 616] on div "[STREET_ADDRESS]" at bounding box center [1081, 642] width 268 height 52
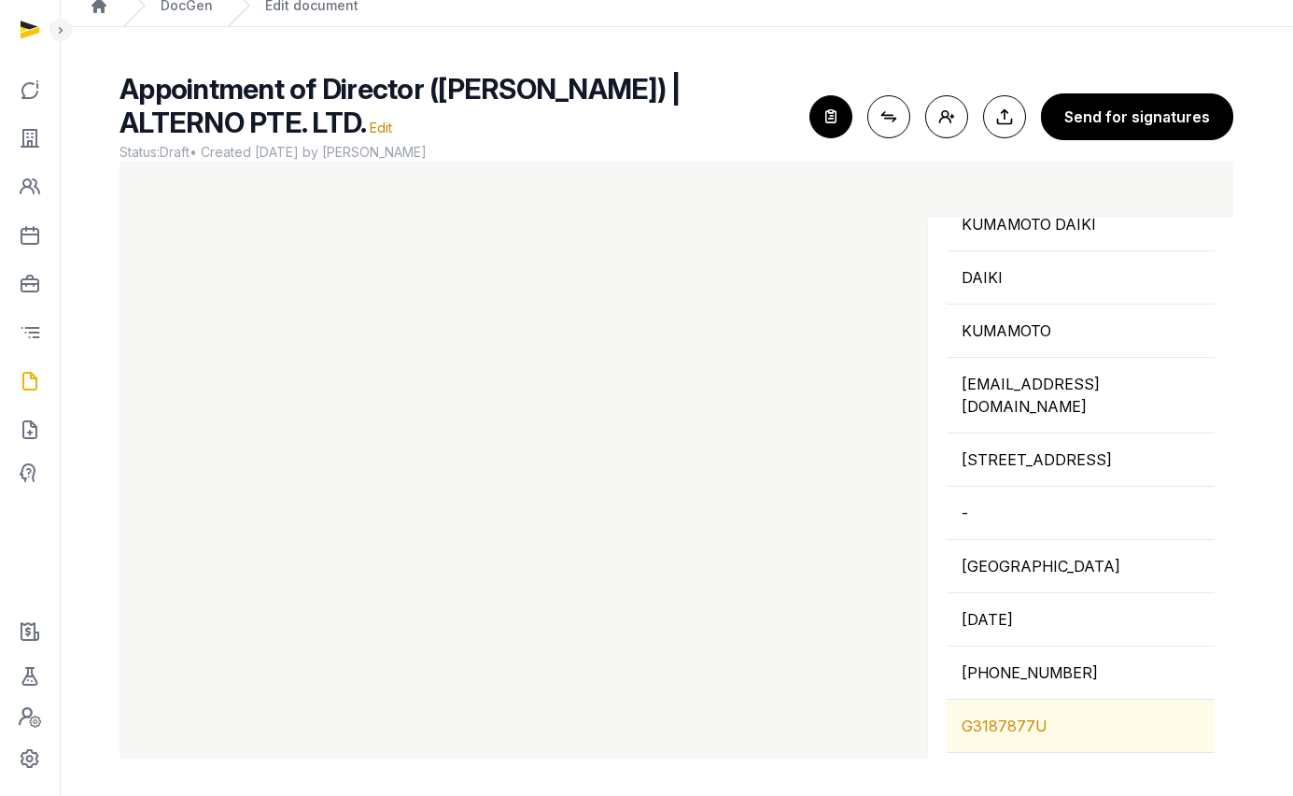
scroll to position [1512, 0]
click at [1038, 700] on div "G3187877U" at bounding box center [1081, 725] width 268 height 52
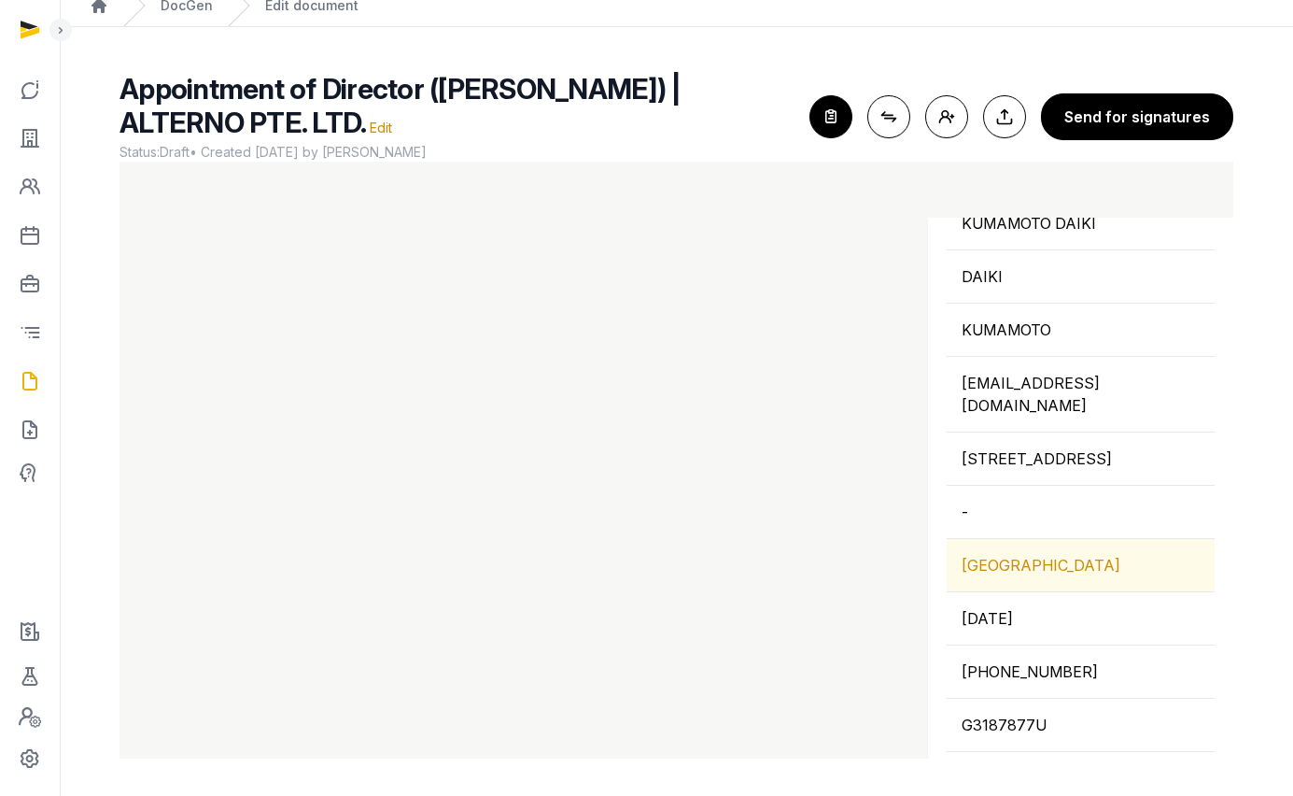
scroll to position [1516, 0]
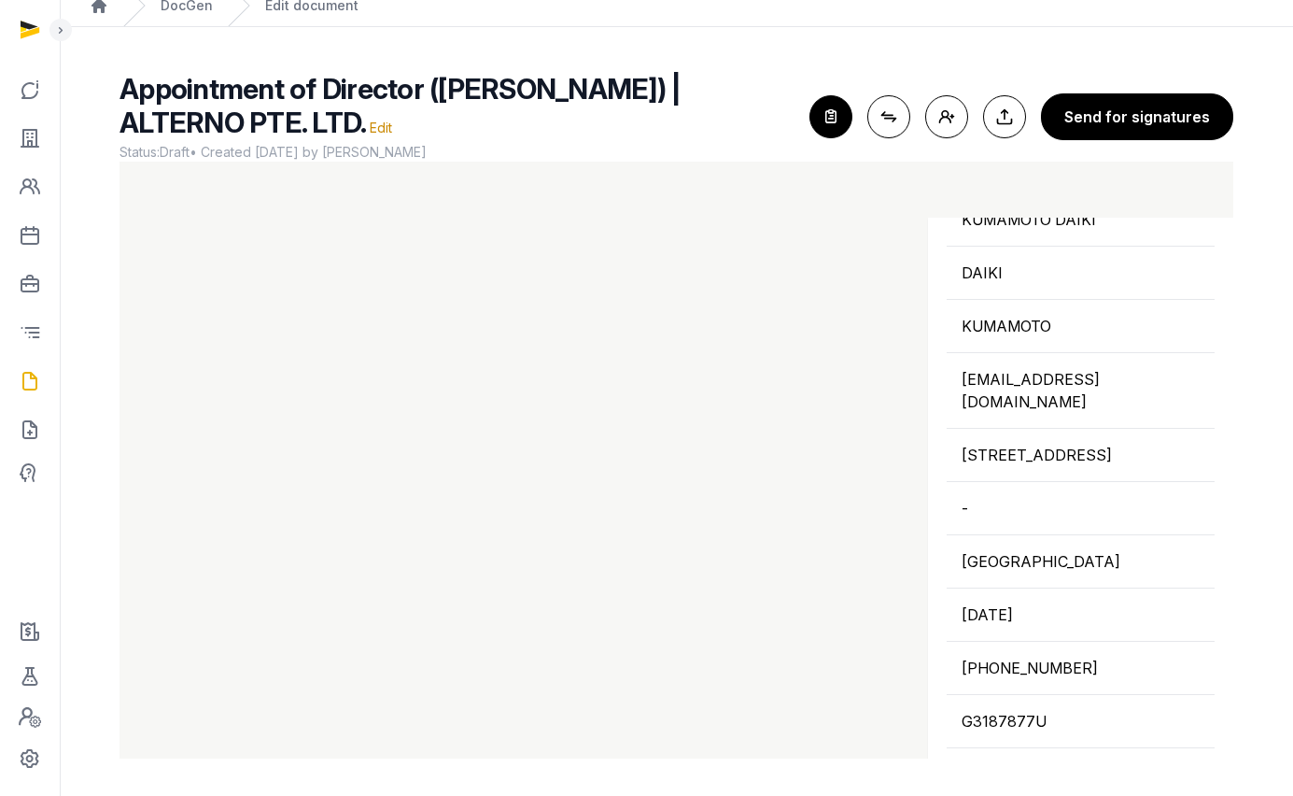
drag, startPoint x: 1032, startPoint y: 541, endPoint x: 897, endPoint y: 602, distance: 148.8
click at [1032, 541] on div "JAPAN" at bounding box center [1081, 561] width 268 height 52
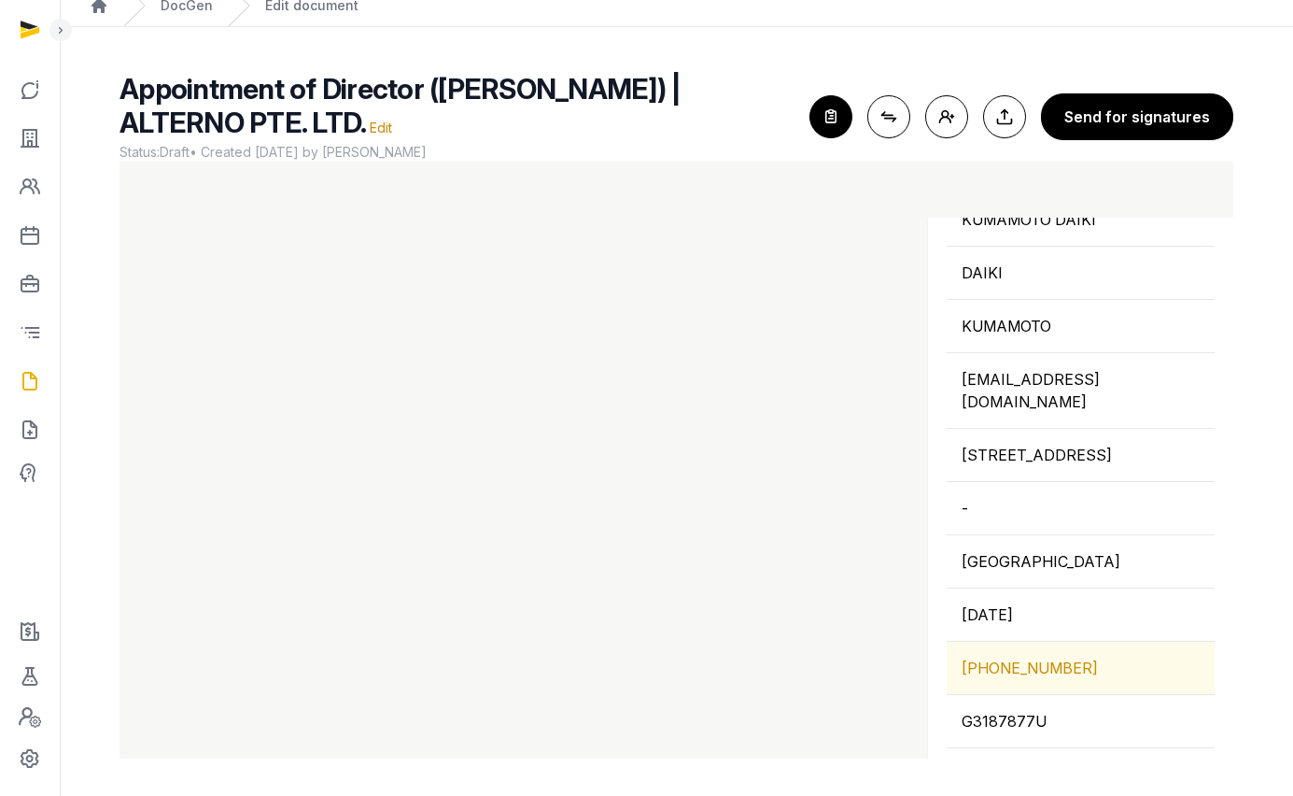
scroll to position [1551, 0]
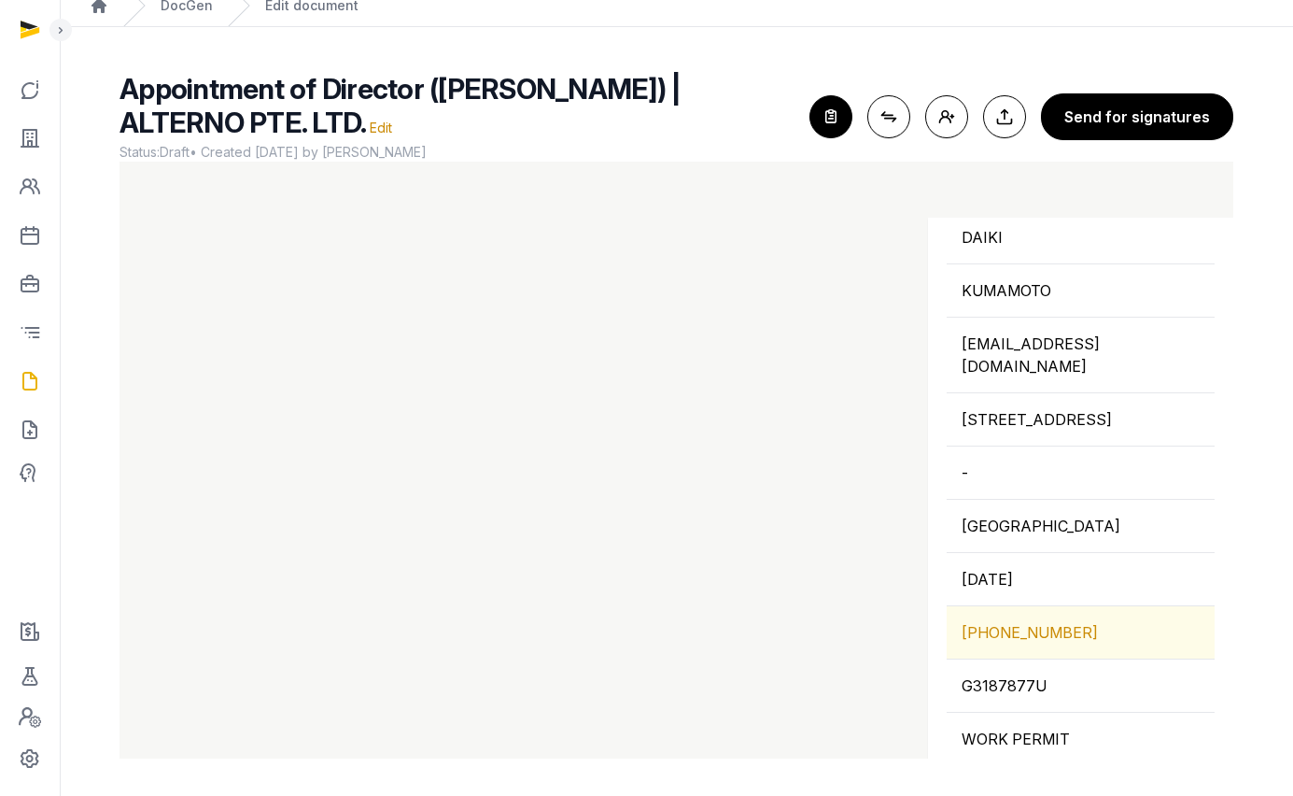
click at [1043, 606] on div "[PHONE_NUMBER]" at bounding box center [1081, 632] width 268 height 52
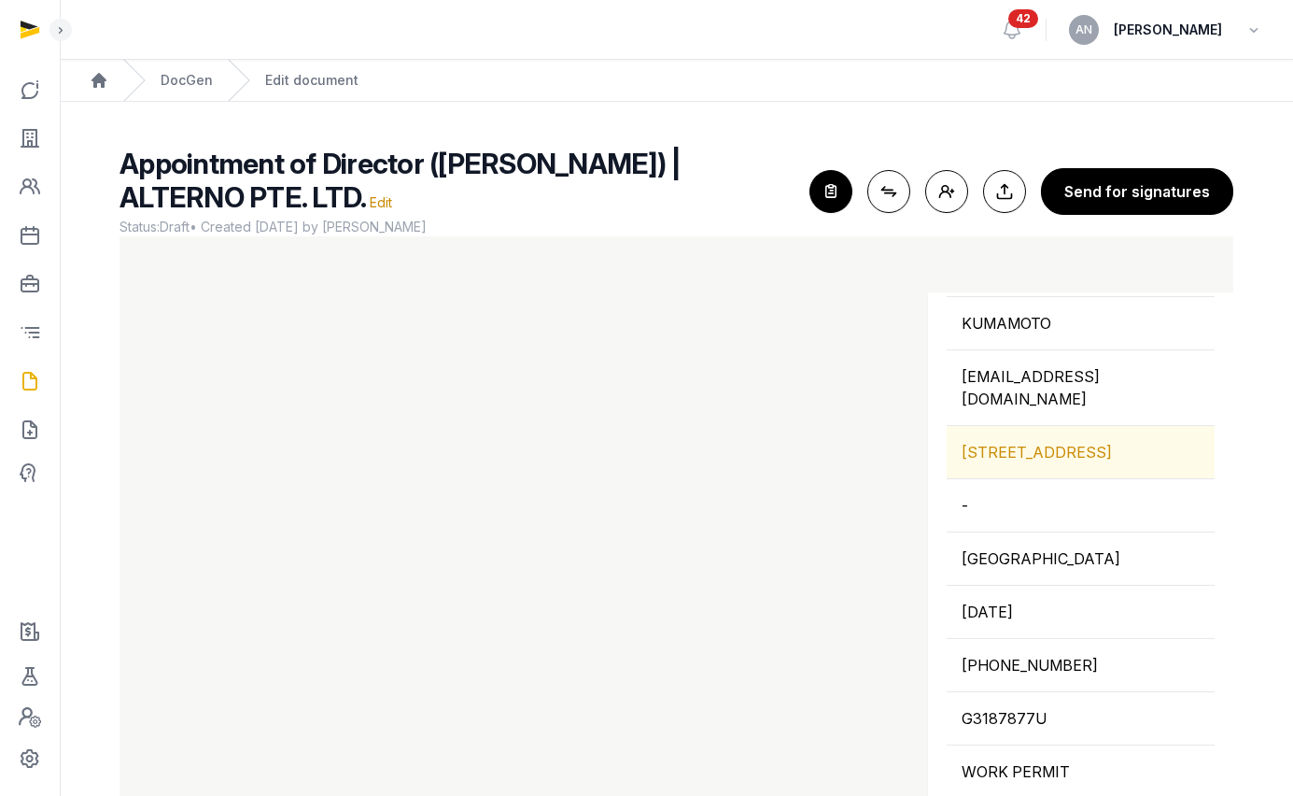
scroll to position [1592, 0]
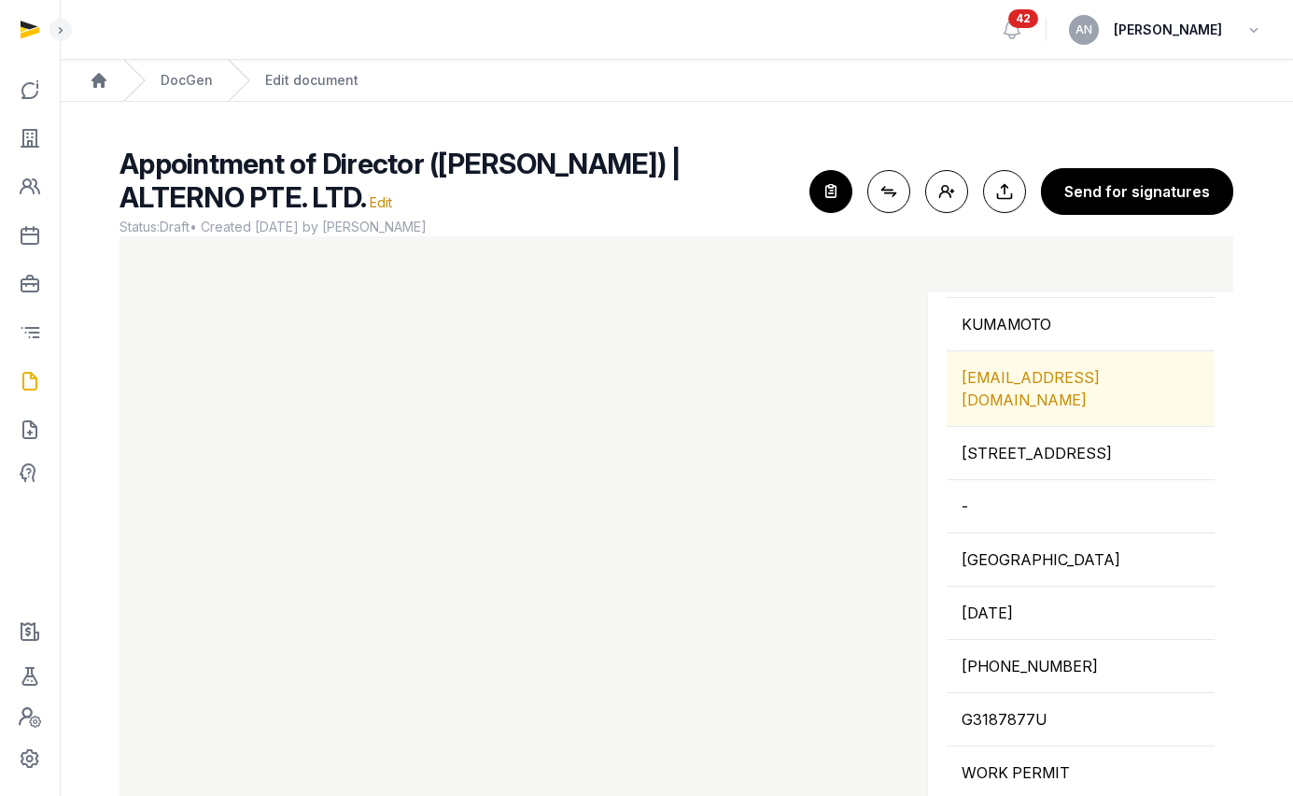
click at [1024, 351] on div "DAIKI.KUMAMOTO@UNTROD.INC" at bounding box center [1081, 388] width 268 height 75
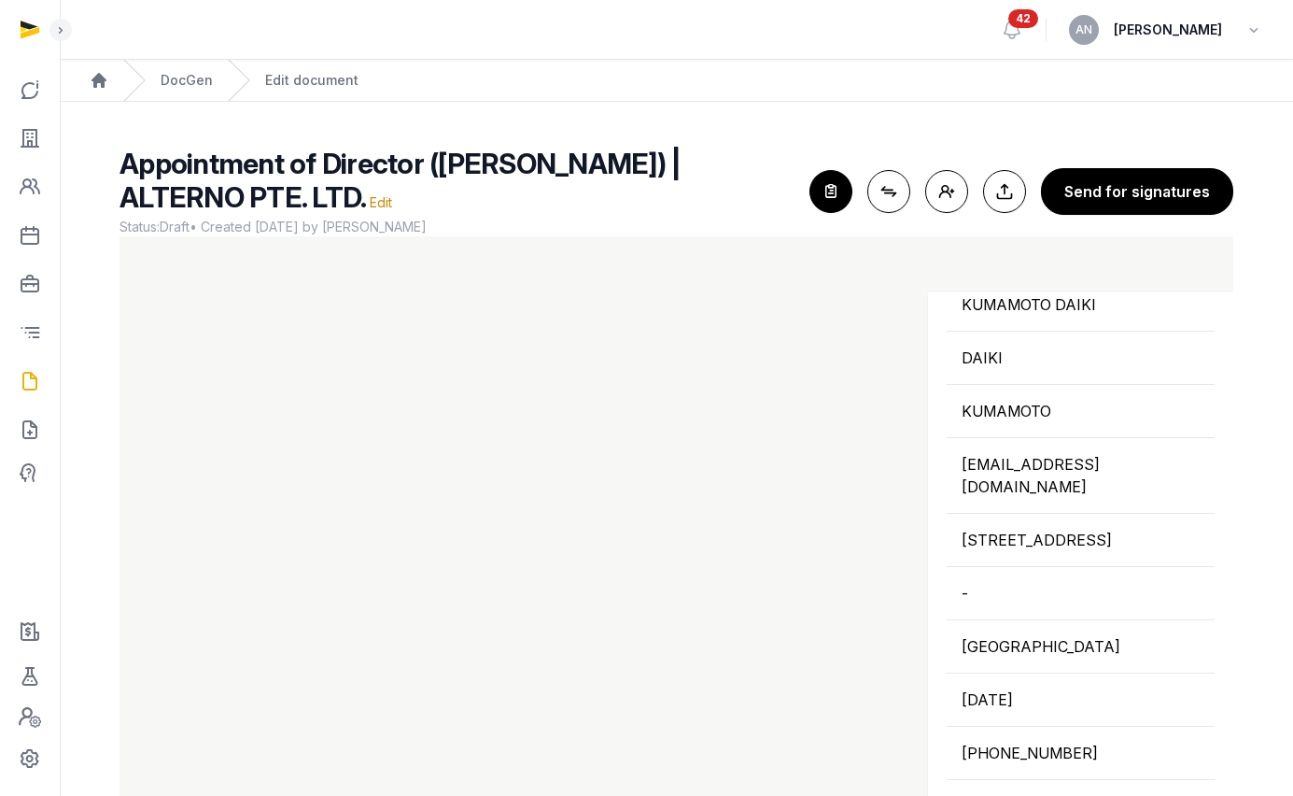
scroll to position [1241, 0]
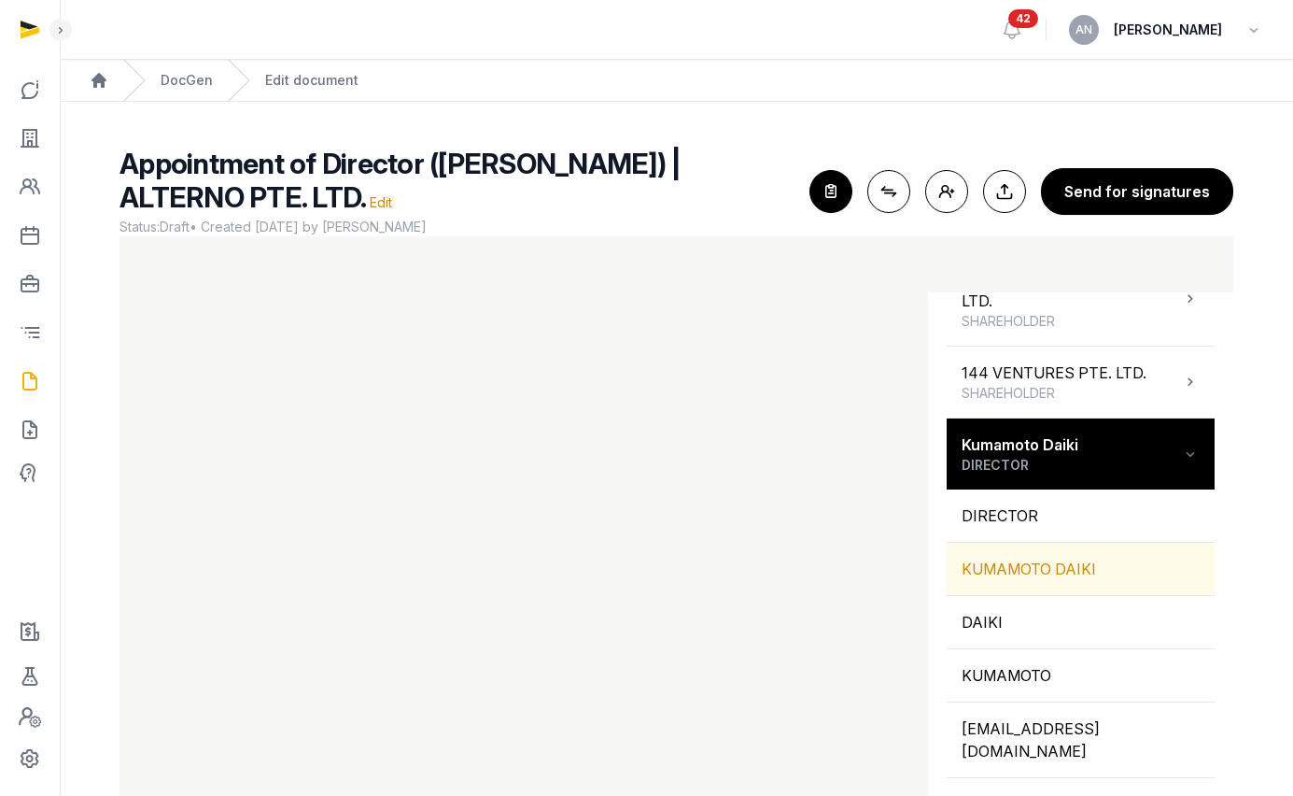
click at [1012, 543] on div "KUMAMOTO DAIKI" at bounding box center [1081, 569] width 268 height 52
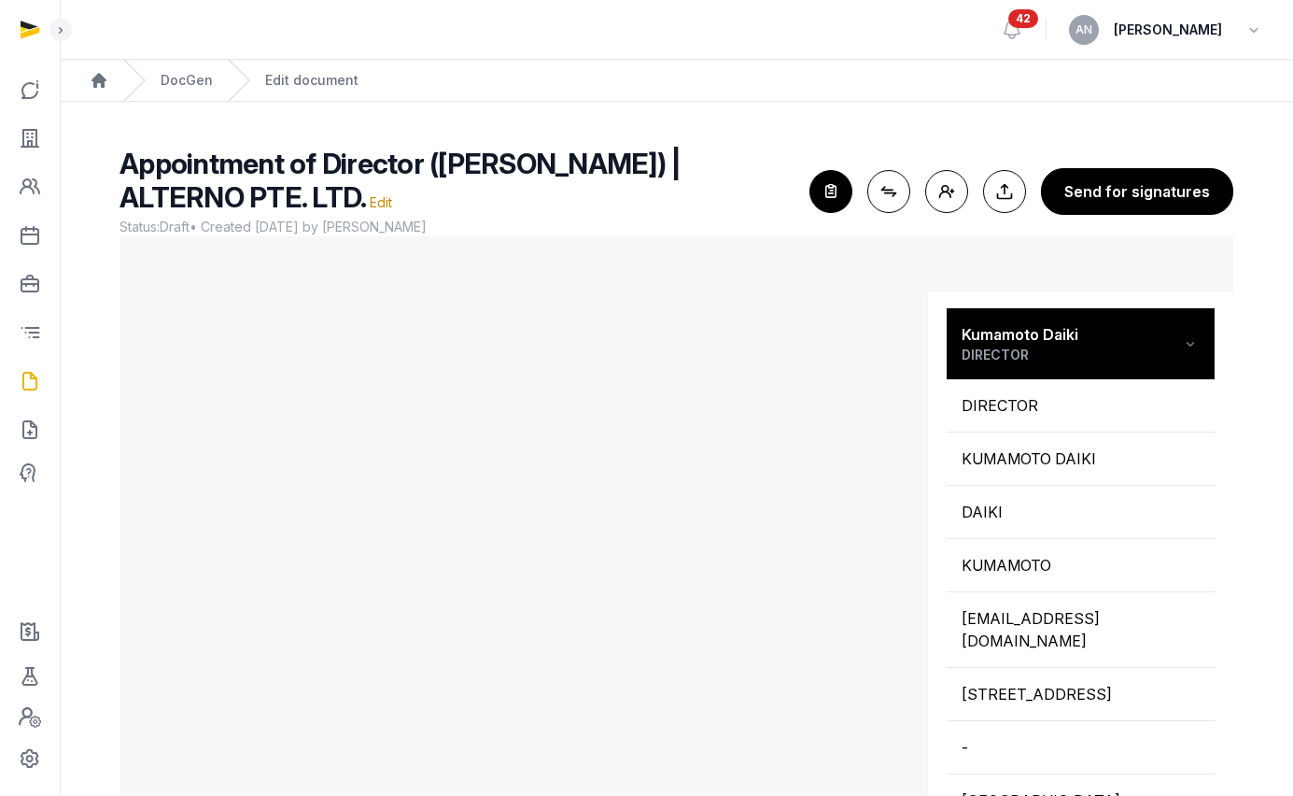
scroll to position [1567, 0]
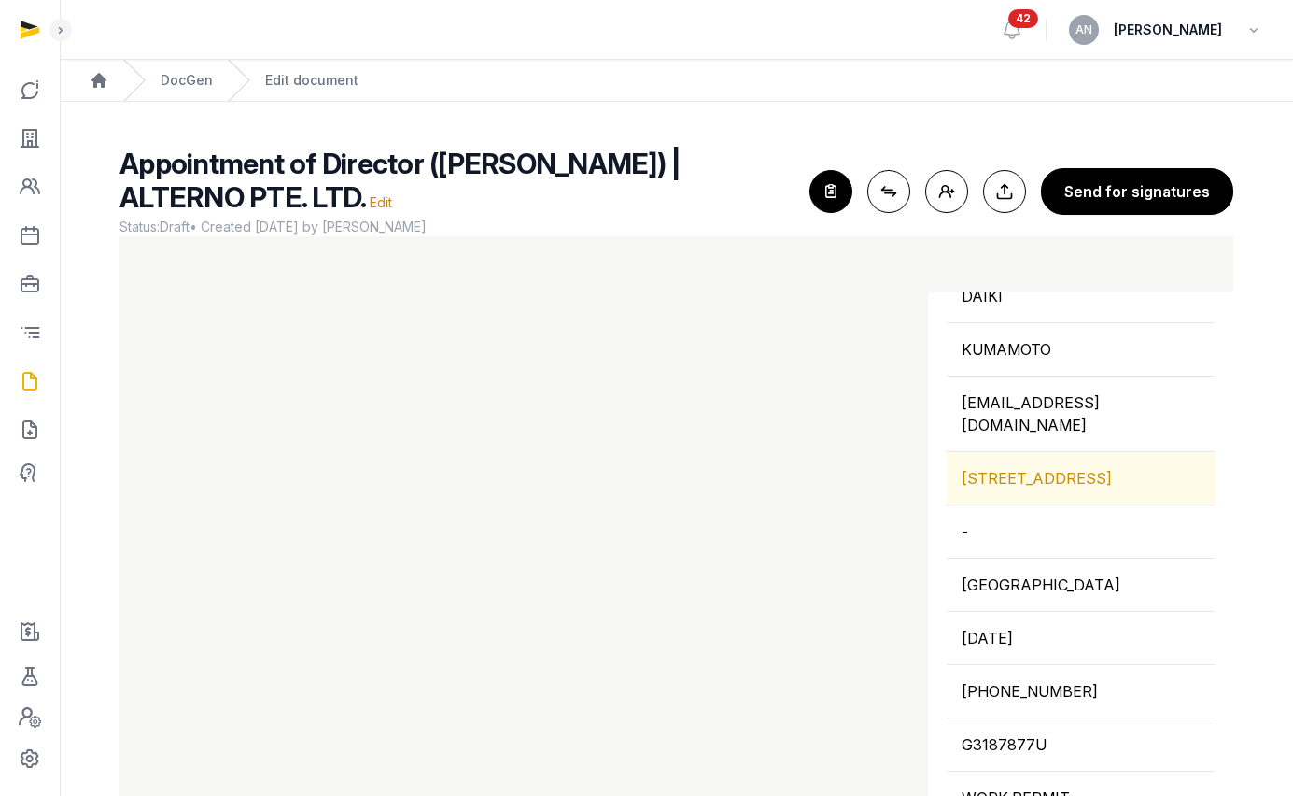
drag, startPoint x: 1009, startPoint y: 427, endPoint x: 997, endPoint y: 435, distance: 14.0
click at [1010, 452] on div "[STREET_ADDRESS]" at bounding box center [1081, 478] width 268 height 52
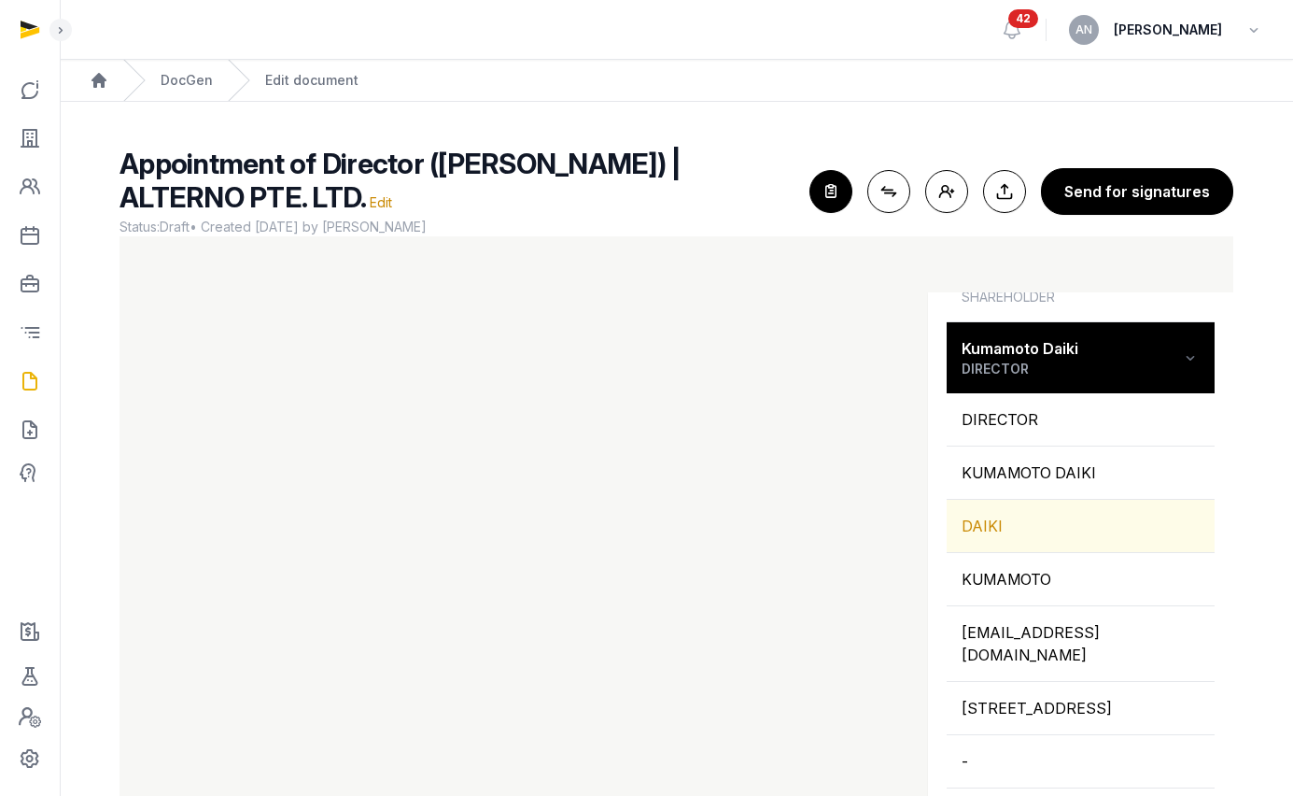
scroll to position [1265, 0]
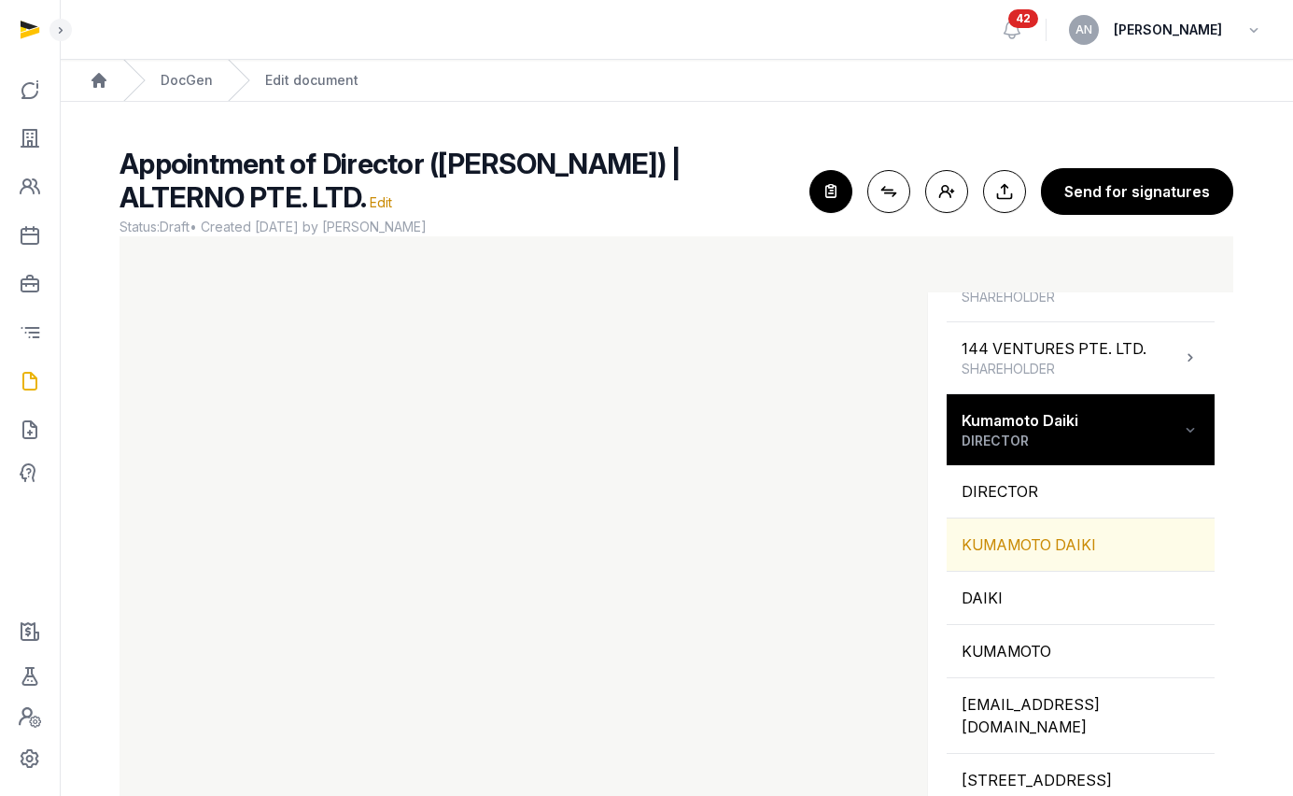
click at [1023, 518] on div "KUMAMOTO DAIKI" at bounding box center [1081, 544] width 268 height 52
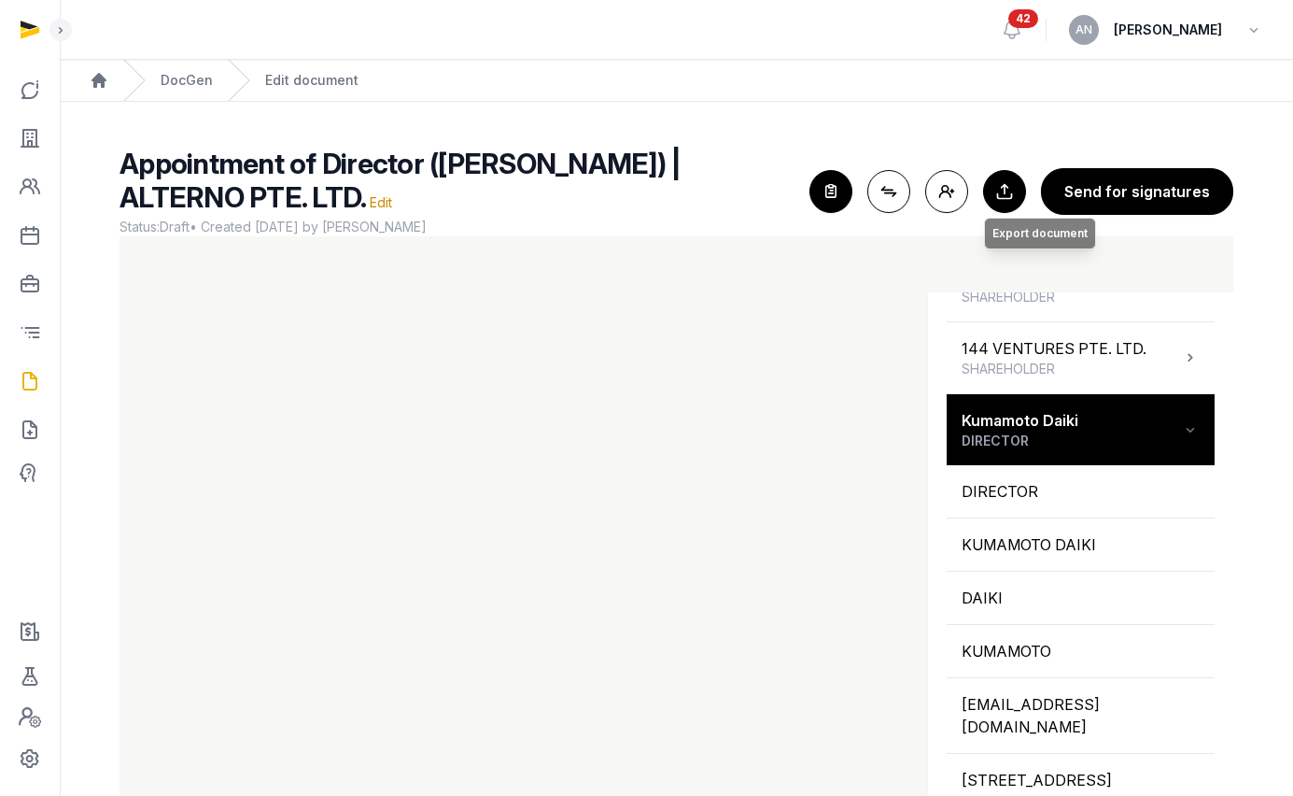
click at [1026, 195] on button "Export to Documents Export document" at bounding box center [1004, 191] width 43 height 43
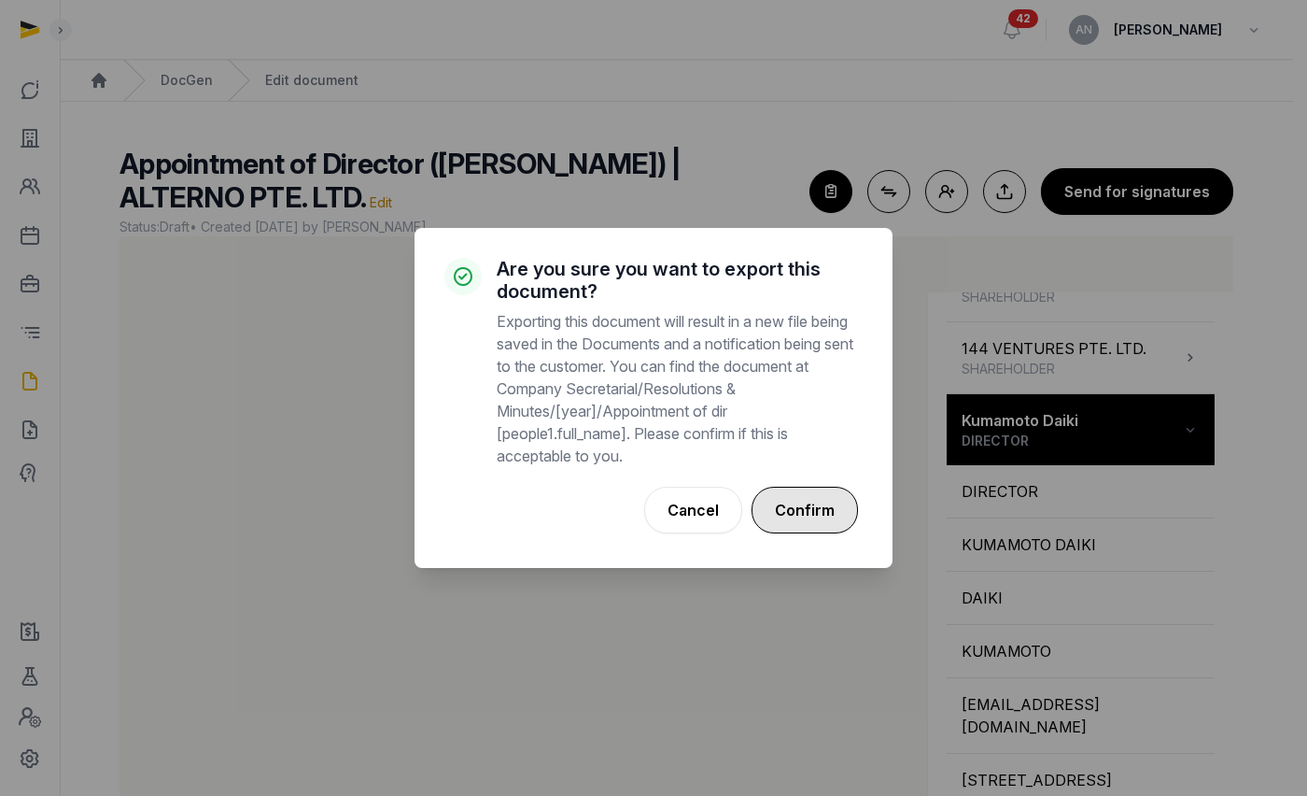
click at [832, 504] on button "Confirm" at bounding box center [805, 510] width 106 height 47
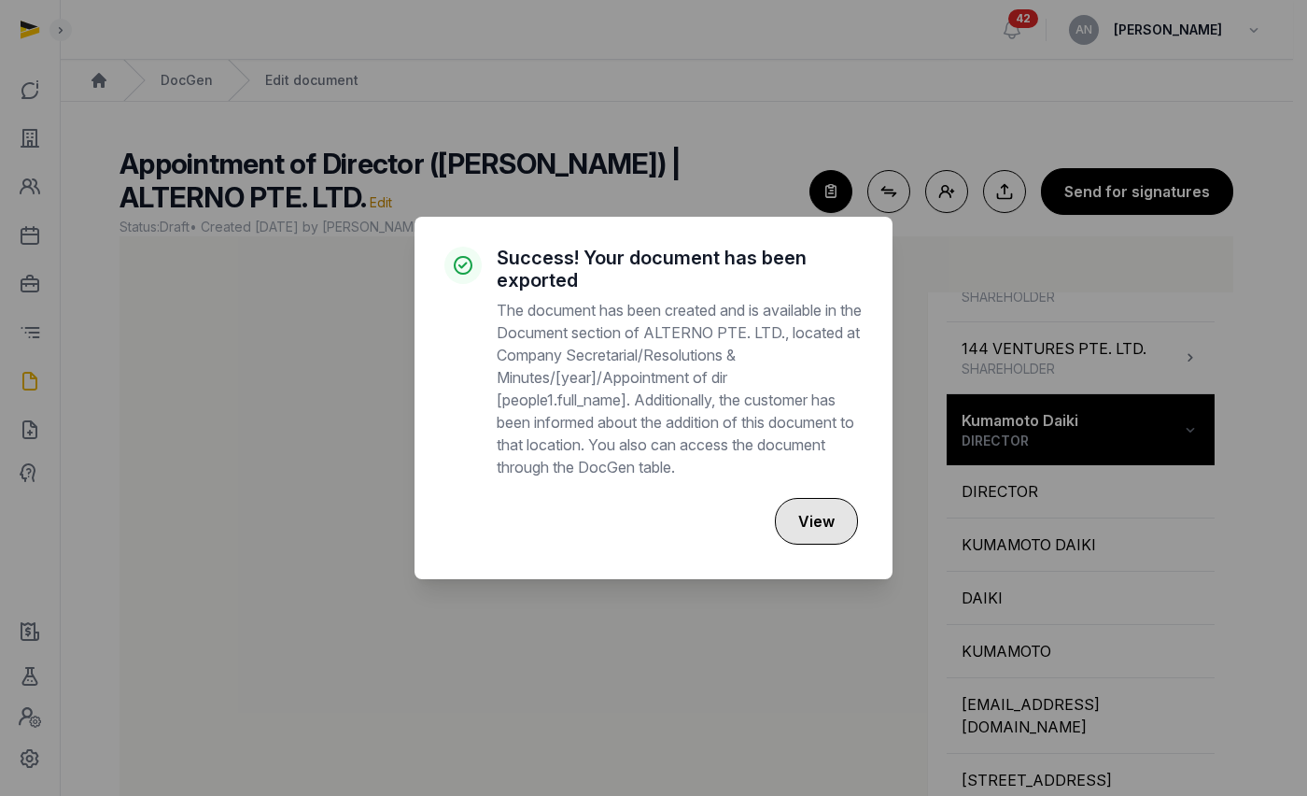
click at [839, 532] on button "View" at bounding box center [816, 521] width 83 height 47
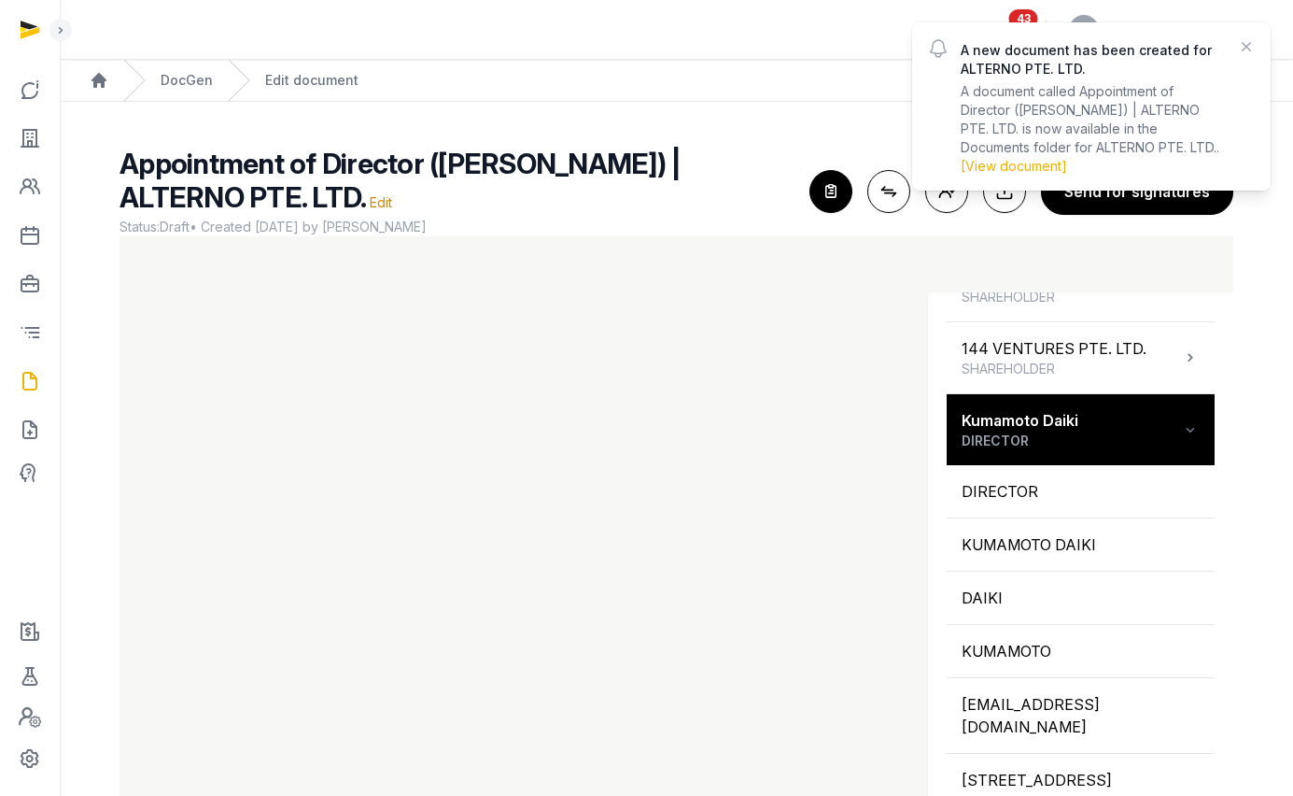
click at [179, 83] on link "DocGen" at bounding box center [187, 80] width 52 height 19
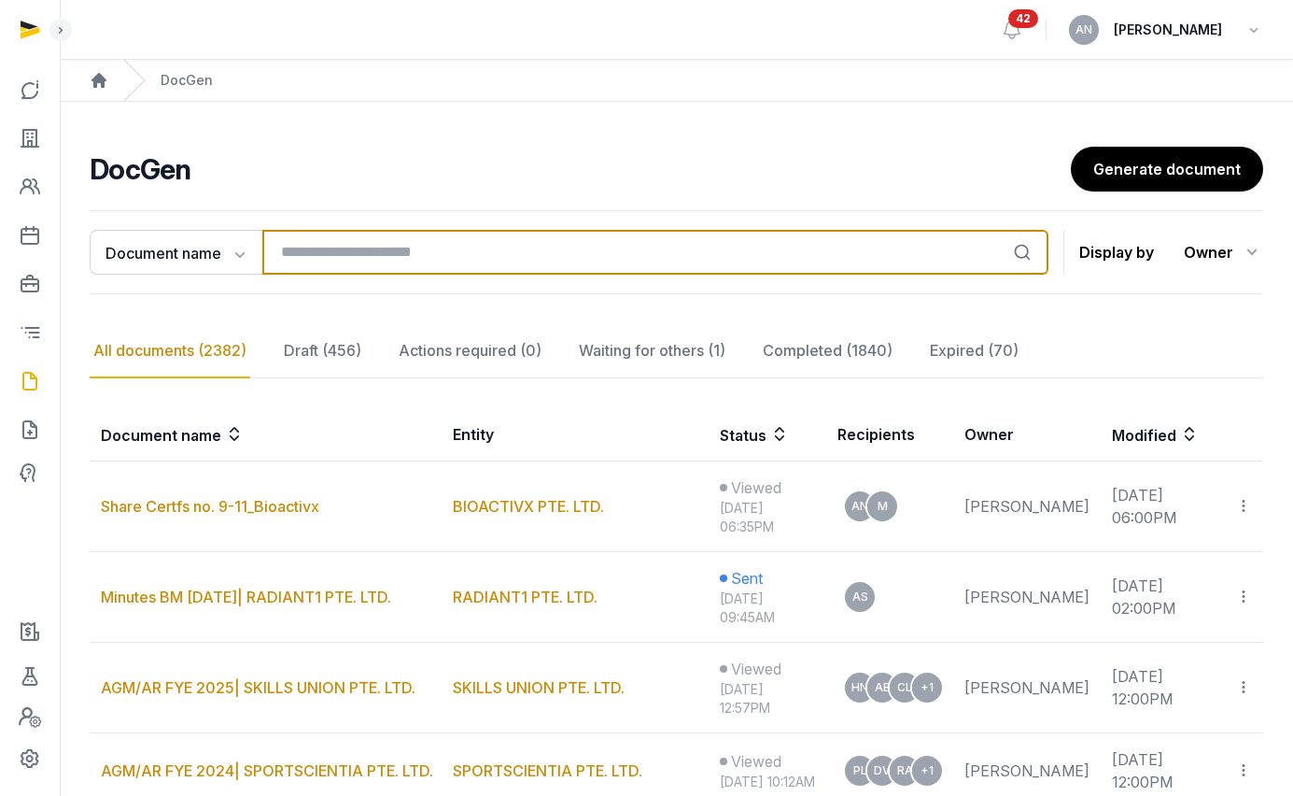
click at [432, 240] on input "search" at bounding box center [655, 252] width 786 height 45
type input "*****"
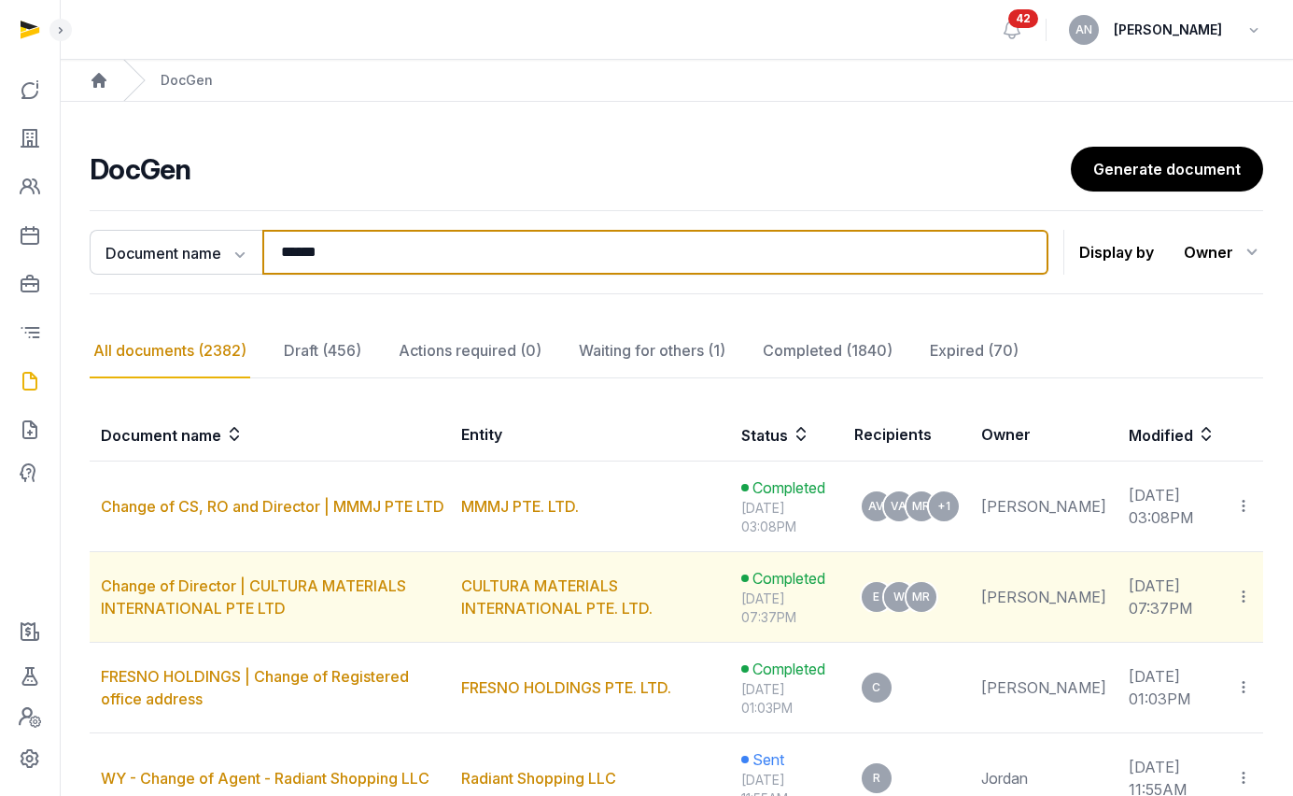
type input "******"
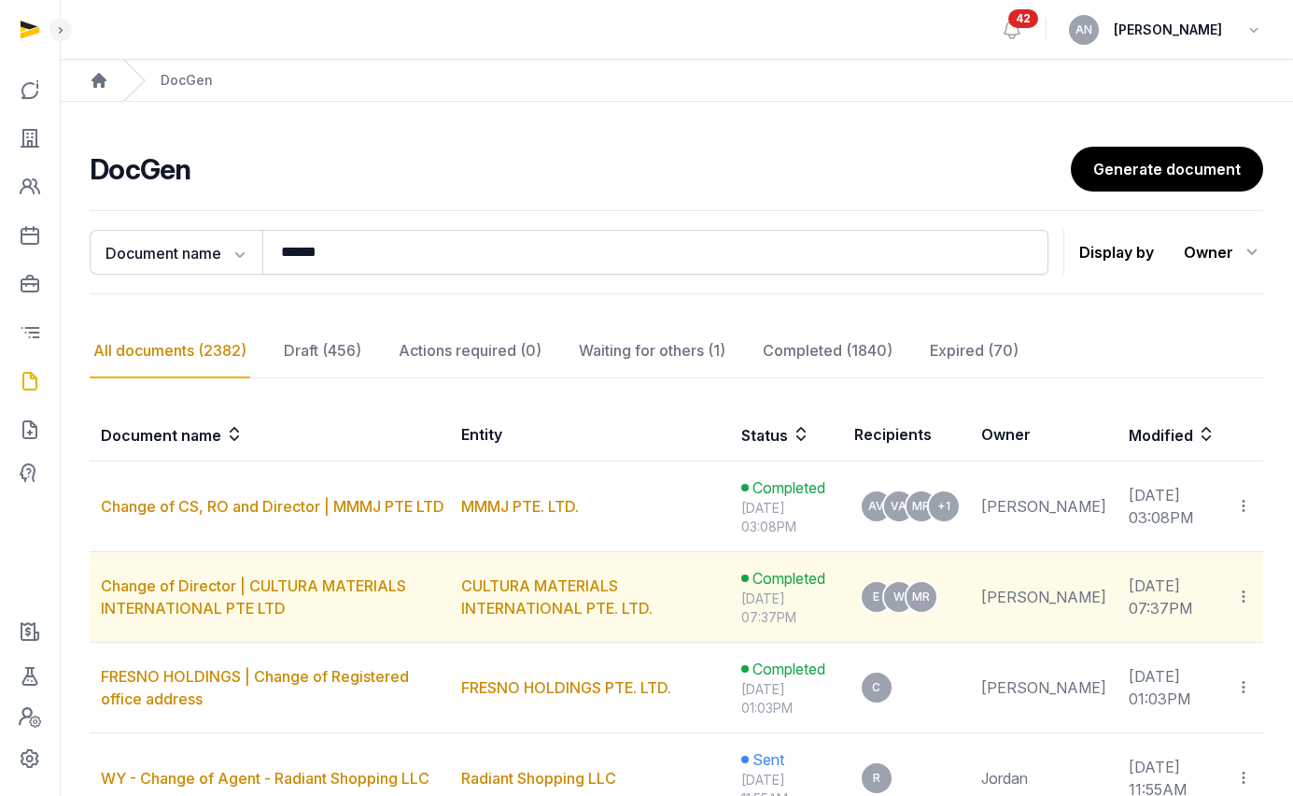
click at [290, 557] on td "Change of Director | CULTURA MATERIALS INTERNATIONAL PTE LTD" at bounding box center [270, 597] width 360 height 91
click at [280, 600] on link "Change of Director | CULTURA MATERIALS INTERNATIONAL PTE LTD" at bounding box center [253, 596] width 305 height 41
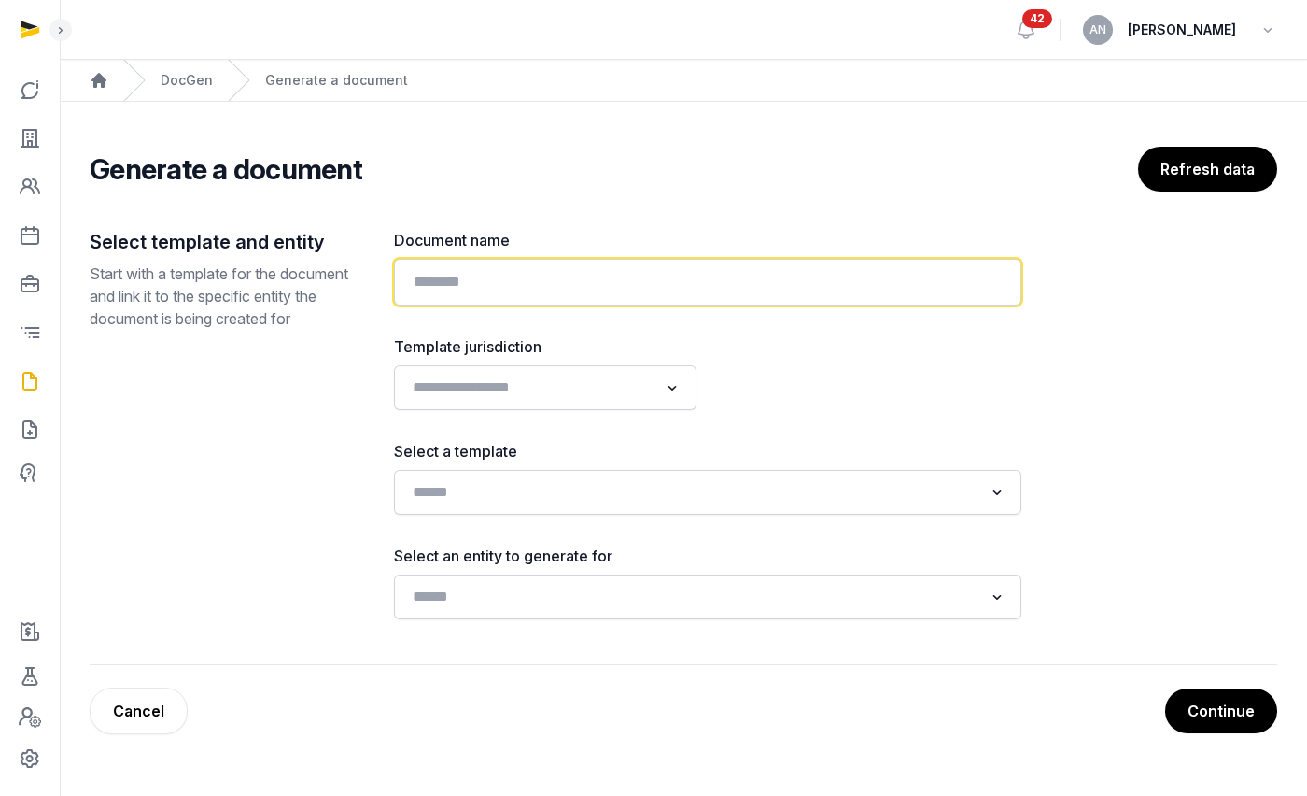
click at [559, 297] on input "text" at bounding box center [708, 282] width 628 height 47
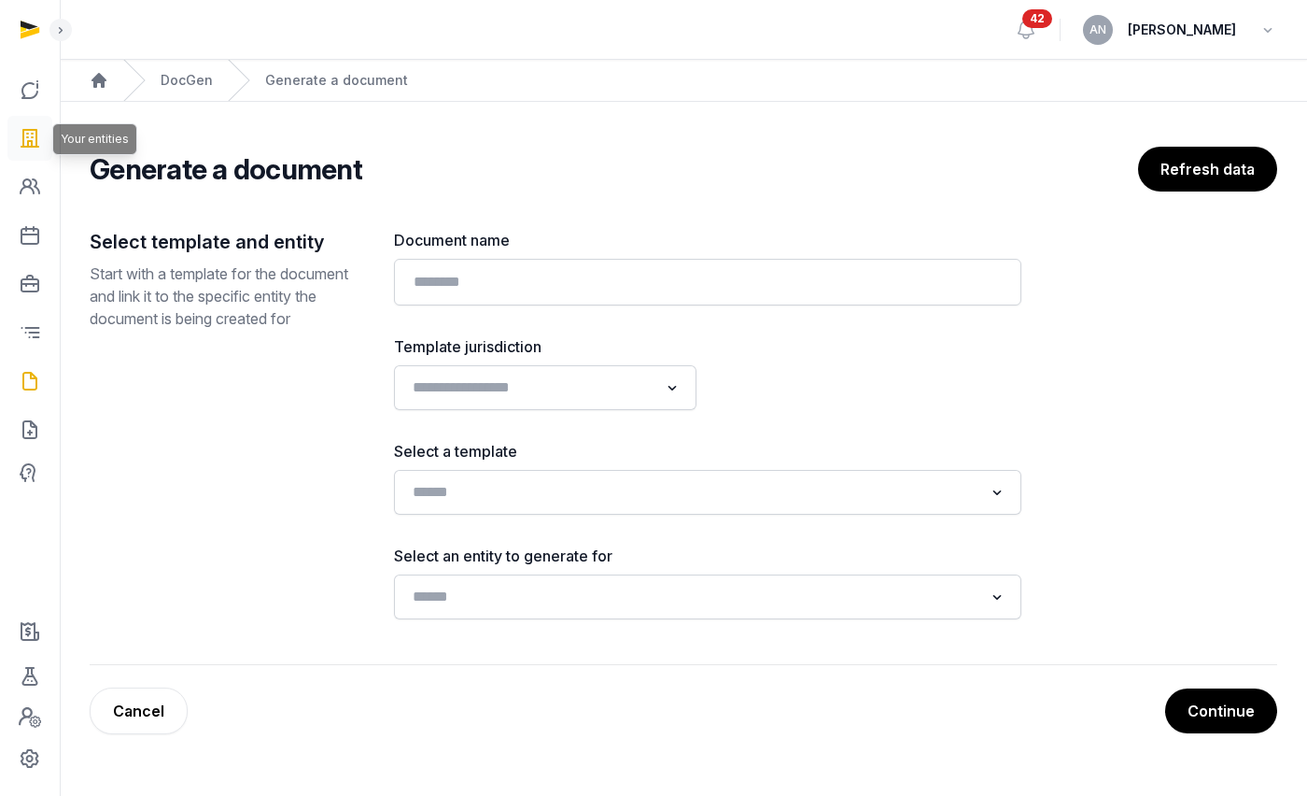
click at [38, 128] on icon at bounding box center [30, 138] width 22 height 30
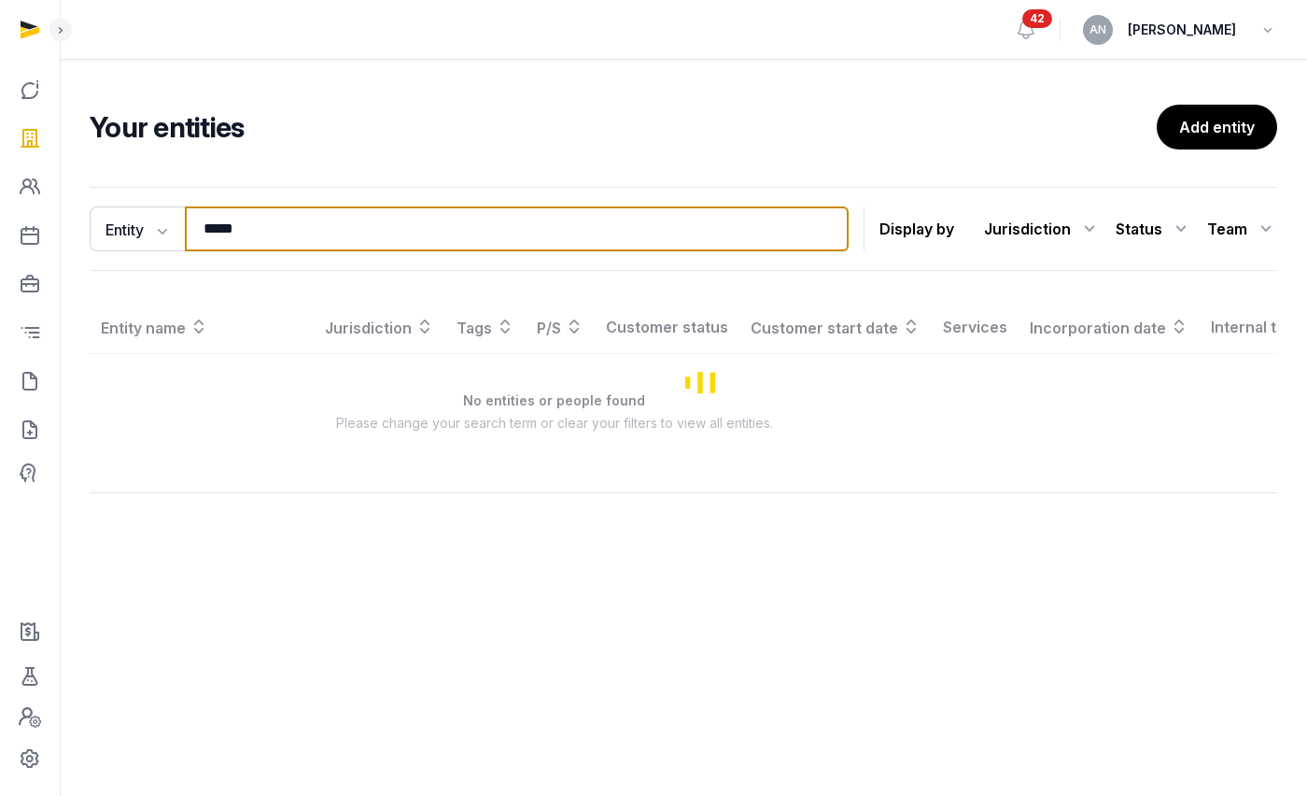
click at [303, 219] on input "*****" at bounding box center [517, 228] width 664 height 45
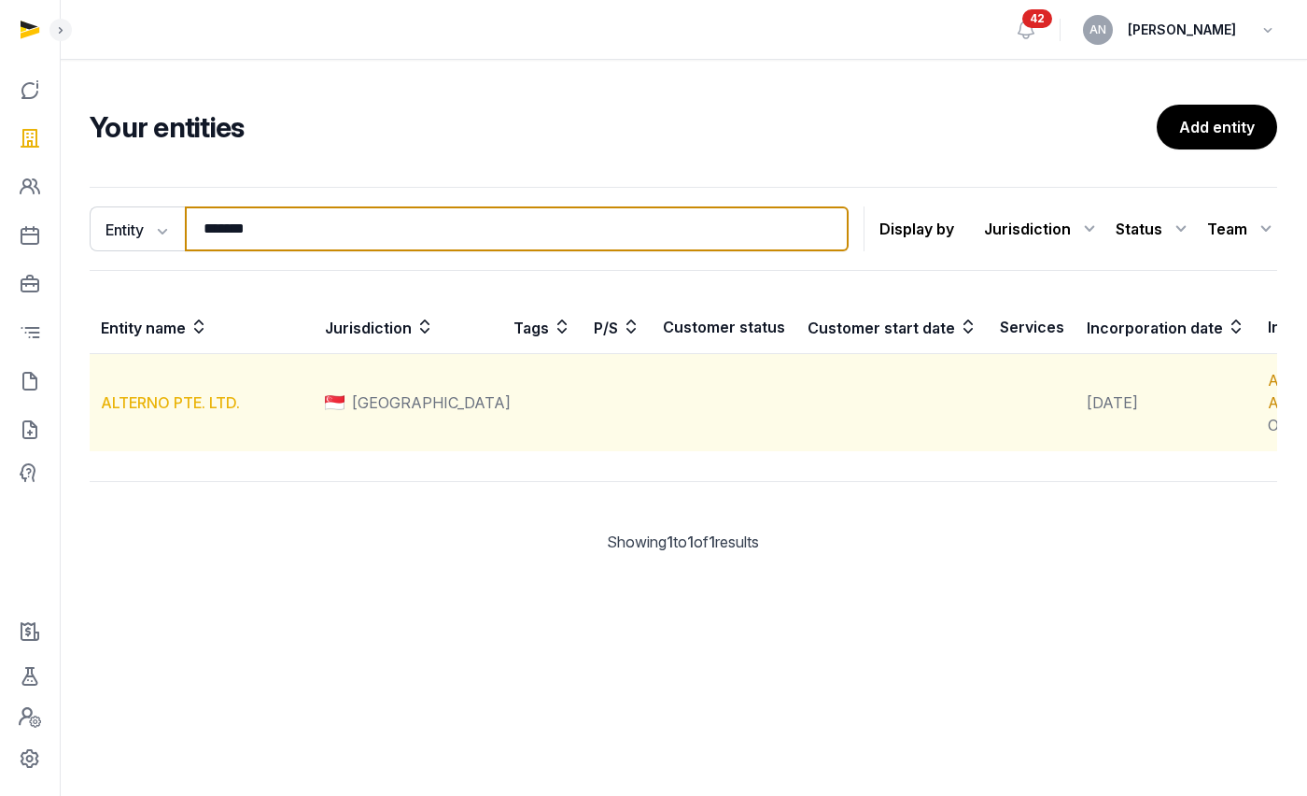
type input "*******"
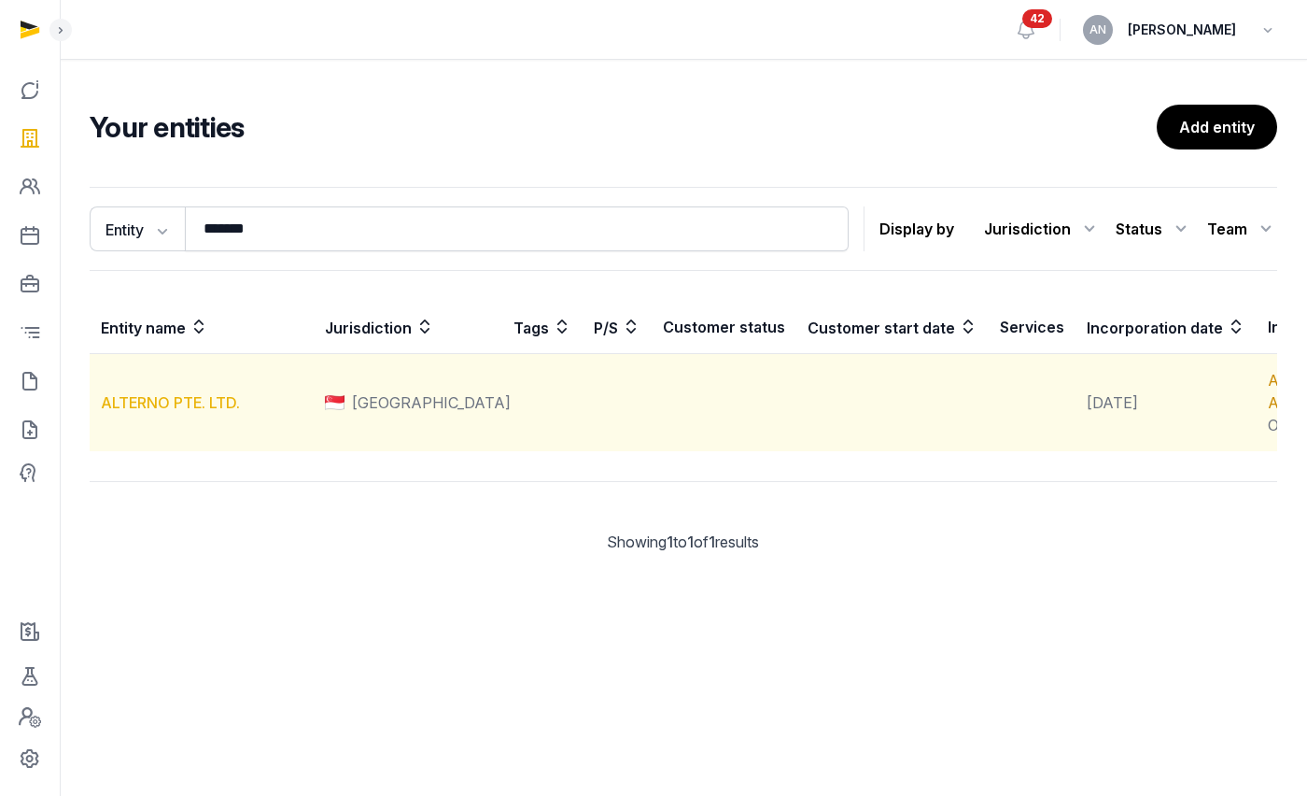
click at [204, 412] on link "ALTERNO PTE. LTD." at bounding box center [170, 402] width 139 height 19
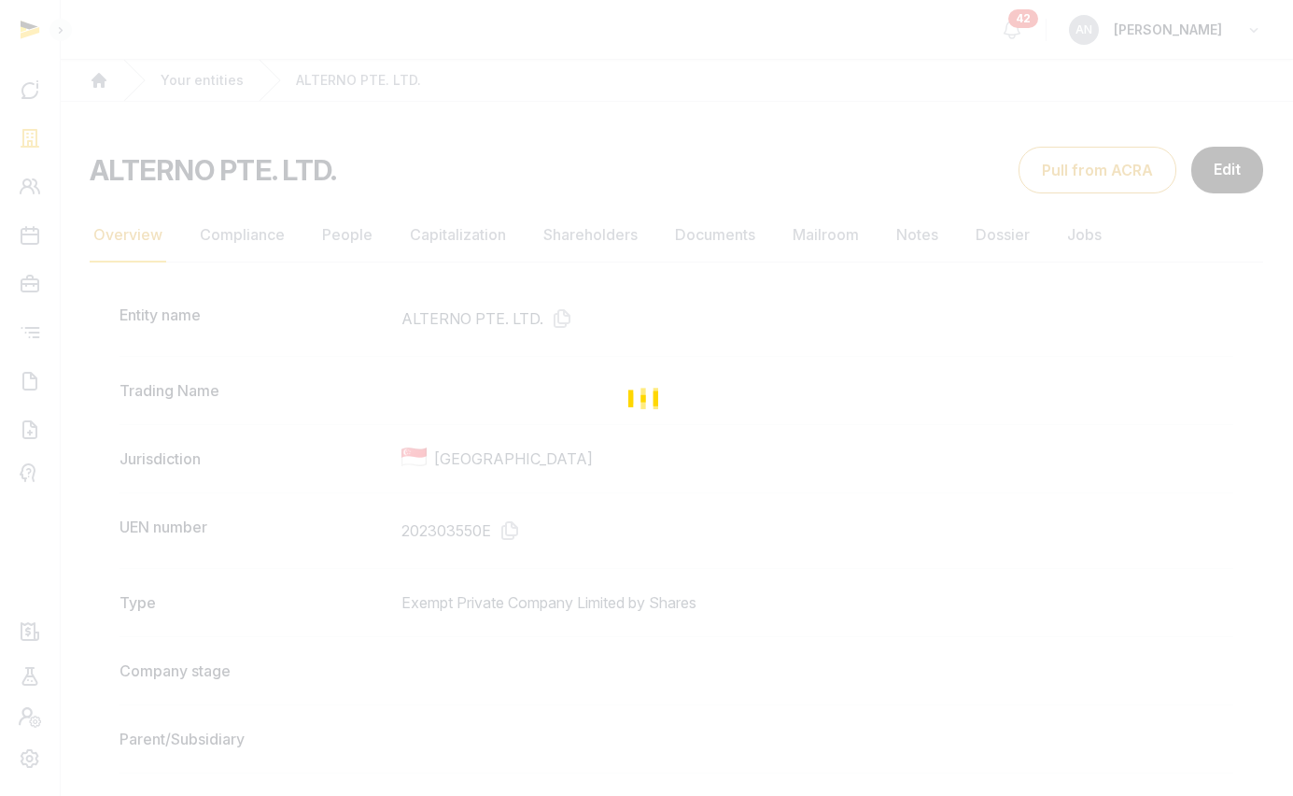
click at [346, 241] on div "Loading" at bounding box center [646, 398] width 1293 height 796
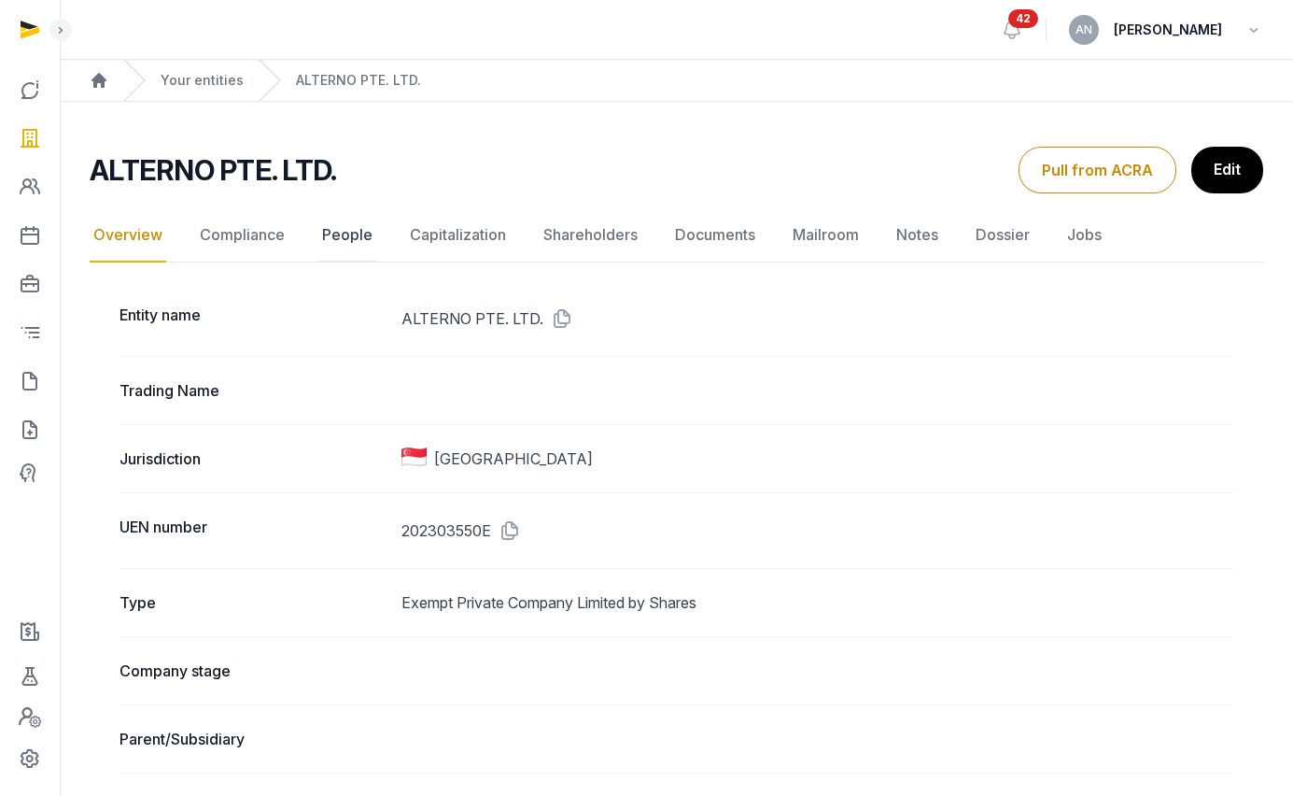
click at [350, 234] on link "People" at bounding box center [347, 235] width 58 height 54
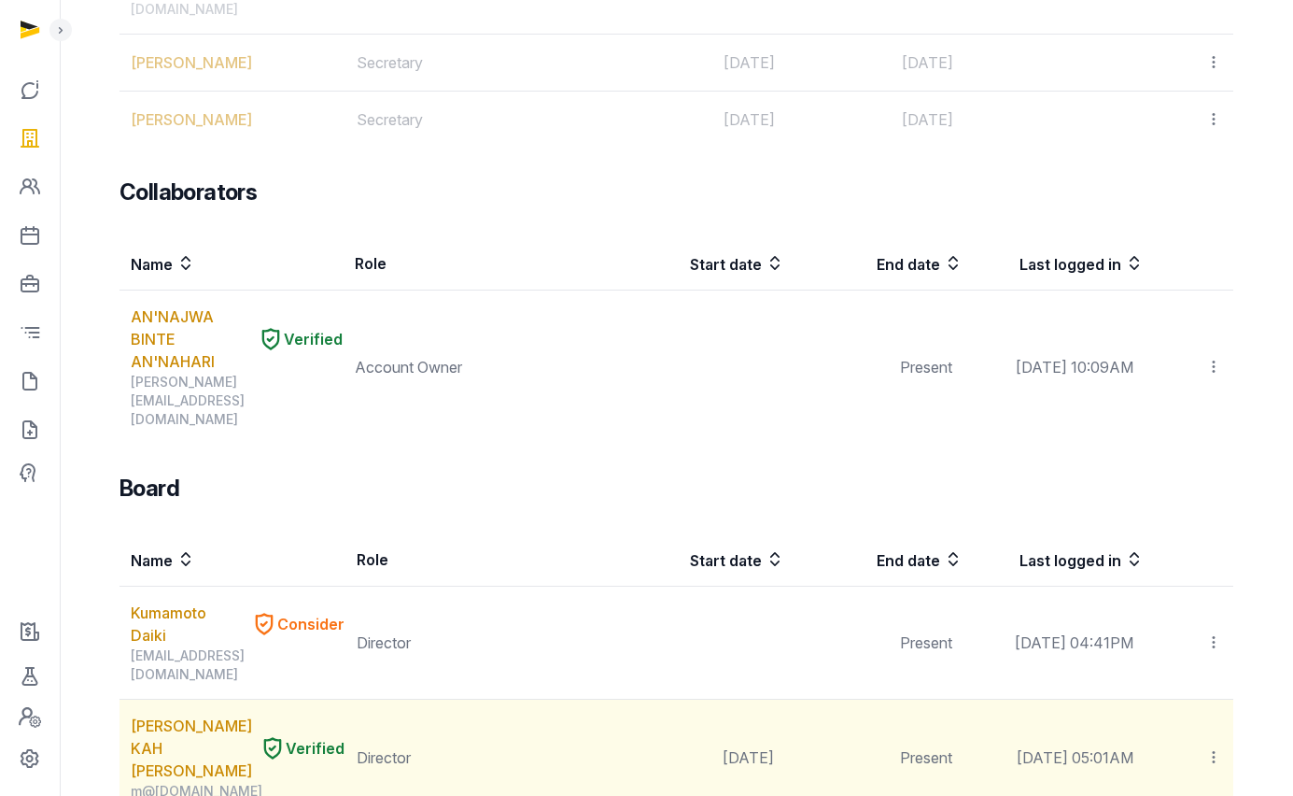
scroll to position [1233, 0]
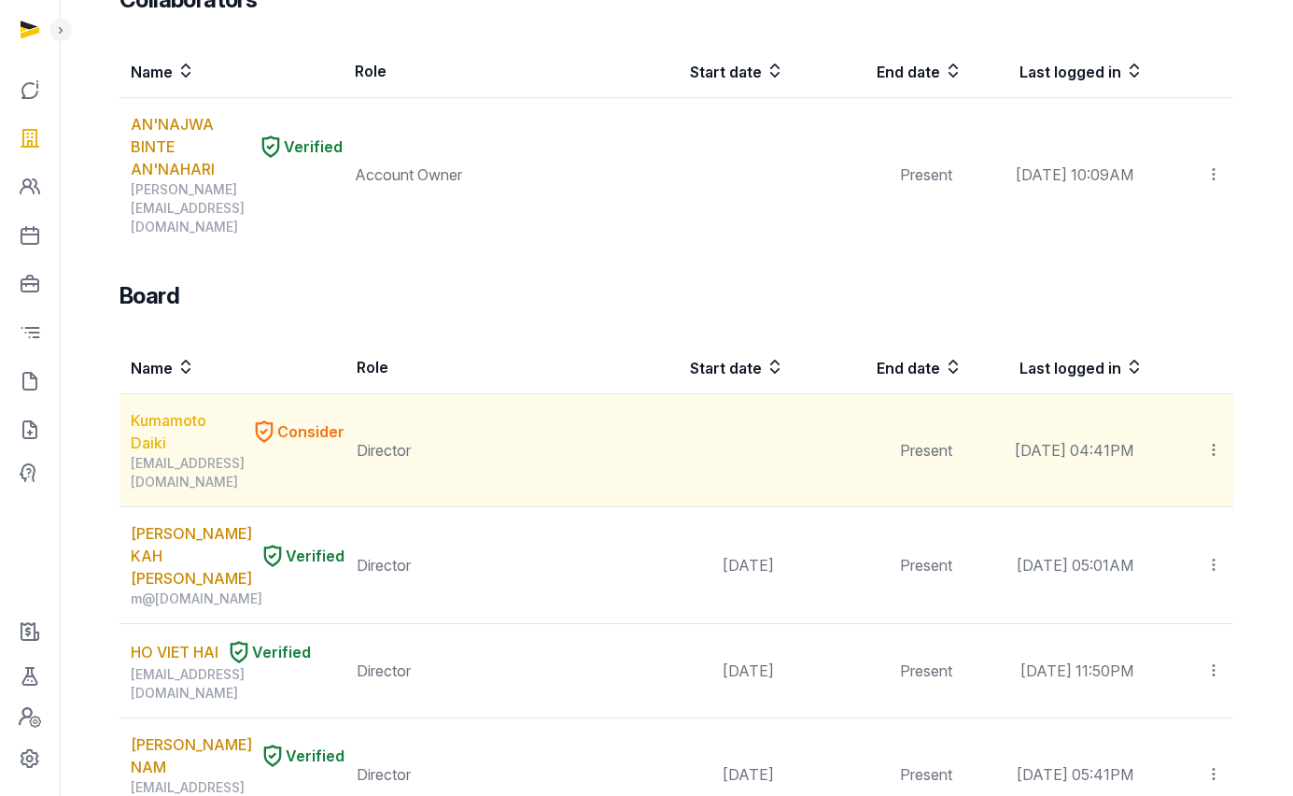
click at [154, 409] on link "Kumamoto Daiki" at bounding box center [187, 431] width 113 height 45
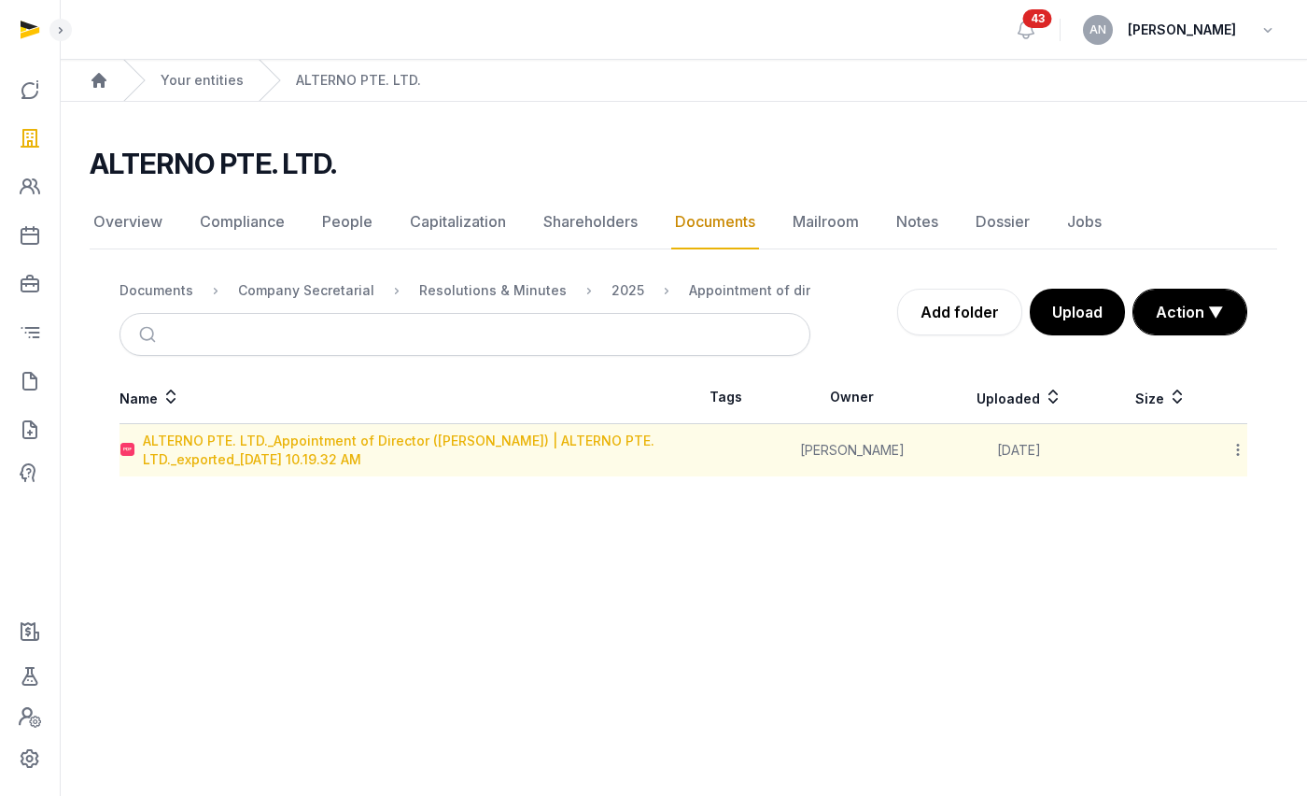
click at [372, 448] on div "ALTERNO PTE. LTD._Appointment of Director ([PERSON_NAME]) | ALTERNO PTE. LTD._e…" at bounding box center [413, 449] width 540 height 37
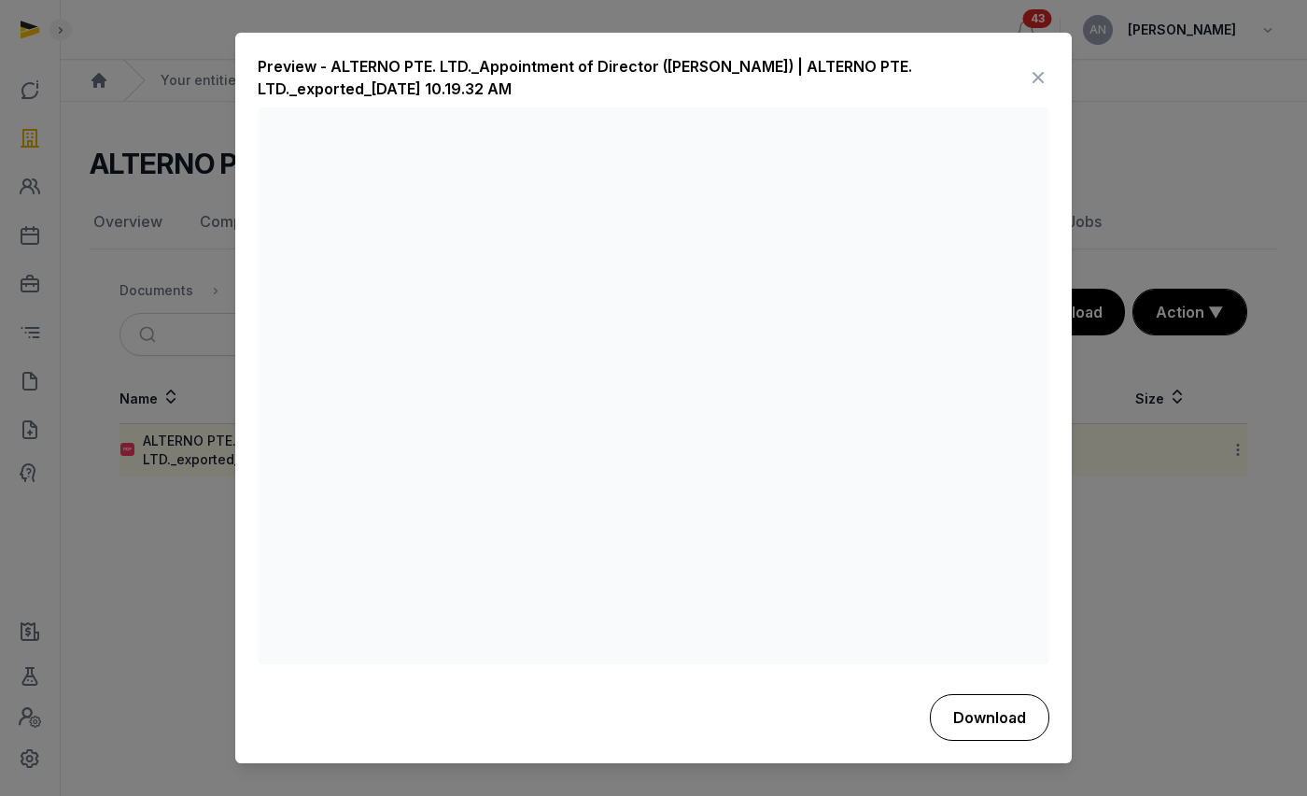
click at [1016, 698] on button "Download" at bounding box center [990, 717] width 120 height 47
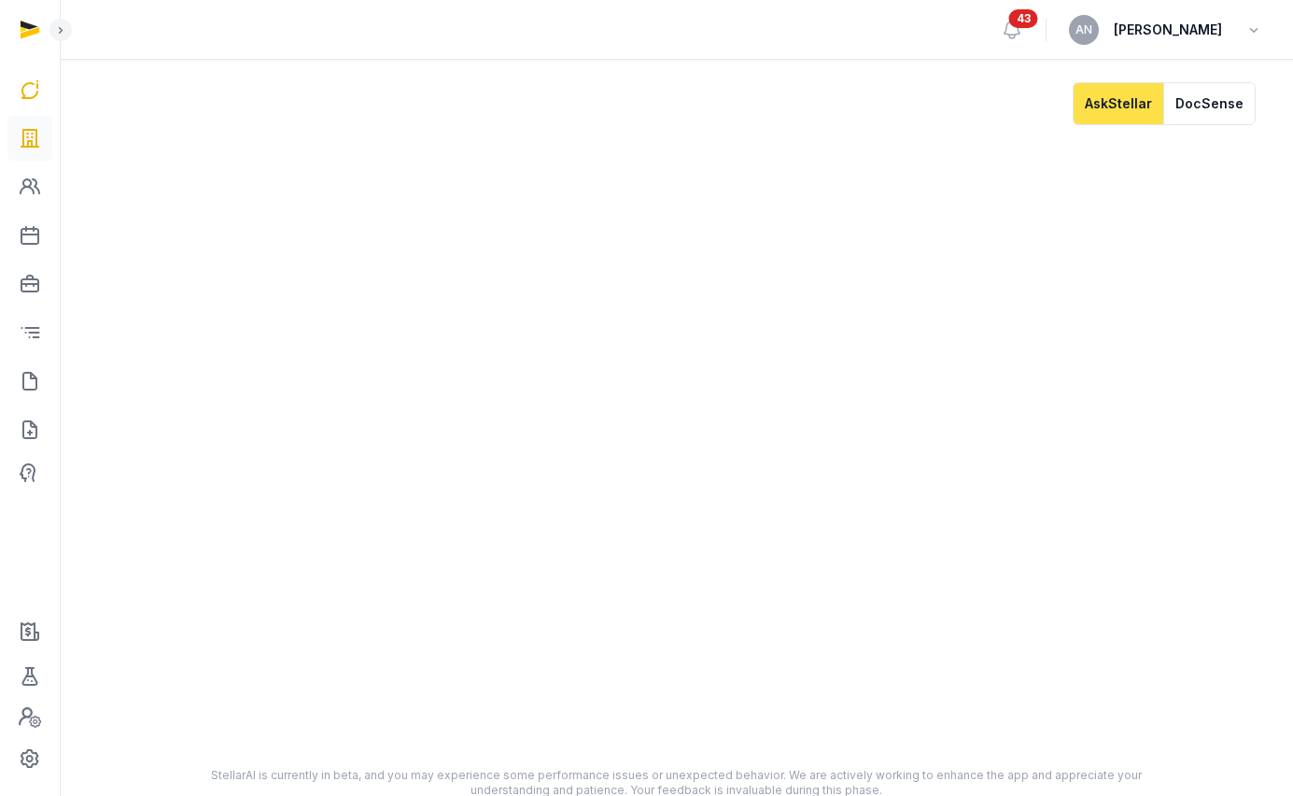
click at [44, 128] on link at bounding box center [29, 138] width 45 height 45
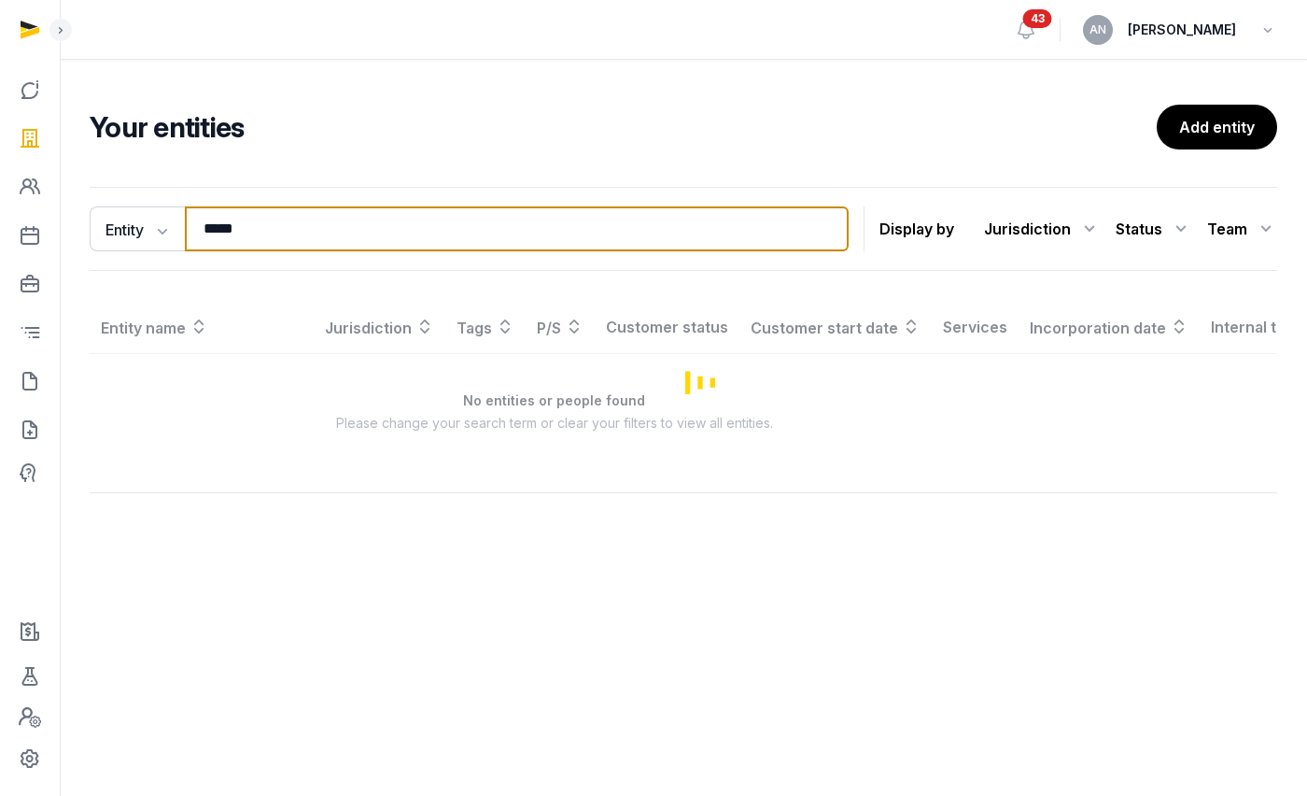
click at [311, 240] on input "*****" at bounding box center [517, 228] width 664 height 45
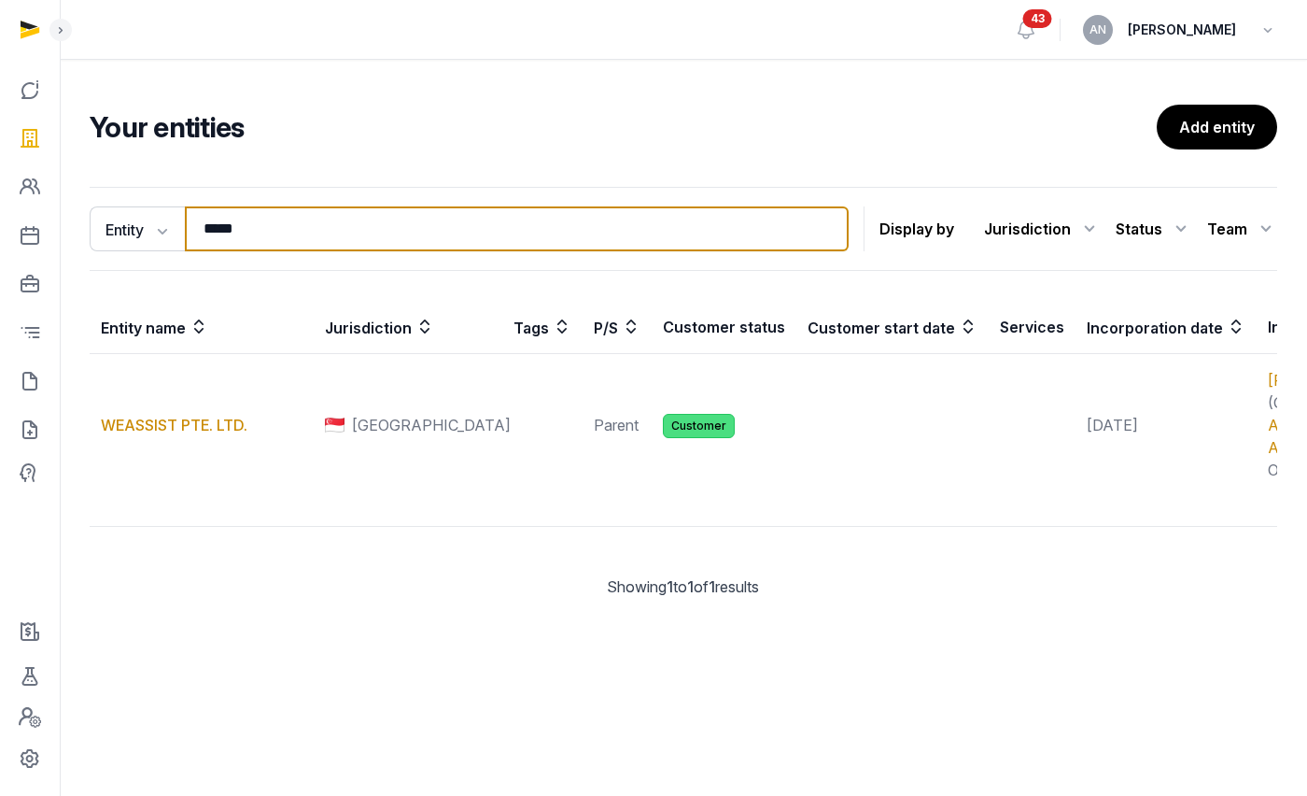
click at [311, 239] on input "*****" at bounding box center [517, 228] width 664 height 45
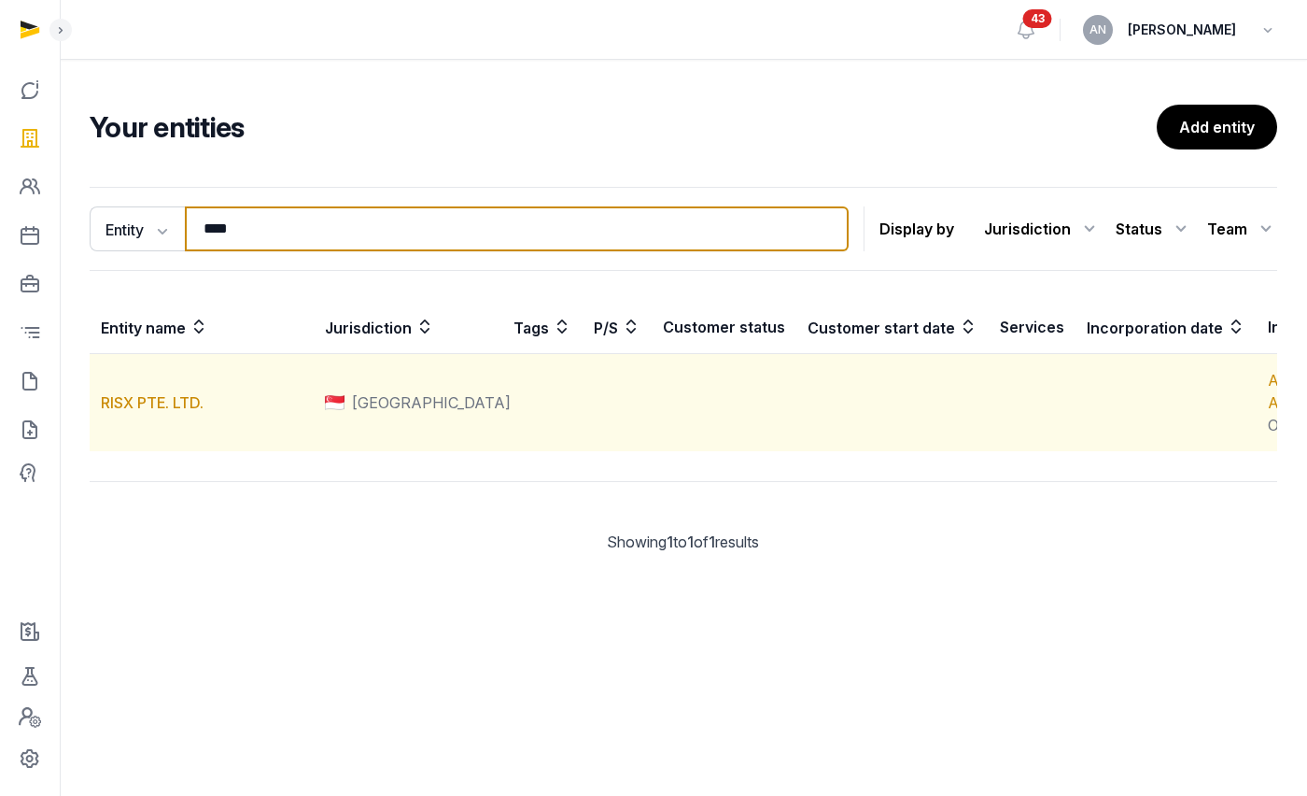
type input "****"
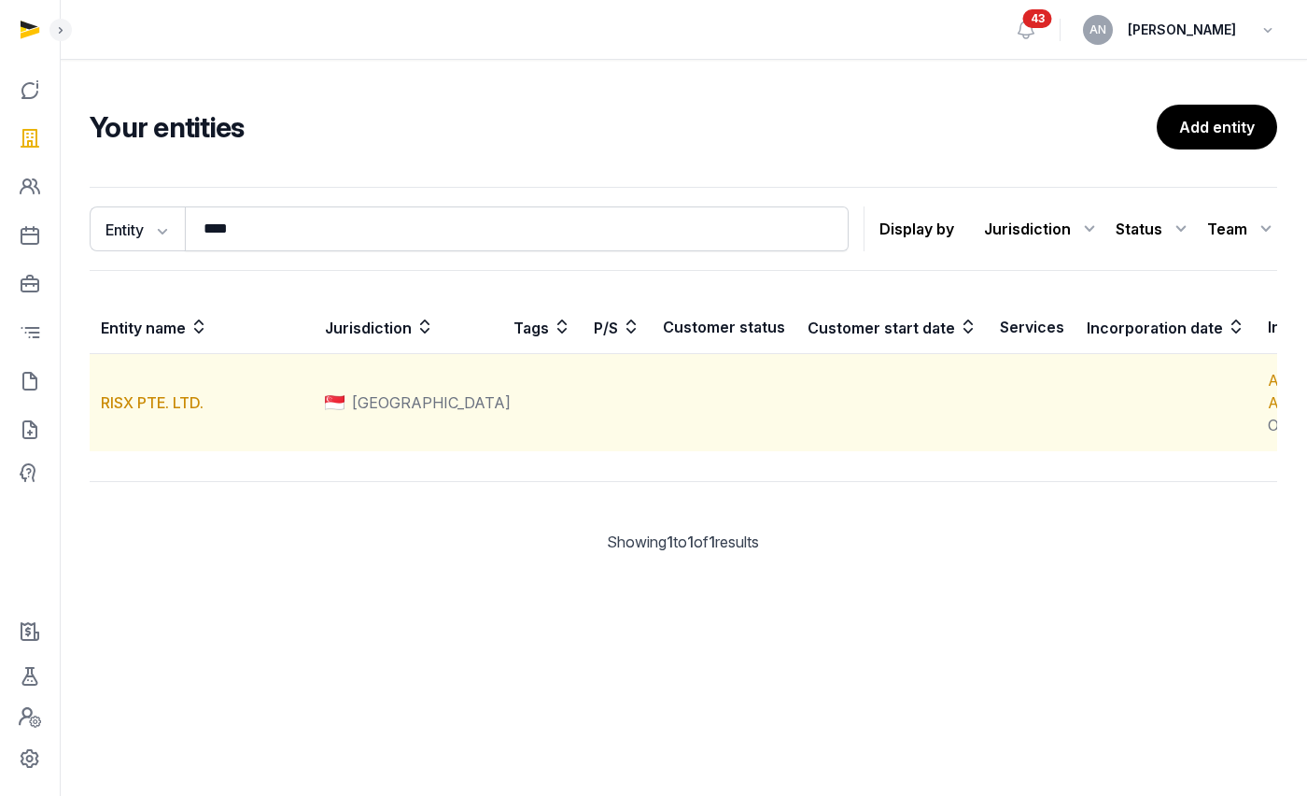
click at [172, 413] on td "RISX PTE. LTD." at bounding box center [202, 403] width 224 height 98
click at [172, 412] on link "RISX PTE. LTD." at bounding box center [152, 402] width 103 height 19
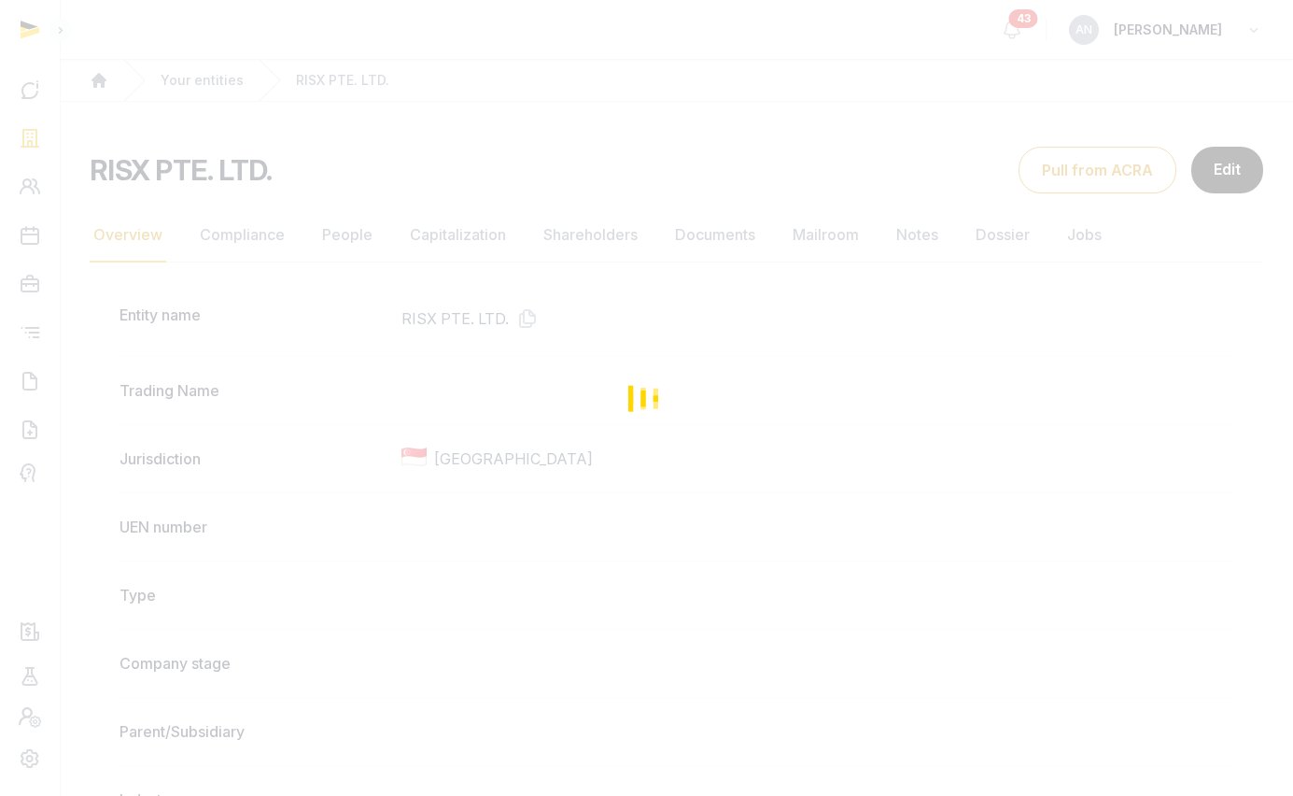
click at [333, 234] on div "Loading" at bounding box center [646, 398] width 1293 height 796
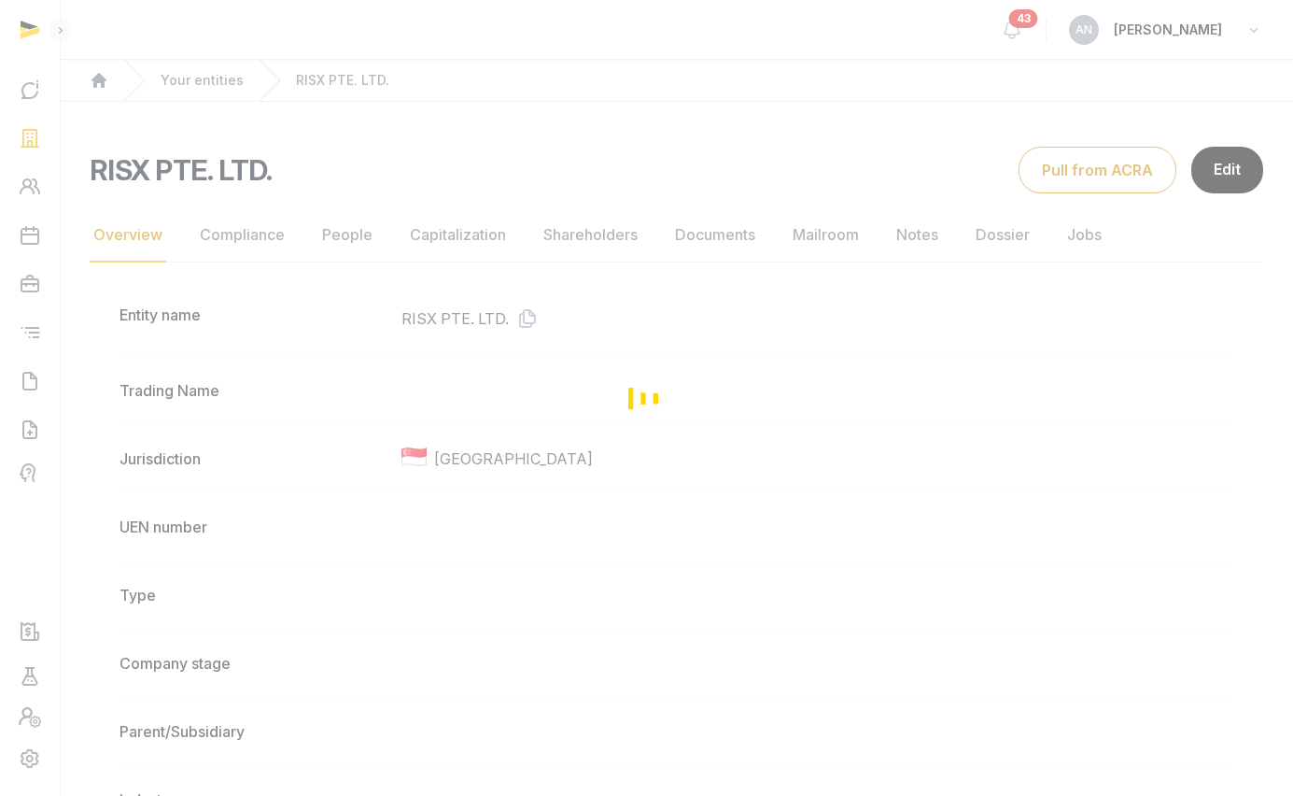
click at [342, 237] on div "Loading" at bounding box center [646, 398] width 1293 height 796
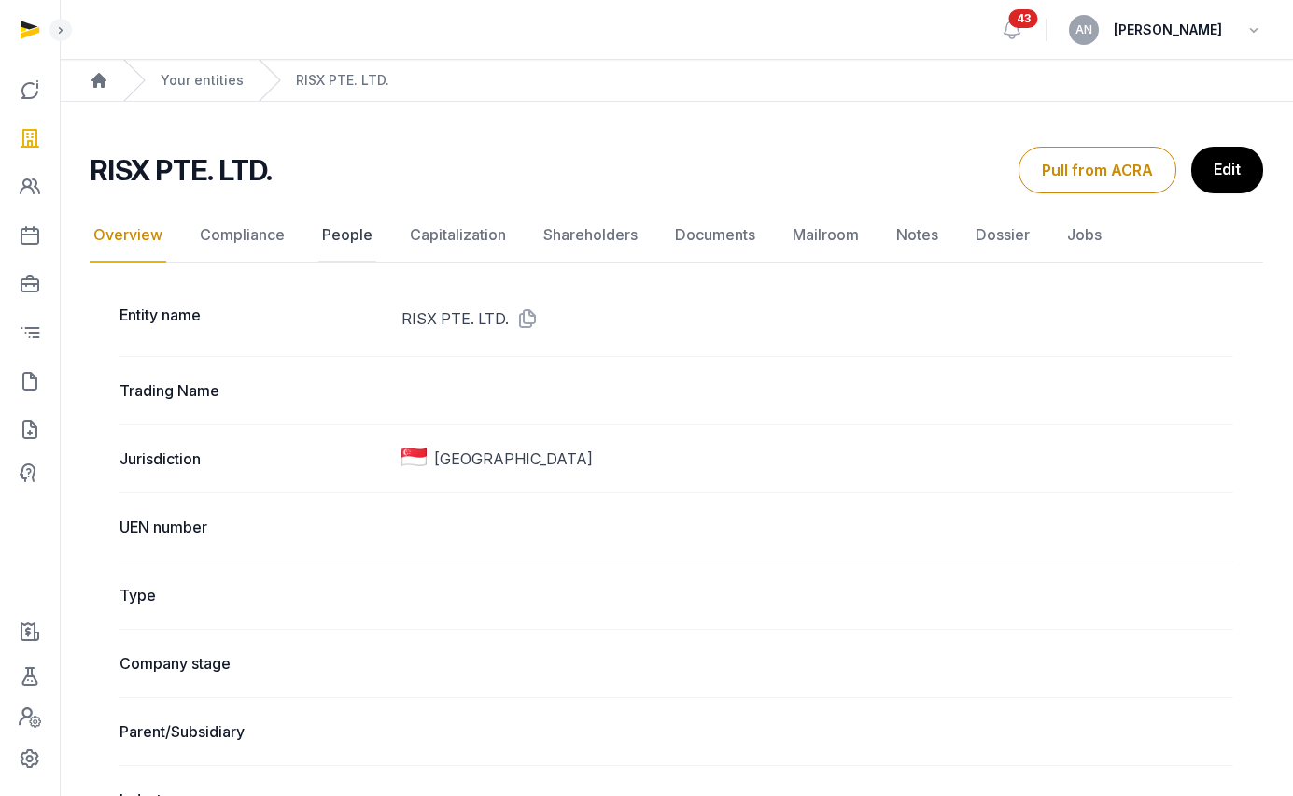
click at [346, 237] on link "People" at bounding box center [347, 235] width 58 height 54
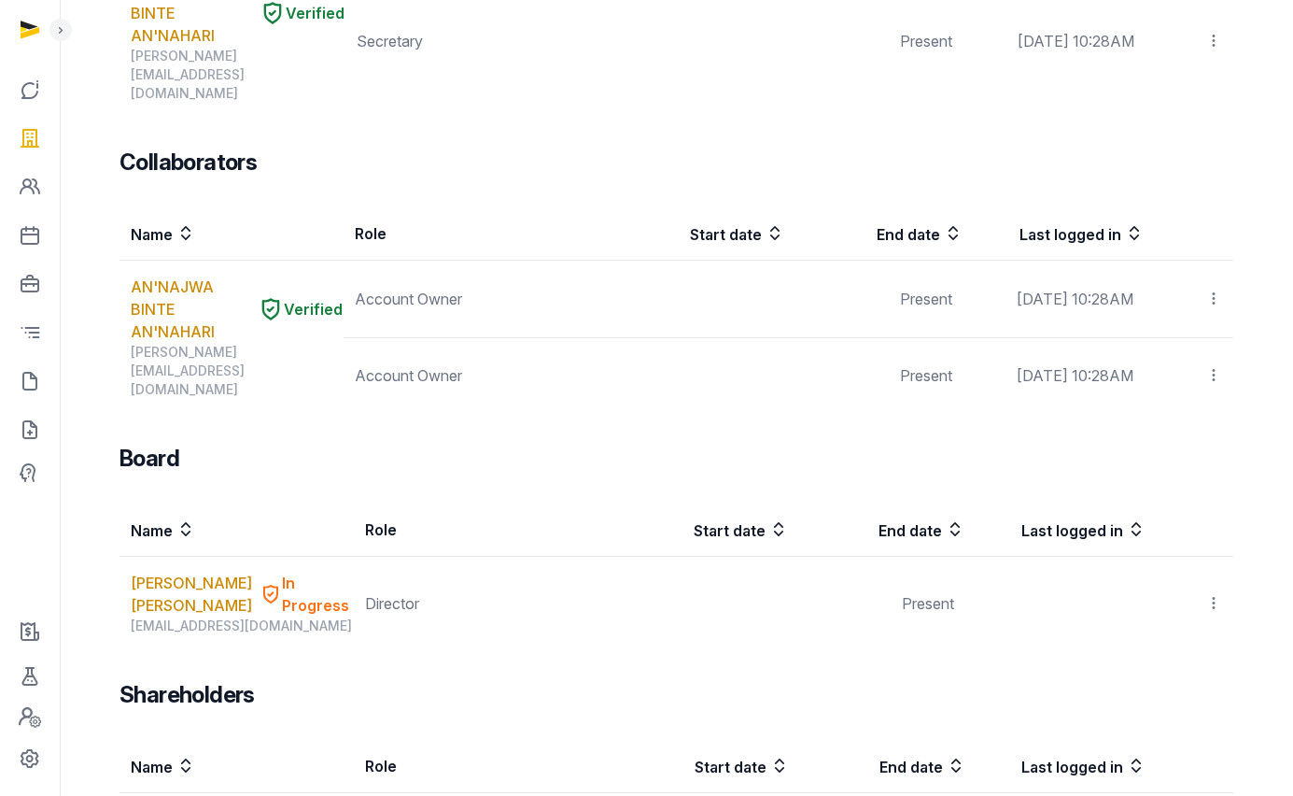
scroll to position [732, 0]
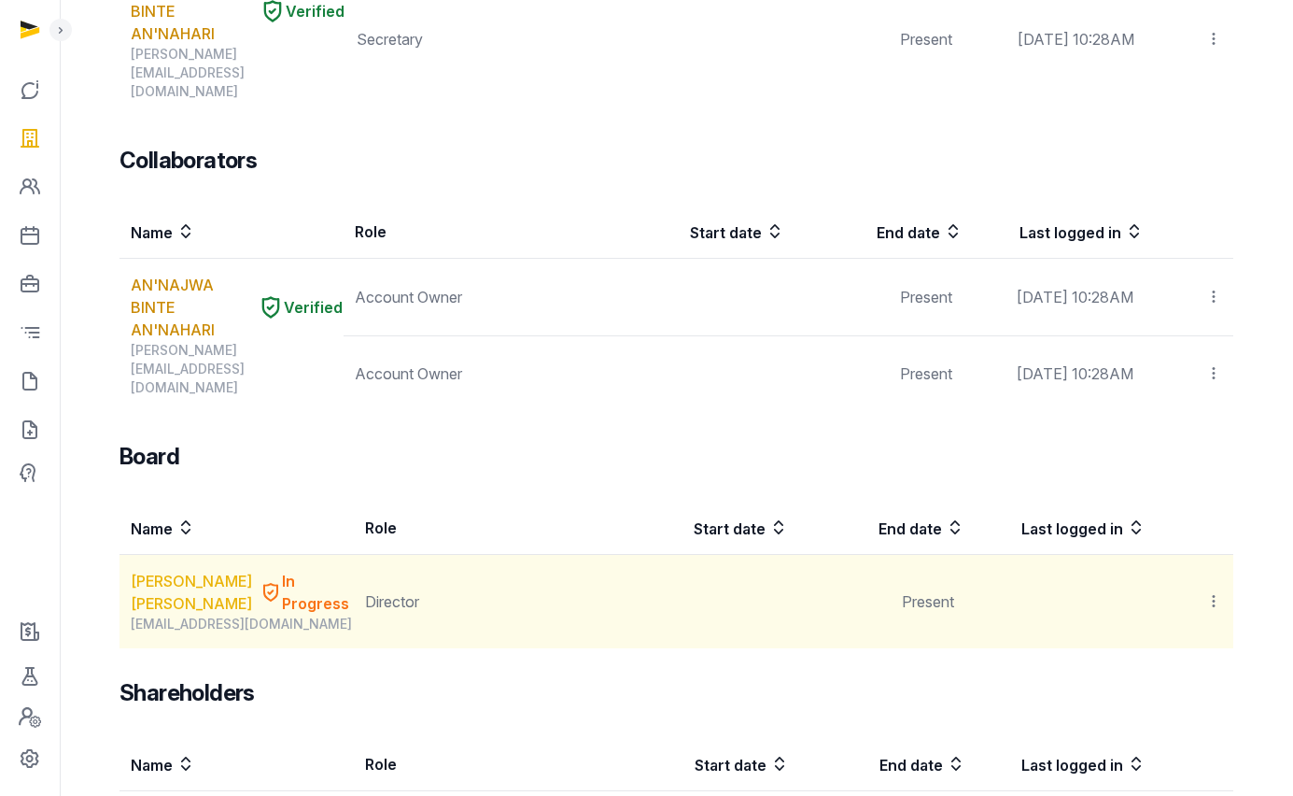
click at [155, 570] on link "Mark James Cowan" at bounding box center [191, 592] width 121 height 45
